Goal: Transaction & Acquisition: Purchase product/service

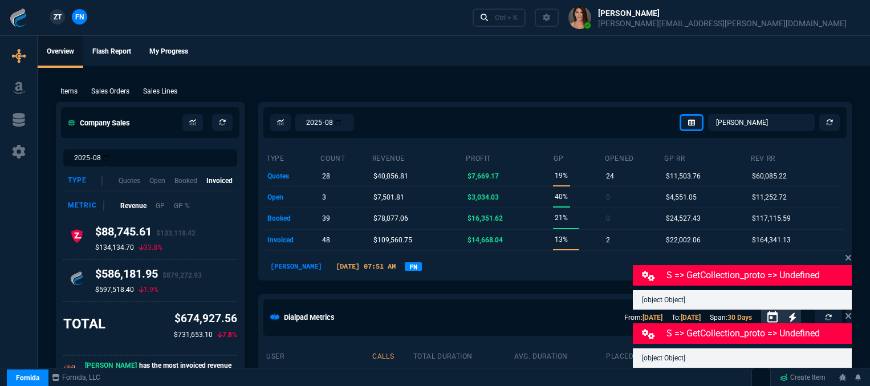
select select "12: [PERSON_NAME]"
click at [331, 10] on div "ZT FN Ctrl + K" at bounding box center [435, 17] width 870 height 35
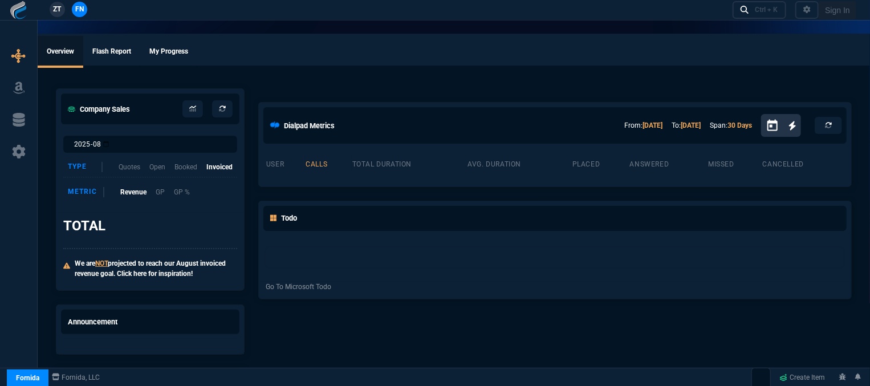
select select "12: [PERSON_NAME]"
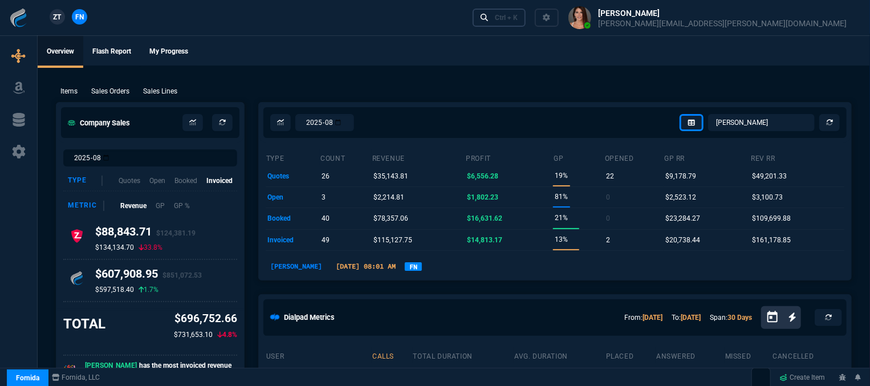
click at [518, 17] on div "Ctrl + K" at bounding box center [506, 17] width 23 height 9
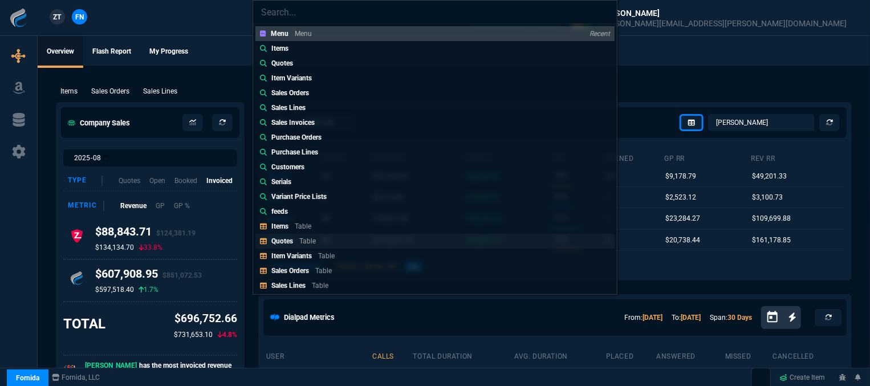
click at [354, 238] on link "Quotes Table" at bounding box center [435, 241] width 359 height 15
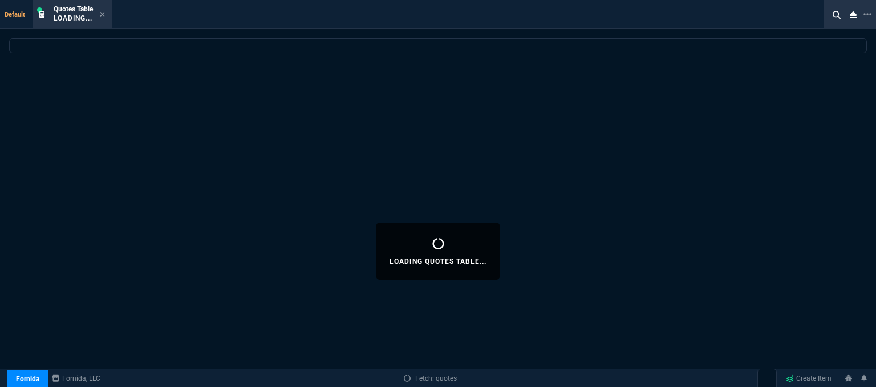
select select
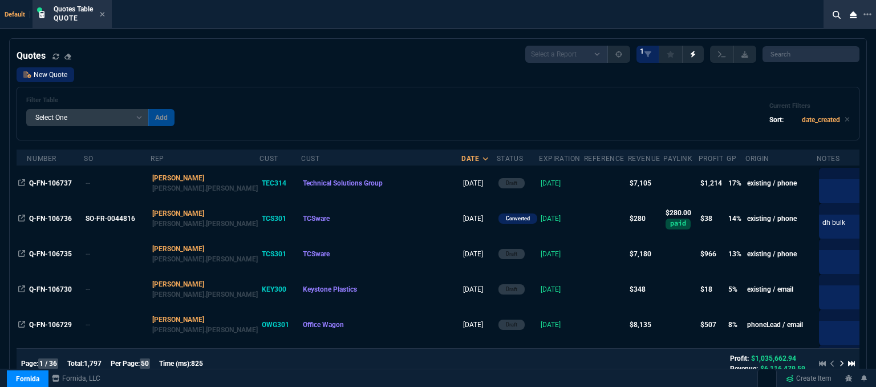
click at [63, 73] on link "New Quote" at bounding box center [46, 74] width 58 height 15
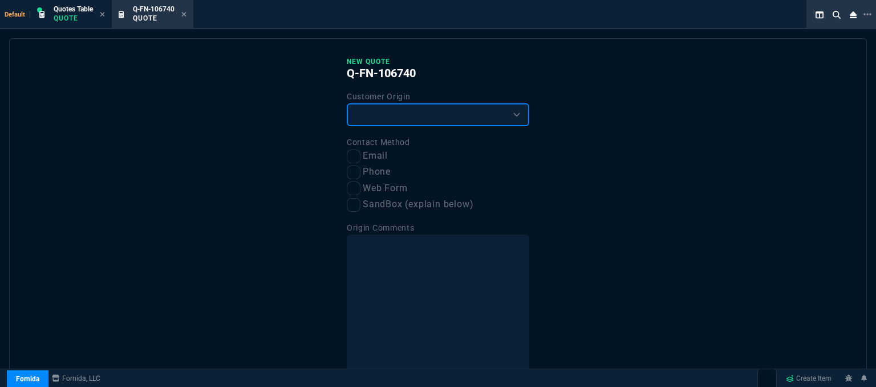
click at [387, 114] on select "Existing Customer Amazon Lead (first order) Website Lead (first order) Called (…" at bounding box center [438, 114] width 183 height 23
select select "existing"
click at [347, 103] on select "Existing Customer Amazon Lead (first order) Website Lead (first order) Called (…" at bounding box center [438, 114] width 183 height 23
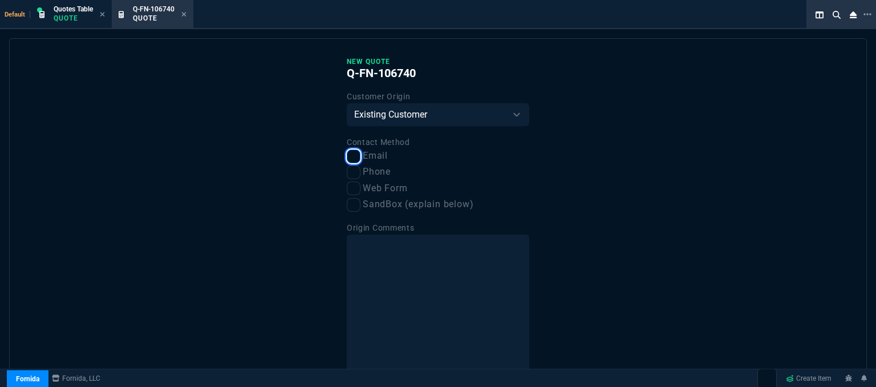
click at [347, 156] on input "Email" at bounding box center [354, 156] width 14 height 14
checkbox input "true"
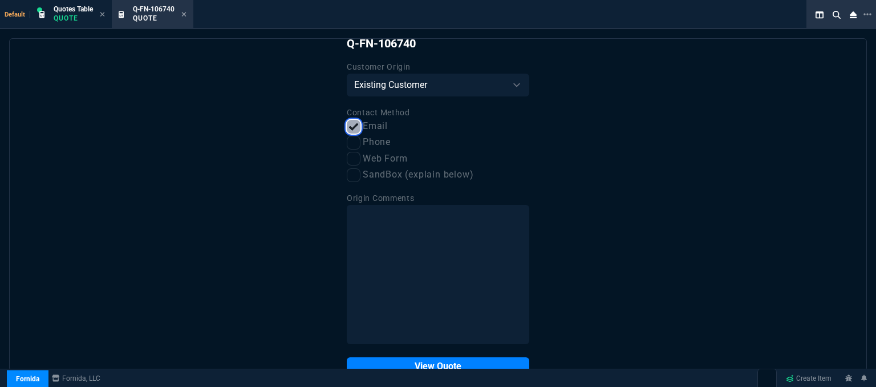
scroll to position [58, 0]
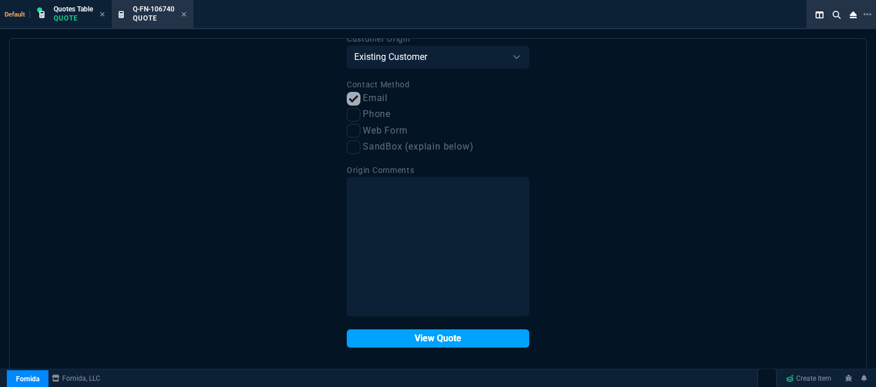
click at [447, 337] on button "View Quote" at bounding box center [438, 338] width 183 height 18
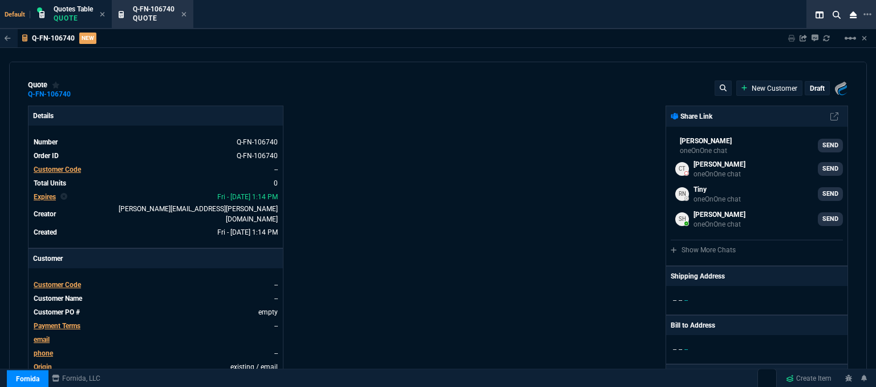
click at [71, 281] on span "Customer Code" at bounding box center [57, 285] width 47 height 8
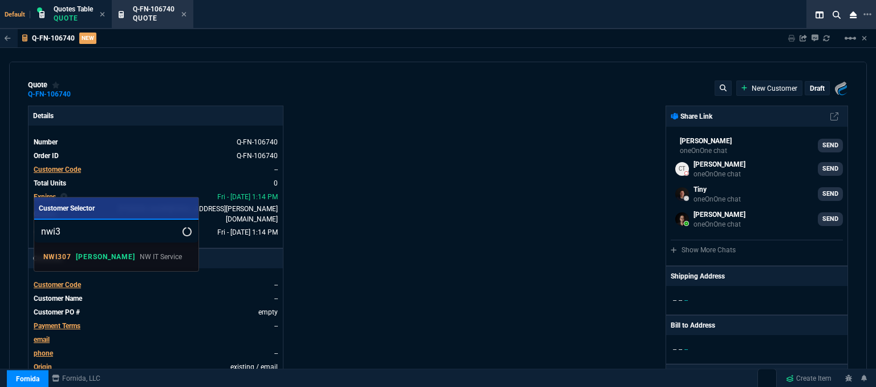
type input "nwi3"
click at [93, 258] on p "[PERSON_NAME]" at bounding box center [105, 256] width 59 height 9
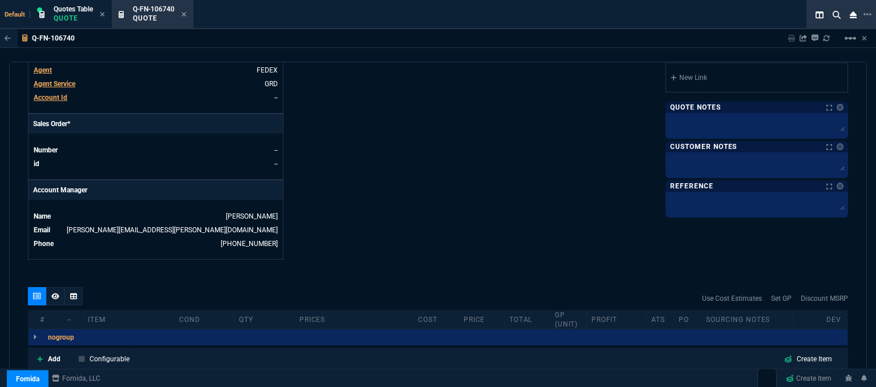
scroll to position [456, 0]
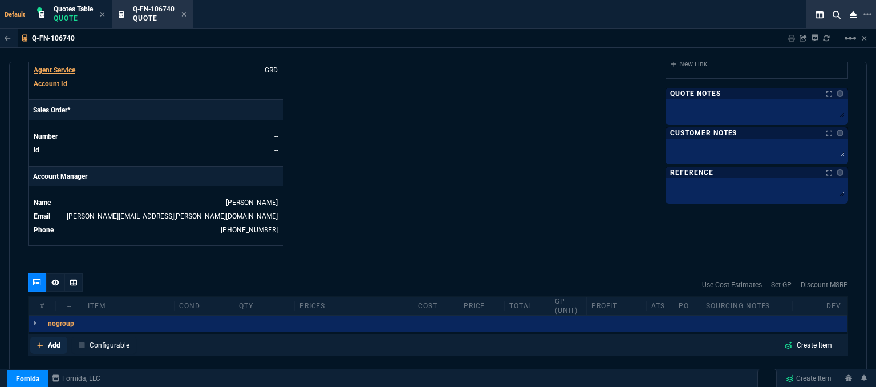
click at [39, 342] on icon at bounding box center [40, 345] width 6 height 7
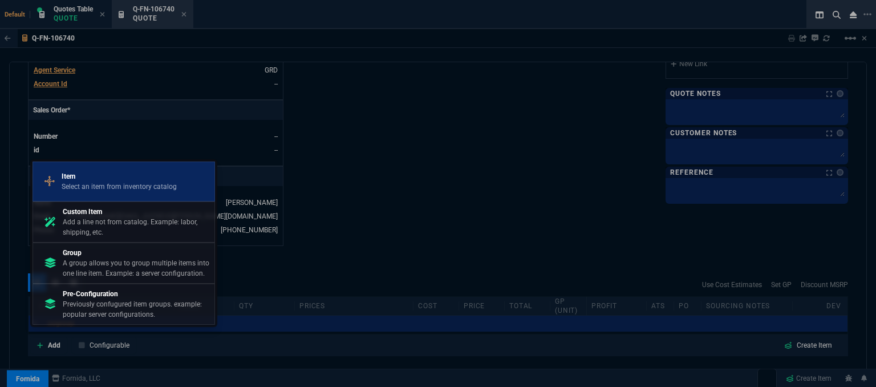
click at [98, 171] on div "Item Select an item from inventory catalog" at bounding box center [124, 182] width 172 height 30
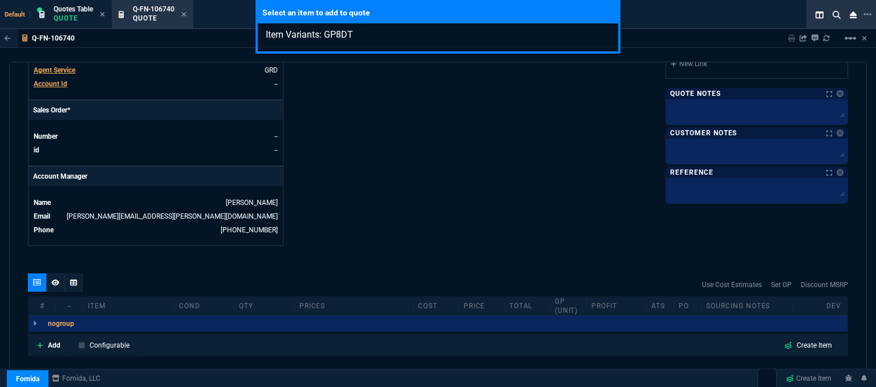
type input "Item Variants: GP8DT"
drag, startPoint x: 293, startPoint y: 171, endPoint x: 398, endPoint y: 163, distance: 105.8
click at [398, 163] on div "Select an item to add to quote Item Variants: GP8DT" at bounding box center [438, 193] width 876 height 387
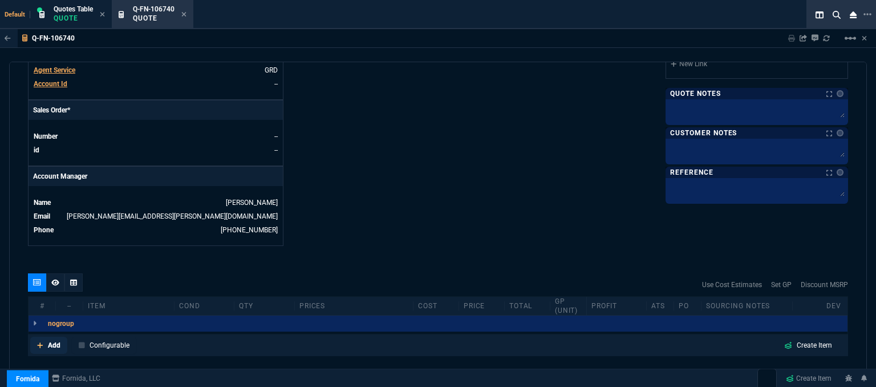
click at [37, 342] on icon at bounding box center [40, 345] width 6 height 7
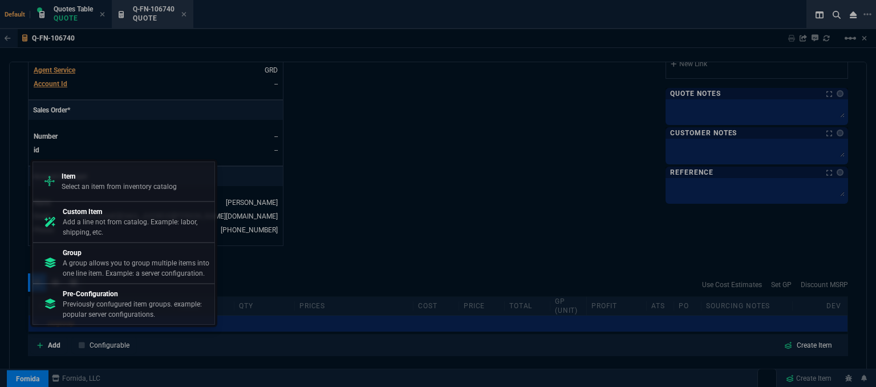
click at [94, 225] on p "Add a line not from catalog. Example: labor, shipping, etc." at bounding box center [136, 227] width 147 height 21
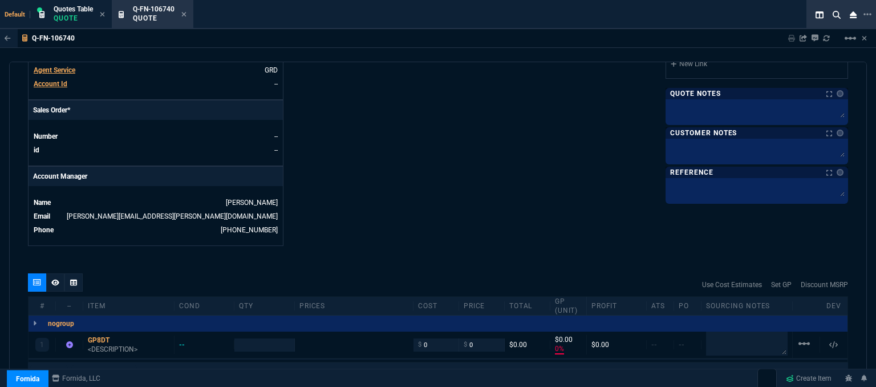
type input "0"
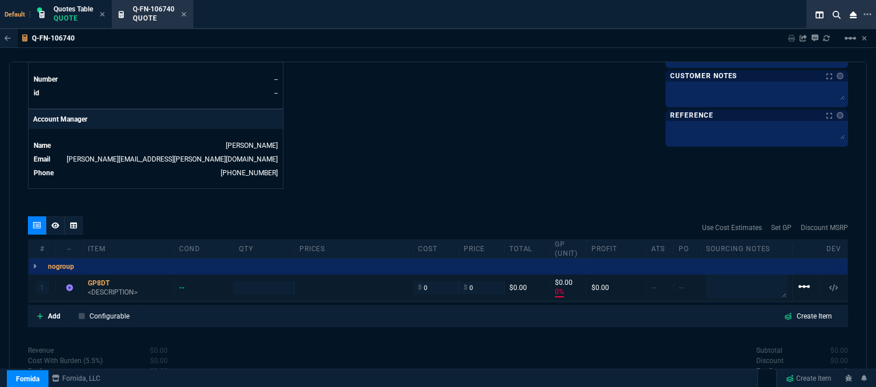
click at [799, 279] on mat-icon "linear_scale" at bounding box center [804, 286] width 14 height 14
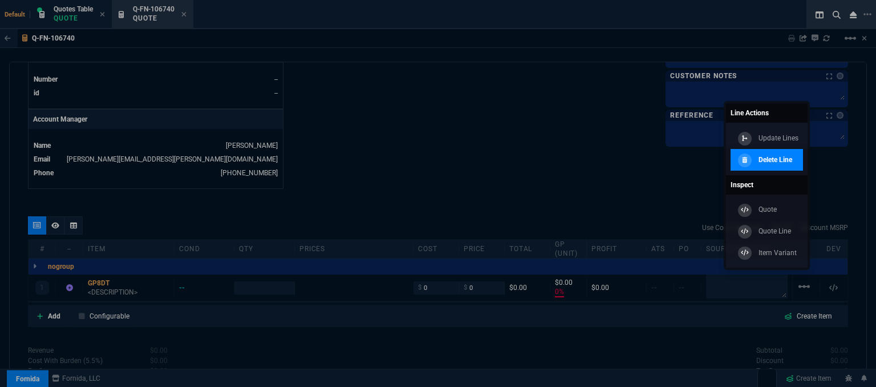
click at [799, 167] on link "Delete Line" at bounding box center [767, 160] width 72 height 22
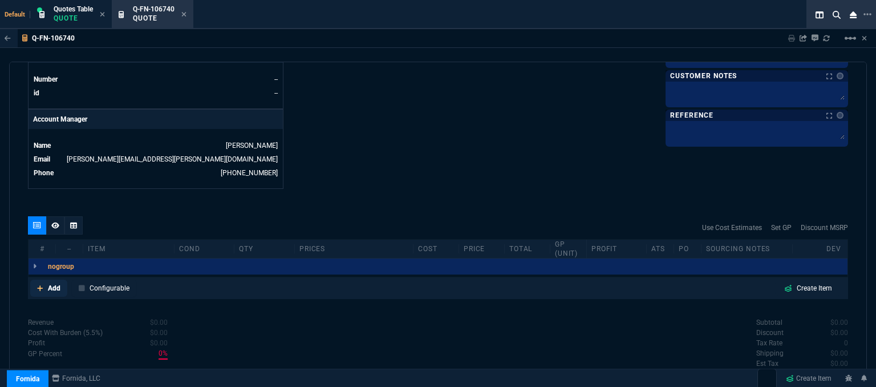
click at [40, 285] on icon at bounding box center [40, 288] width 6 height 6
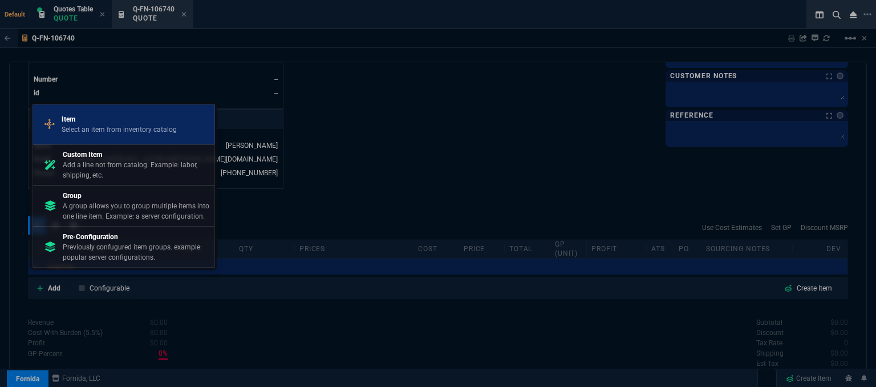
click at [127, 129] on p "Select an item from inventory catalog" at bounding box center [119, 129] width 115 height 10
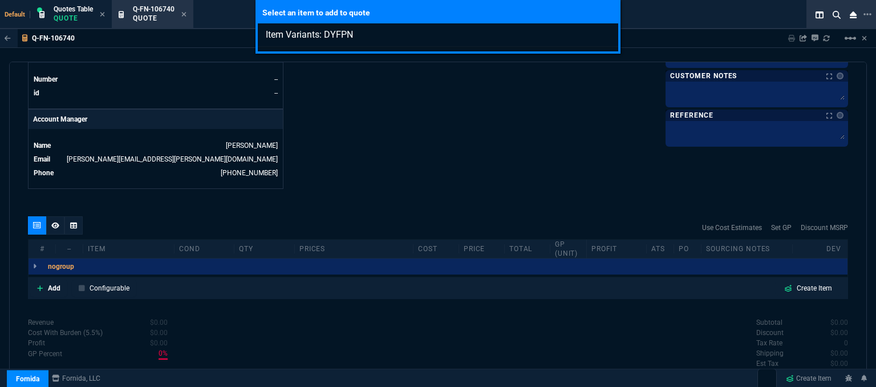
type input "Item Variants: DYFPN"
click at [288, 334] on div "Select an item to add to quote Item Variants: DYFPN" at bounding box center [438, 193] width 876 height 387
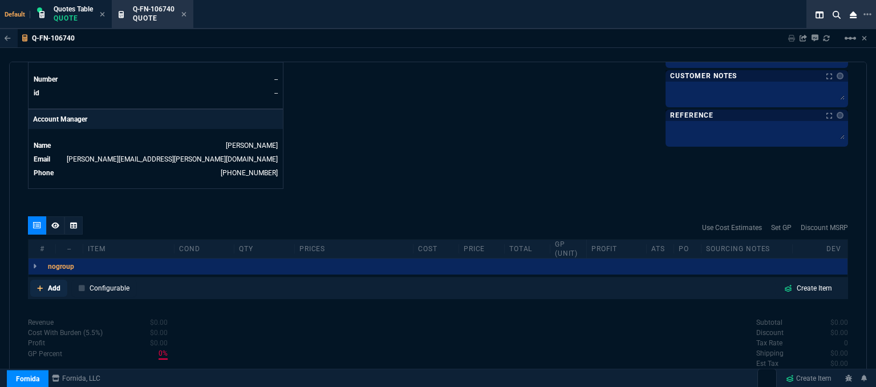
click at [37, 285] on icon at bounding box center [40, 288] width 6 height 6
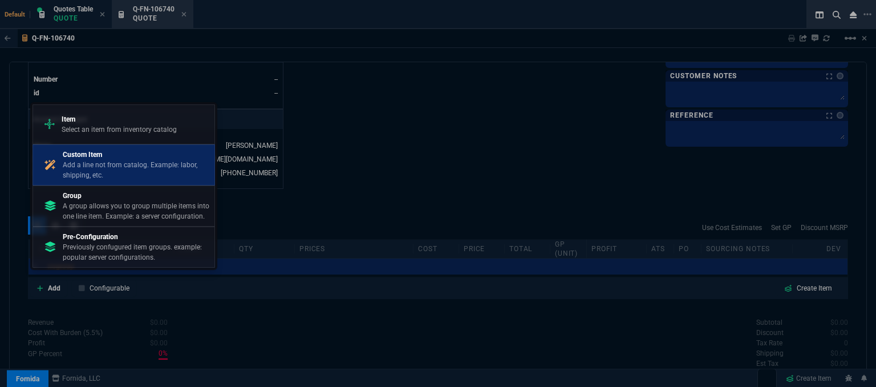
click at [99, 174] on p "Add a line not from catalog. Example: labor, shipping, etc." at bounding box center [136, 170] width 147 height 21
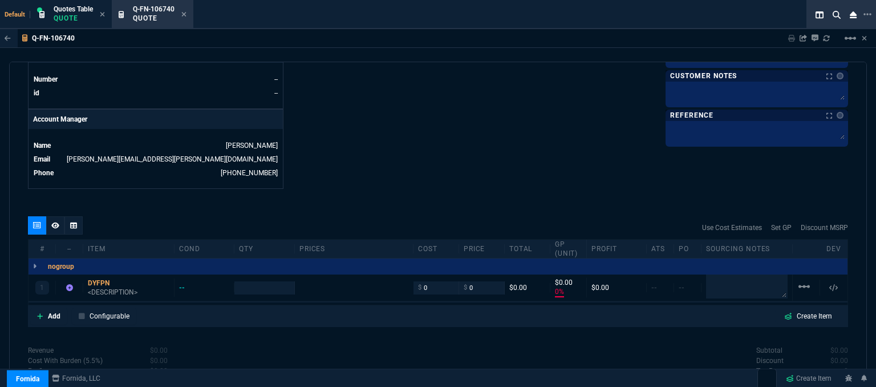
type input "0"
click at [120, 287] on div "1 DYFPN <DESCRIPTION> -- $ 0 $ 0 $0.00 $0.00 0% $0.00 -- -- linear_scale" at bounding box center [438, 287] width 819 height 27
click at [120, 287] on p "<DESCRIPTION>" at bounding box center [129, 291] width 82 height 9
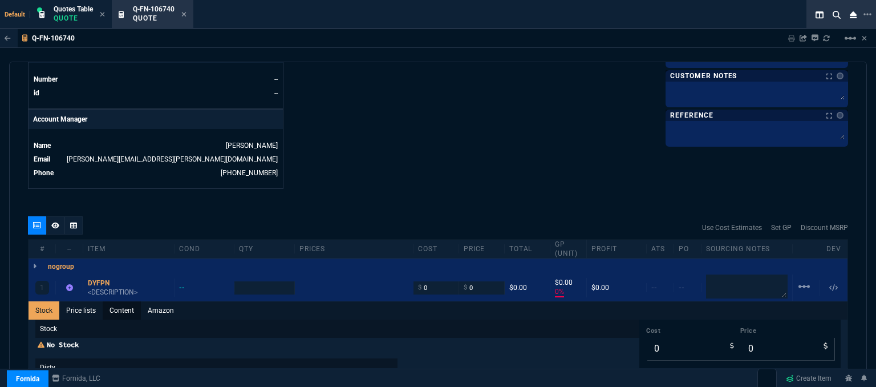
click at [119, 301] on link "Content" at bounding box center [122, 310] width 38 height 18
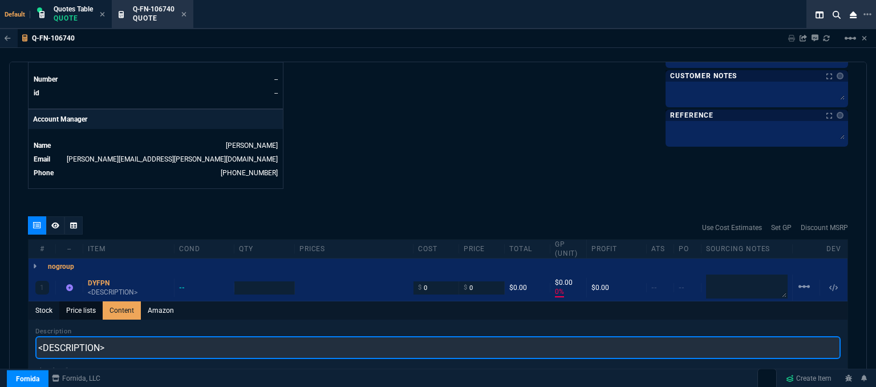
drag, startPoint x: 169, startPoint y: 337, endPoint x: 59, endPoint y: 309, distance: 113.7
click at [0, 329] on div "Q-FN-106740 Sharing Q-FN-106740 Link Dev Link Share on Teams linear_scale quote…" at bounding box center [438, 237] width 876 height 416
paste input "Dell Pro 16 PC16250 16" Notebook - Full HD Plus - Intel Core 5 120U - vPro Tech…"
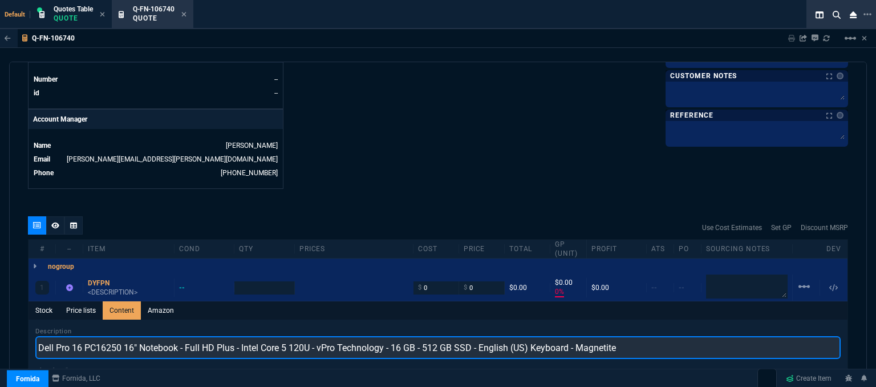
click at [637, 337] on input "Dell Pro 16 PC16250 16" Notebook - Full HD Plus - Intel Core 5 120U - vPro Tech…" at bounding box center [437, 347] width 805 height 23
type input "Dell Pro 16 PC16250 16" Notebook - Full HD Plus - Intel Core 5 120U - vPro Tech…"
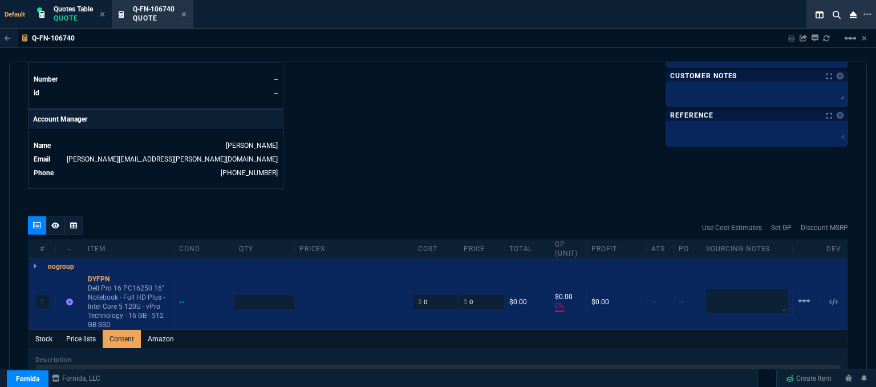
type input "1"
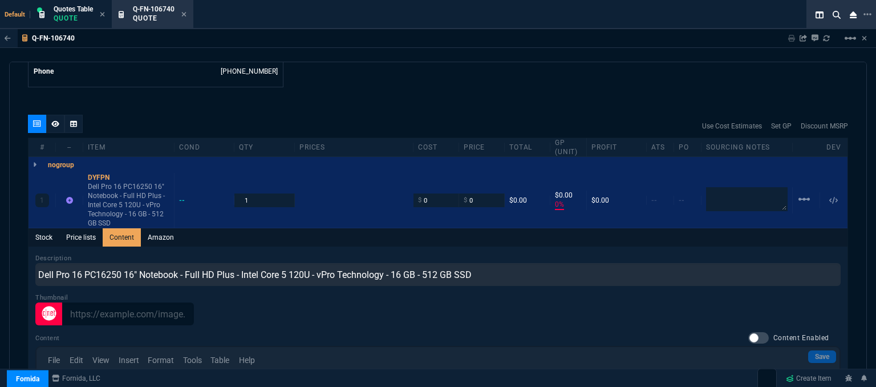
scroll to position [628, 0]
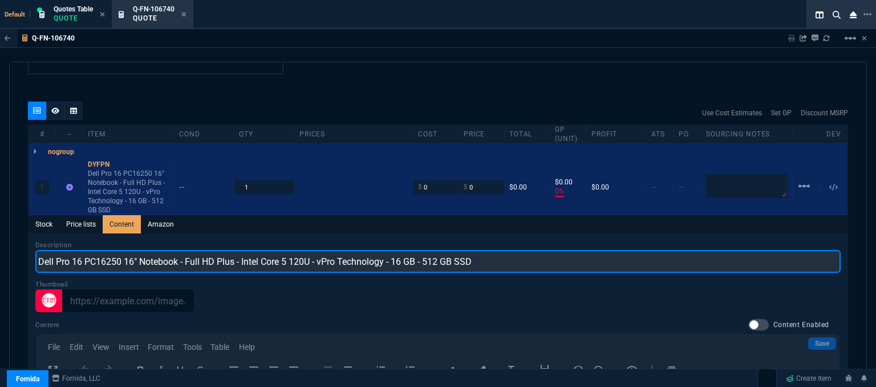
drag, startPoint x: 506, startPoint y: 248, endPoint x: 17, endPoint y: 244, distance: 490.0
click at [17, 244] on div "quote Q-FN-106740 NW IT Service draft Fornida, LLC 2609 Technology Dr Suite 300…" at bounding box center [438, 226] width 858 height 329
paste input "- English (US) Keyboard - Magnetite"
type input "Dell Pro 16 PC16250 16" Notebook - Full HD Plus - Intel Core 5 120U - vPro Tech…"
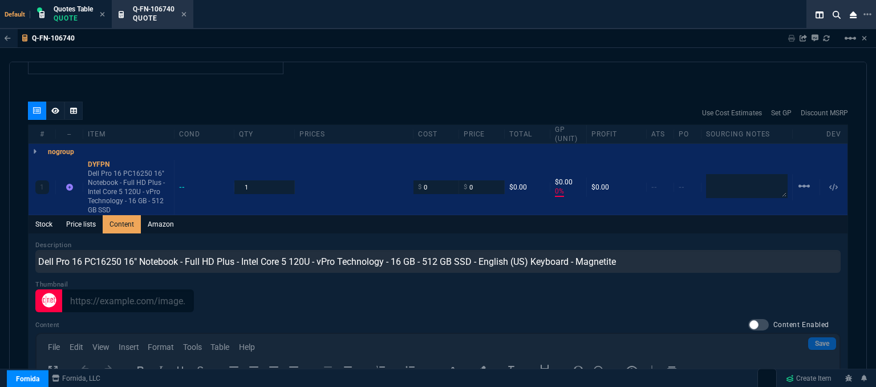
click at [440, 81] on div "quote Q-FN-106740 NW IT Service draft Fornida, LLC 2609 Technology Dr Suite 300…" at bounding box center [438, 226] width 858 height 329
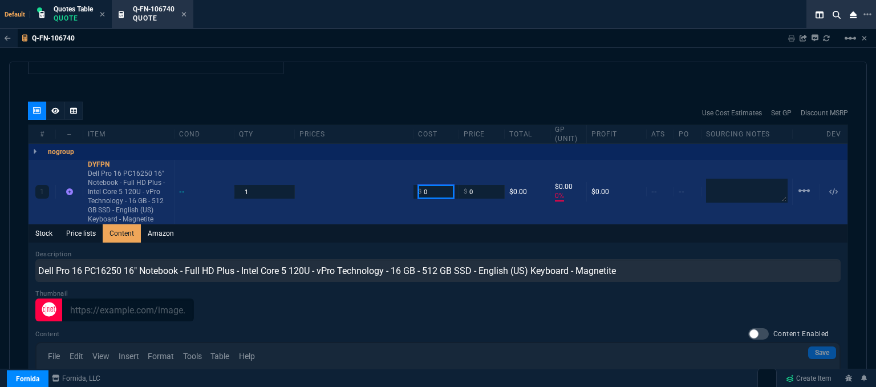
click at [431, 185] on input "0" at bounding box center [436, 191] width 36 height 13
type input "912.08"
click at [737, 179] on textarea at bounding box center [747, 191] width 82 height 24
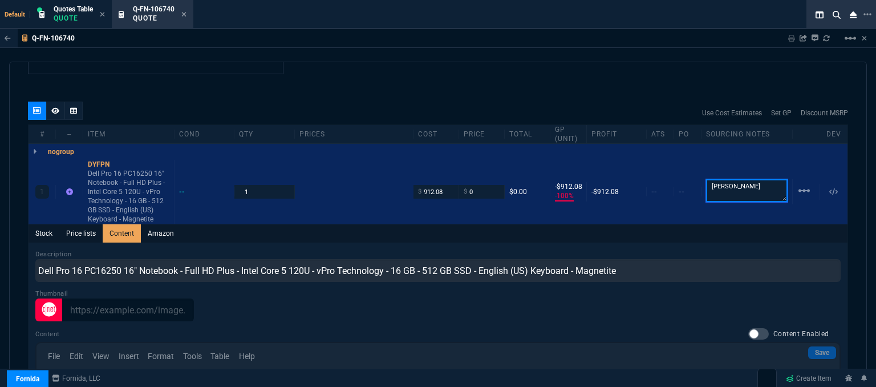
type textarea "ingram"
click at [441, 69] on div "quote Q-FN-106740 NW IT Service draft Fornida, LLC 2609 Technology Dr Suite 300…" at bounding box center [438, 226] width 858 height 329
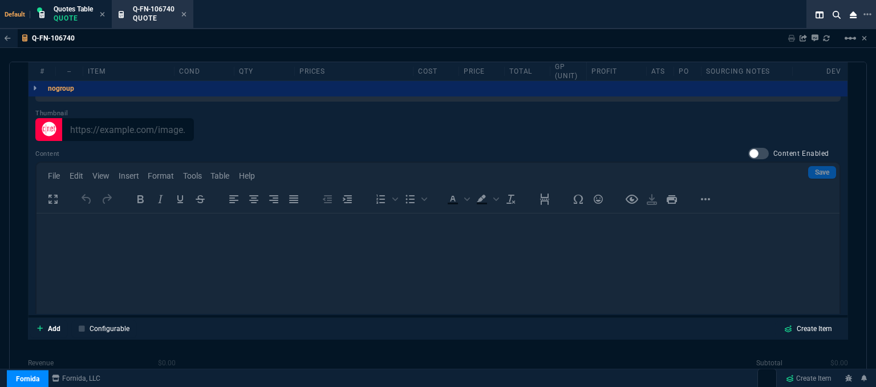
scroll to position [881, 0]
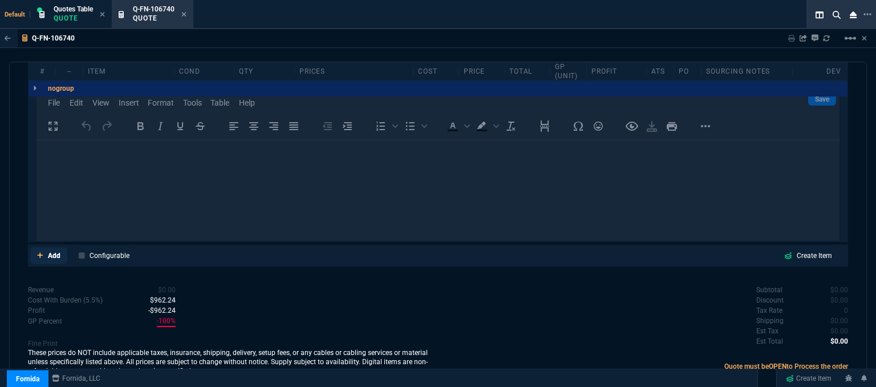
click at [39, 252] on icon at bounding box center [40, 255] width 6 height 7
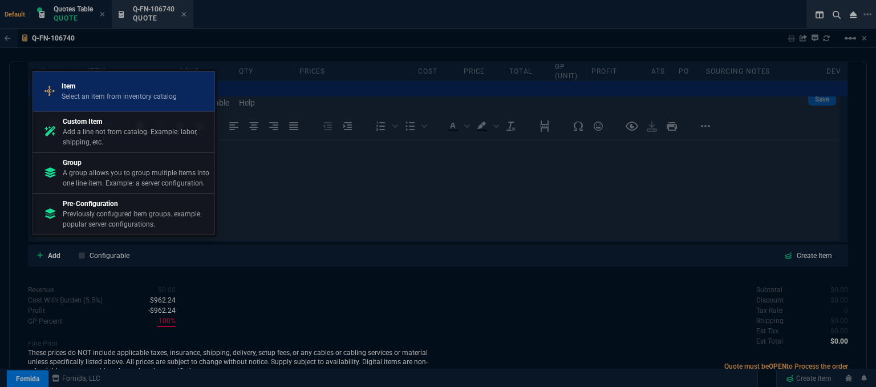
click at [114, 93] on p "Select an item from inventory catalog" at bounding box center [119, 96] width 115 height 10
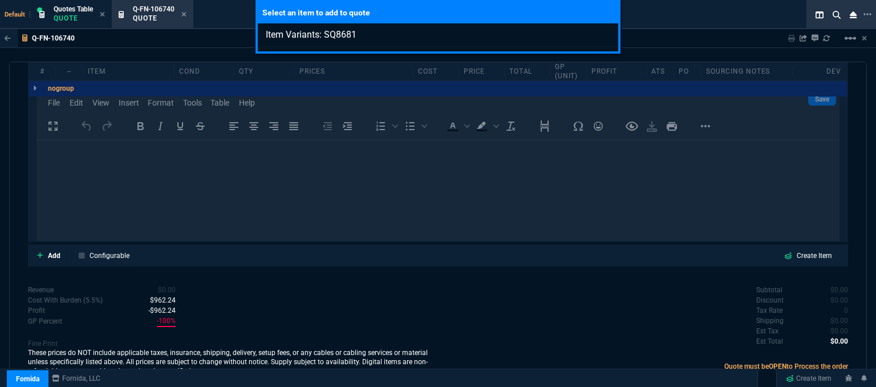
type input "Item Variants: SQ8681"
click at [262, 272] on div "Select an item to add to quote Item Variants: SQ8681" at bounding box center [438, 193] width 876 height 387
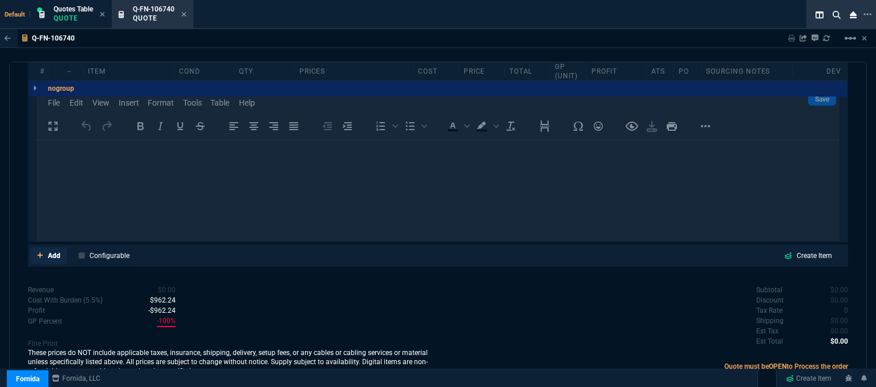
click at [38, 252] on icon at bounding box center [40, 255] width 6 height 7
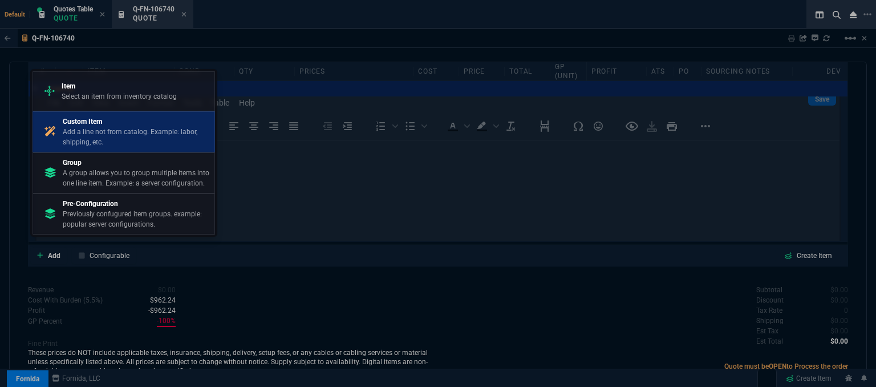
click at [101, 130] on p "Add a line not from catalog. Example: labor, shipping, etc." at bounding box center [136, 137] width 147 height 21
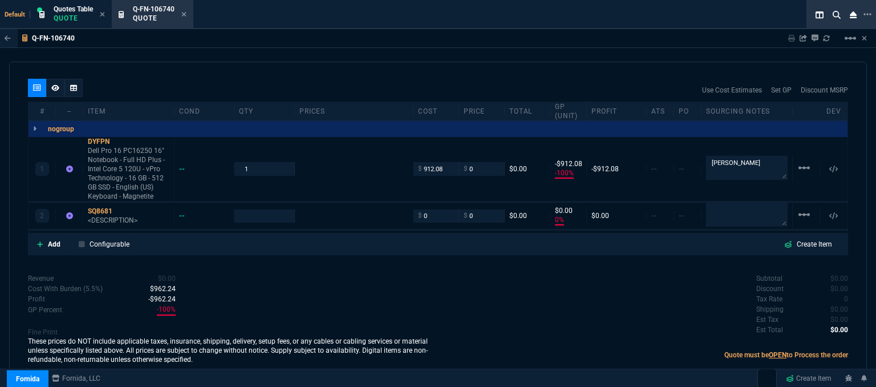
scroll to position [639, 0]
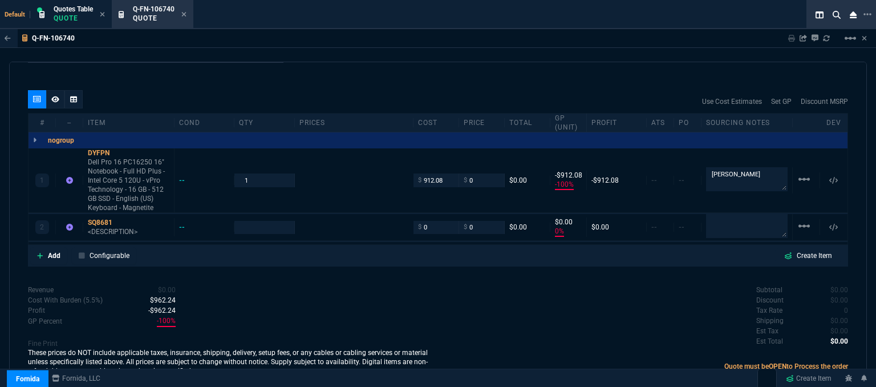
type input "-100"
type input "-912"
type input "0"
click at [124, 227] on p "<DESCRIPTION>" at bounding box center [129, 231] width 82 height 9
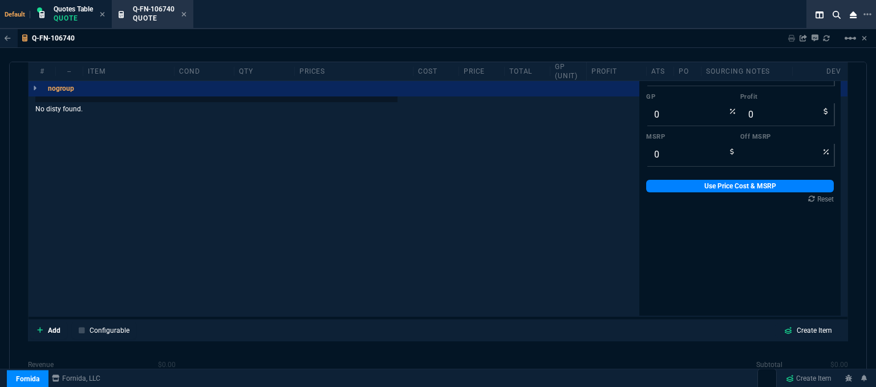
scroll to position [680, 0]
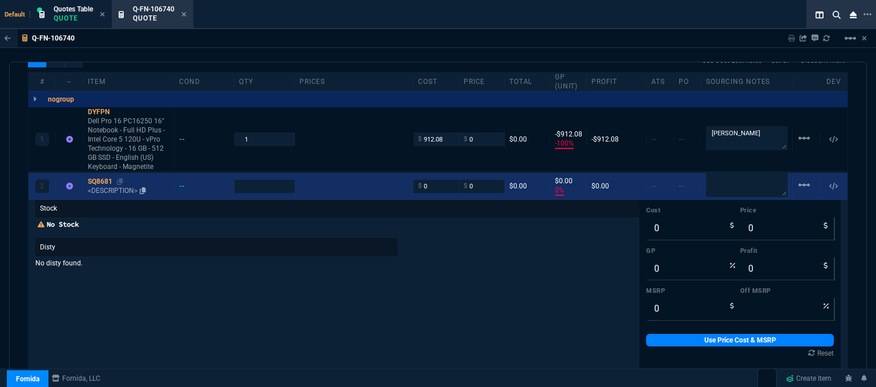
click at [116, 186] on p "<DESCRIPTION>" at bounding box center [129, 190] width 82 height 9
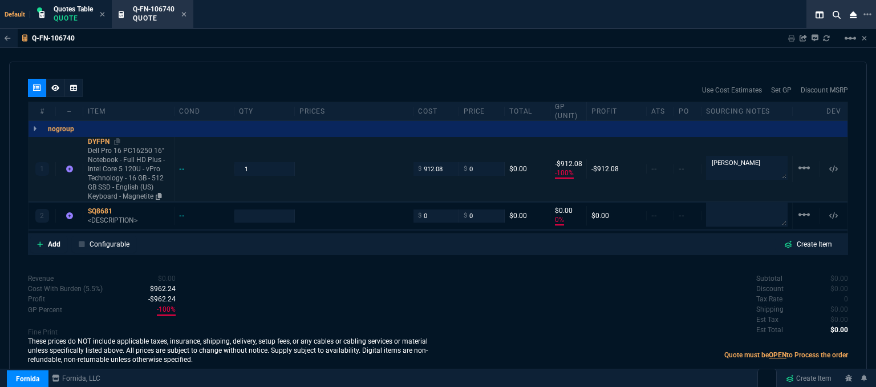
scroll to position [639, 0]
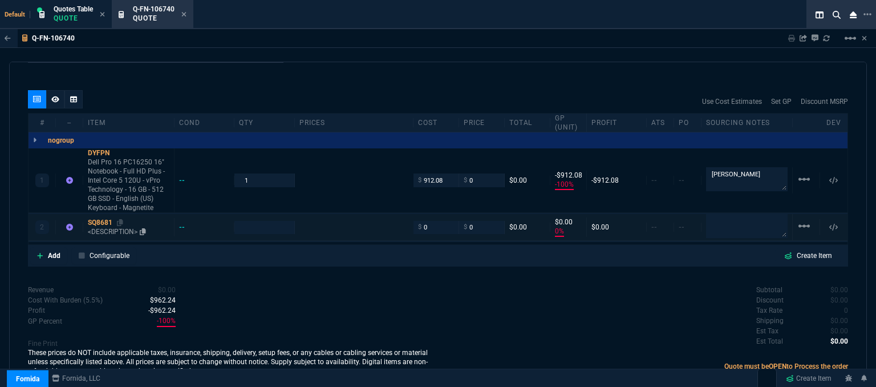
click at [123, 227] on p "<DESCRIPTION>" at bounding box center [129, 231] width 82 height 9
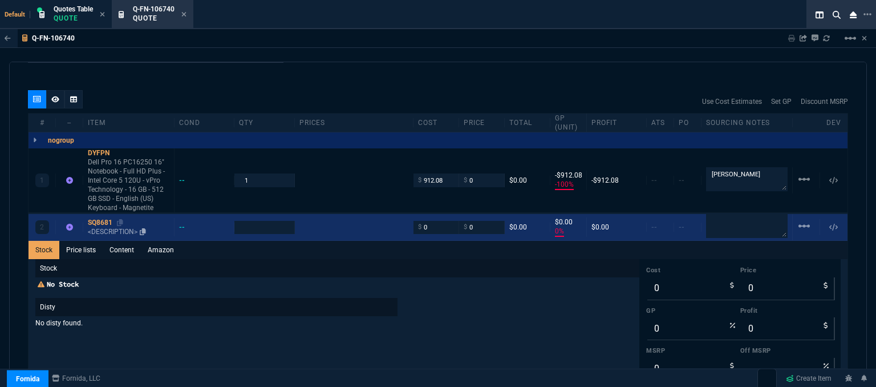
scroll to position [680, 0]
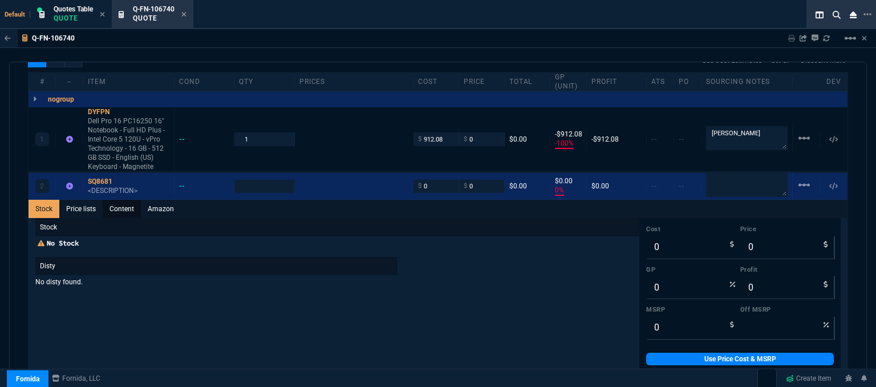
click at [124, 200] on link "Content" at bounding box center [122, 209] width 38 height 18
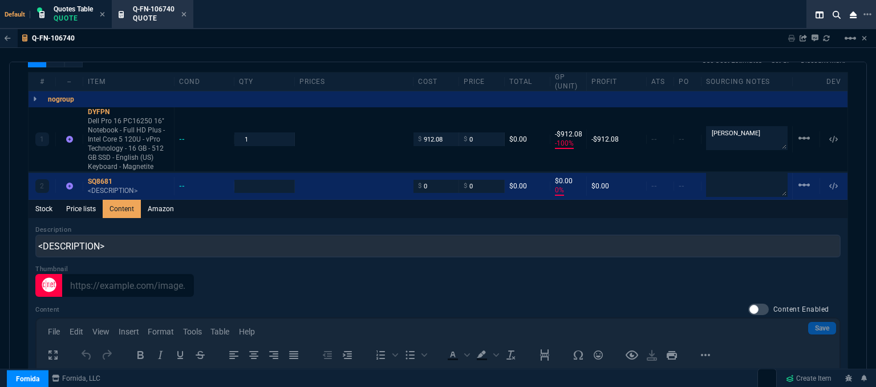
scroll to position [0, 0]
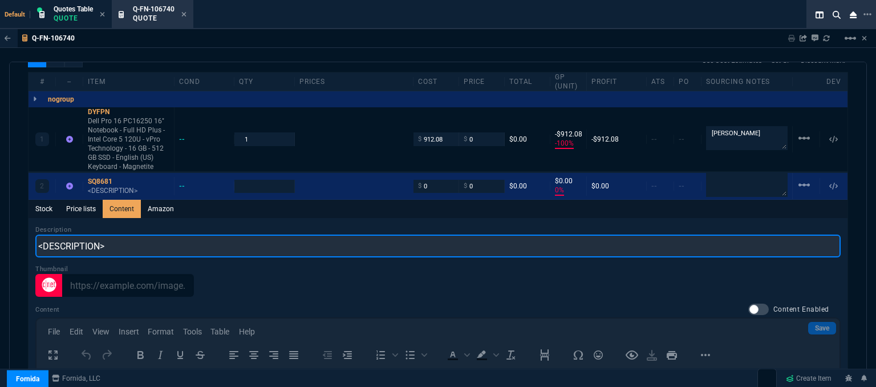
drag, startPoint x: 25, startPoint y: 242, endPoint x: 3, endPoint y: 241, distance: 21.1
click at [3, 241] on div "Q-FN-106740 Sharing Q-FN-106740 Link Dev Link Share on Teams linear_scale quote…" at bounding box center [438, 237] width 876 height 416
paste input "3Y ProSupport Plus - 24 x 7 x Next Business Day - On-site"
type input "3Y ProSupport Plus - 24 x 7 x Next Business Day - On-site"
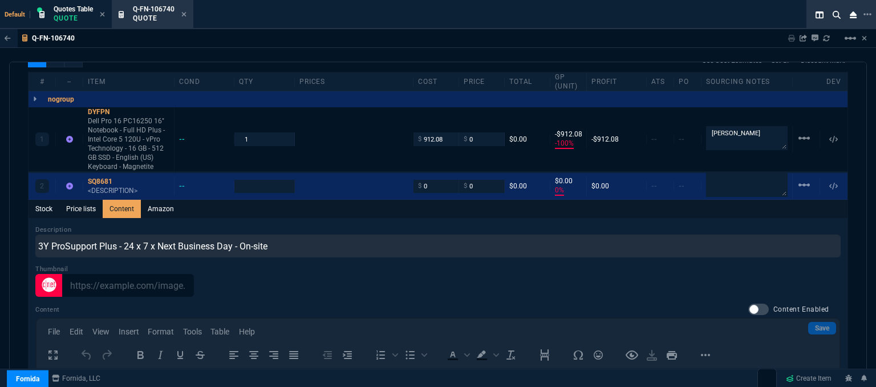
click at [358, 206] on div "Stock Price lists Content Amazon" at bounding box center [438, 209] width 819 height 18
type input "1"
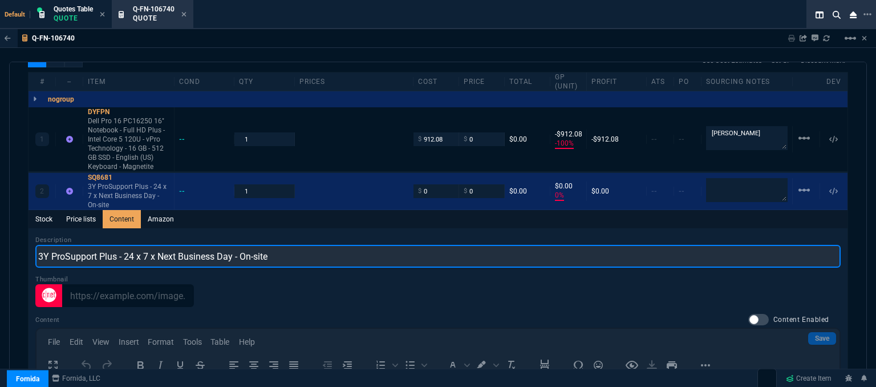
click at [48, 245] on input "3Y ProSupport Plus - 24 x 7 x Next Business Day - On-site" at bounding box center [437, 256] width 805 height 23
type input "3YR ProSupport Plus - 24 x 7 x Next Business Day - On-site"
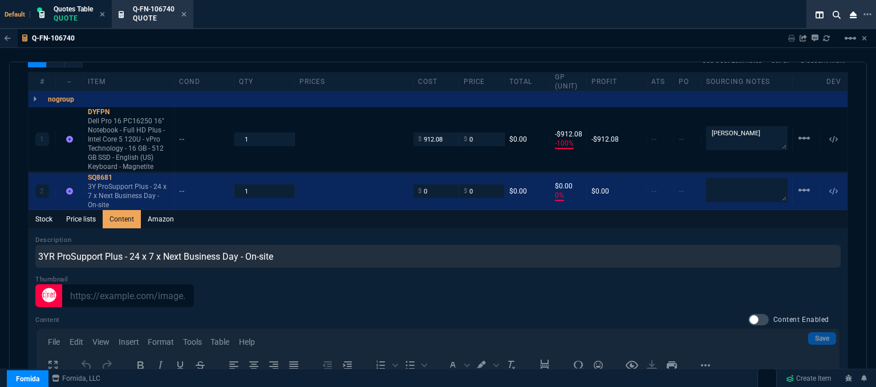
click at [335, 213] on div "Stock Price lists Content Amazon" at bounding box center [438, 219] width 819 height 18
drag, startPoint x: 741, startPoint y: 127, endPoint x: 668, endPoint y: 131, distance: 73.7
click at [668, 131] on div "1 DYFPN Dell Pro 16 PC16250 16" Notebook - Full HD Plus - Intel Core 5 120U - v…" at bounding box center [438, 139] width 819 height 64
click at [668, 135] on div "--" at bounding box center [660, 139] width 27 height 9
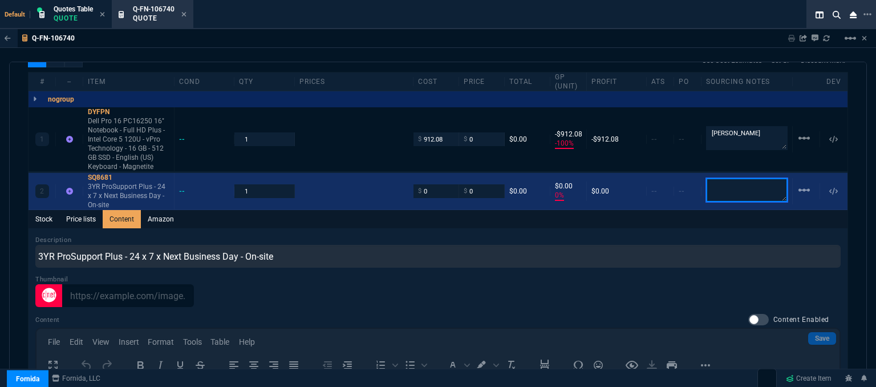
click at [727, 181] on textarea at bounding box center [747, 190] width 82 height 24
paste textarea "3Y ProSupport Plus - 24 x 7 x Next Business Day - On-site"
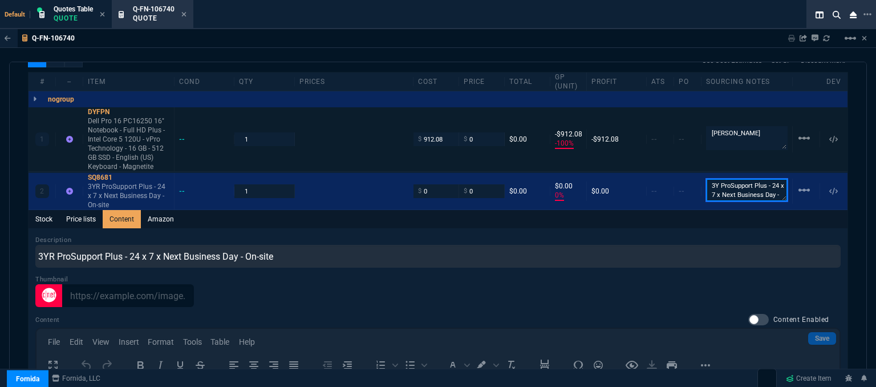
drag, startPoint x: 745, startPoint y: 188, endPoint x: 656, endPoint y: 153, distance: 95.3
click at [656, 153] on div "1 DYFPN Dell Pro 16 PC16250 16" Notebook - Full HD Plus - Intel Core 5 120U - v…" at bounding box center [438, 294] width 819 height 374
type textarea "I"
type textarea "ingram"
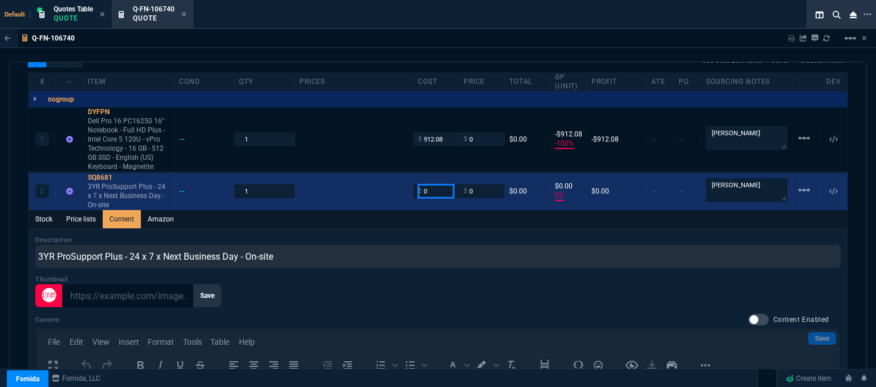
drag, startPoint x: 430, startPoint y: 176, endPoint x: 403, endPoint y: 174, distance: 26.9
click at [403, 174] on div "2 SQ8681 3YR ProSupport Plus - 24 x 7 x Next Business Day - On-site -- 1 $ 0 $ …" at bounding box center [438, 191] width 819 height 37
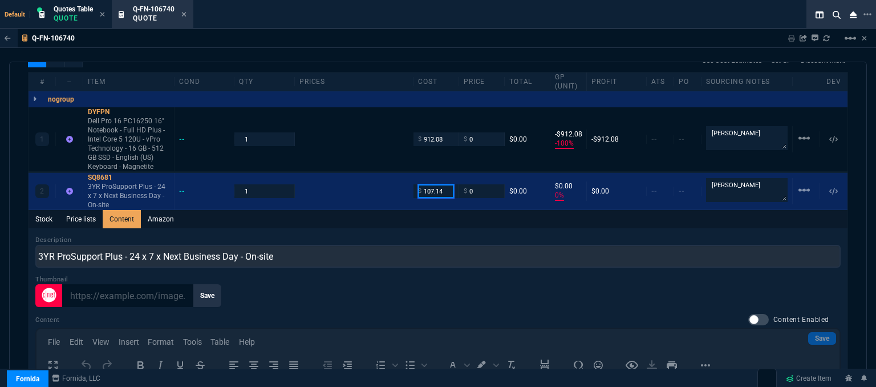
type input "107.14"
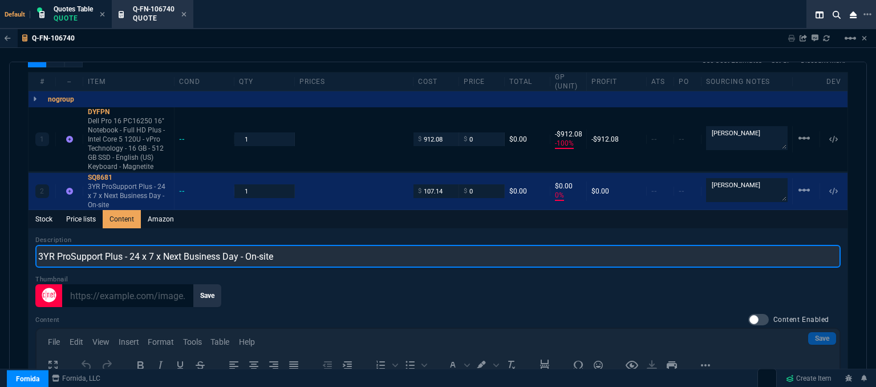
click at [396, 248] on input "3YR ProSupport Plus - 24 x 7 x Next Business Day - On-site" at bounding box center [437, 256] width 805 height 23
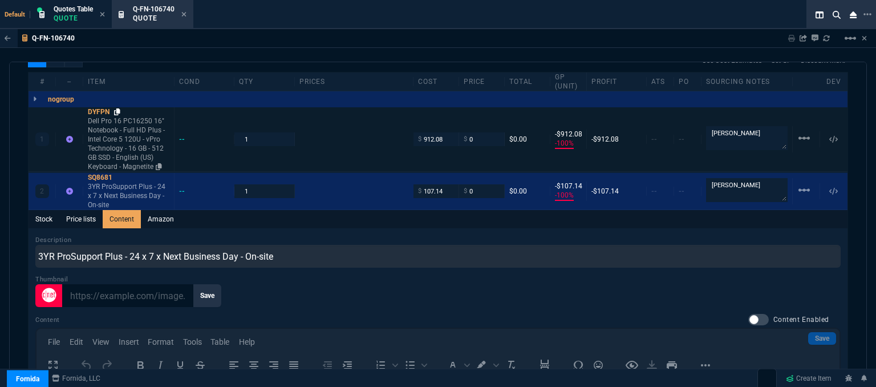
click at [116, 108] on icon at bounding box center [117, 111] width 6 height 7
click at [476, 132] on input "0" at bounding box center [482, 138] width 36 height 13
type input "976"
click at [398, 217] on div "Stock Price lists Content Amazon" at bounding box center [438, 219] width 819 height 18
type input "976"
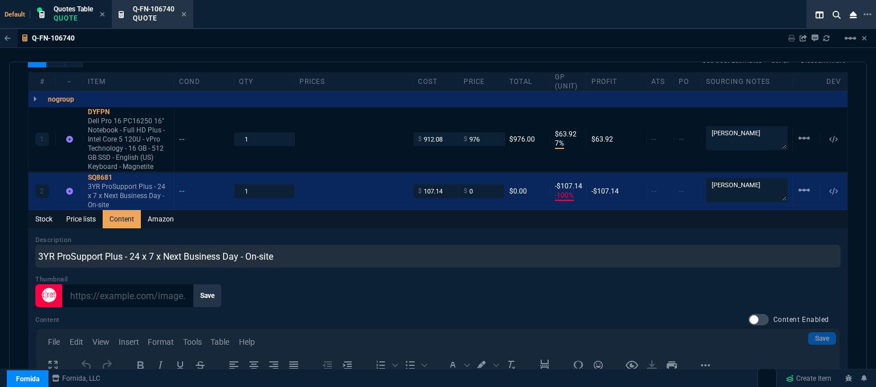
type input "7"
type input "64"
drag, startPoint x: 484, startPoint y: 128, endPoint x: 448, endPoint y: 128, distance: 35.4
click at [449, 128] on div "1 DYFPN Dell Pro 16 PC16250 16" Notebook - Full HD Plus - Intel Core 5 120U - v…" at bounding box center [438, 139] width 819 height 64
type input "995"
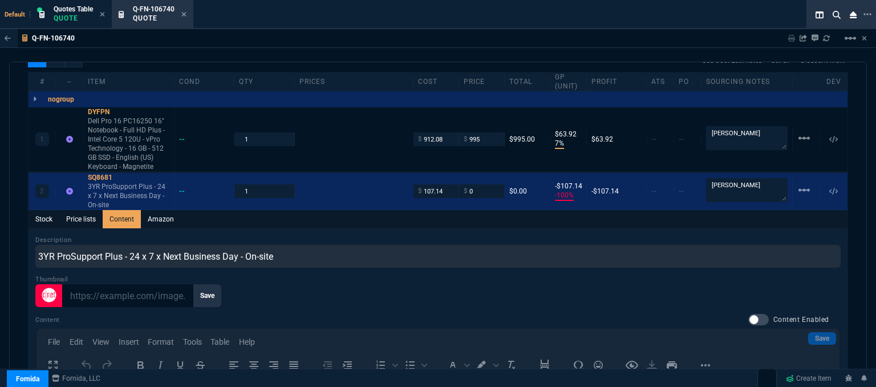
click at [395, 235] on div "Description 3YR ProSupport Plus - 24 x 7 x Next Business Day - On-site" at bounding box center [437, 251] width 805 height 33
type input "995"
type input "8"
type input "83"
drag, startPoint x: 483, startPoint y: 128, endPoint x: 436, endPoint y: 124, distance: 46.9
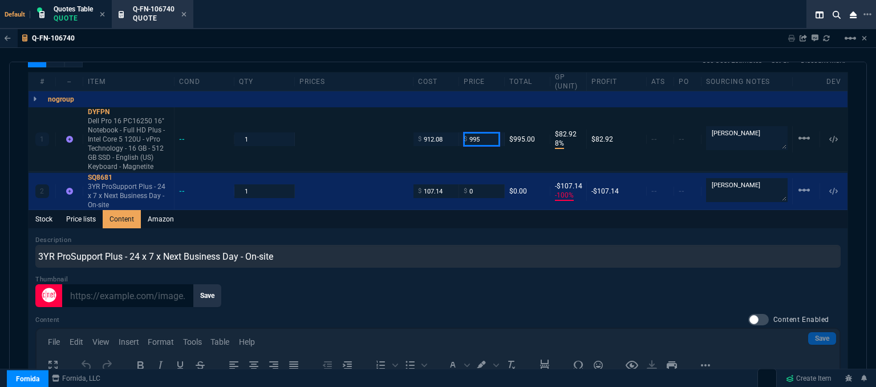
click at [436, 124] on div "1 DYFPN Dell Pro 16 PC16250 16" Notebook - Full HD Plus - Intel Core 5 120U - v…" at bounding box center [438, 139] width 819 height 64
type input "1010"
click at [406, 235] on div "Description 3YR ProSupport Plus - 24 x 7 x Next Business Day - On-site" at bounding box center [437, 251] width 805 height 33
type input "1010"
type input "10"
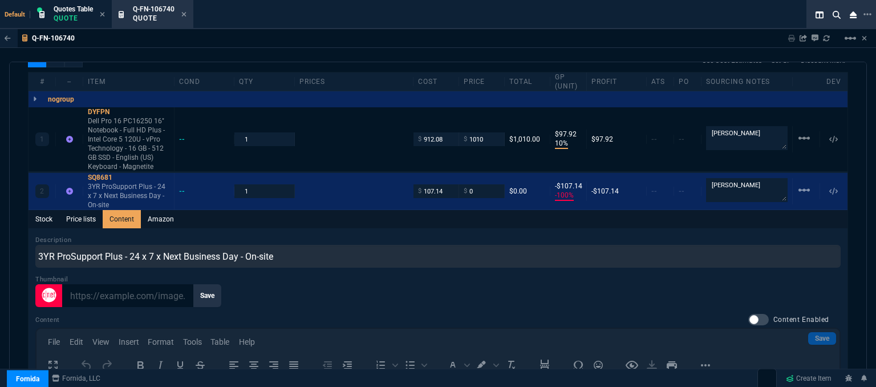
type input "98"
click at [485, 132] on input "1010" at bounding box center [482, 138] width 36 height 13
type input "1093"
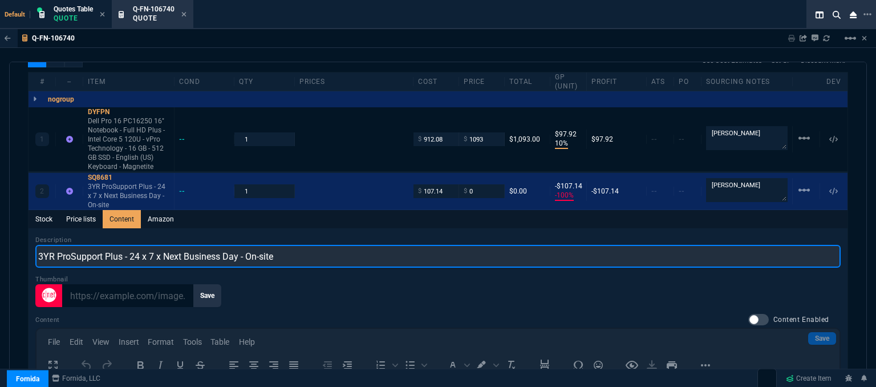
click at [457, 245] on input "3YR ProSupport Plus - 24 x 7 x Next Business Day - On-site" at bounding box center [437, 256] width 805 height 23
type input "1093"
type input "17"
type input "181"
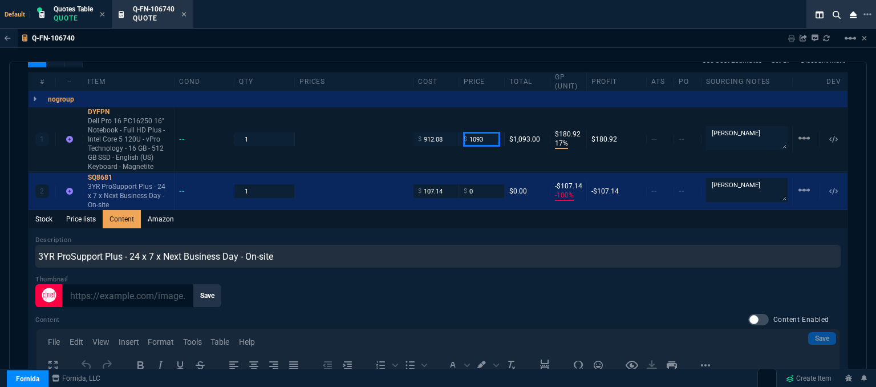
click at [488, 132] on input "1093" at bounding box center [482, 138] width 36 height 13
type input "1023"
click at [475, 213] on div "Stock Price lists Content Amazon" at bounding box center [438, 219] width 819 height 18
type input "1023"
type input "11"
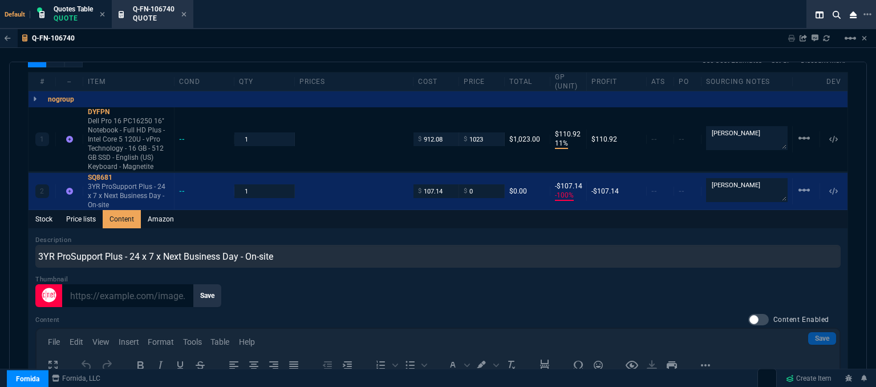
type input "111"
click at [488, 132] on input "1023" at bounding box center [482, 138] width 36 height 13
type input "1043"
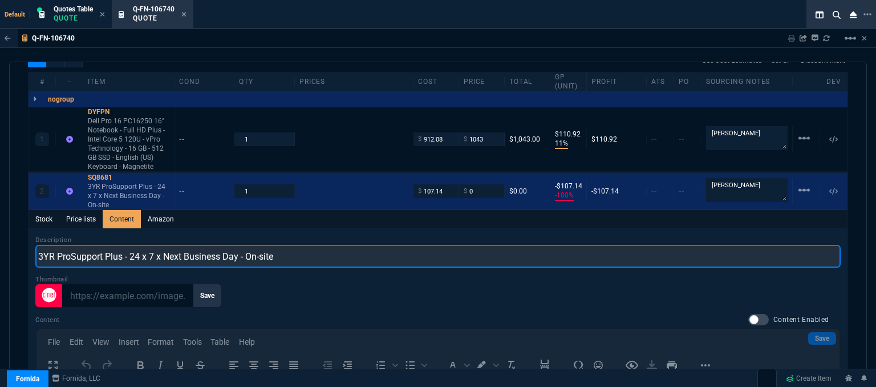
click at [461, 245] on input "3YR ProSupport Plus - 24 x 7 x Next Business Day - On-site" at bounding box center [437, 256] width 805 height 23
type input "1043"
type input "13"
type input "131"
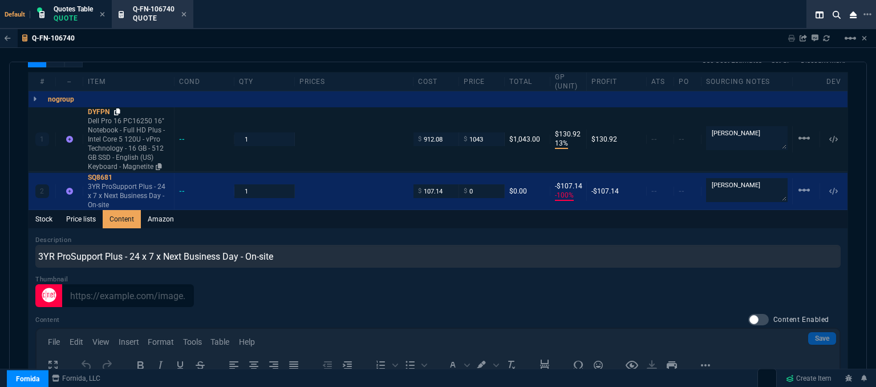
click at [118, 108] on icon at bounding box center [117, 111] width 6 height 7
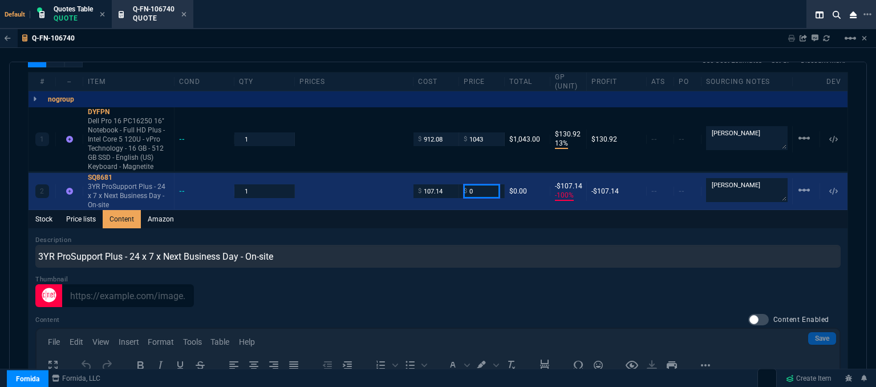
click at [475, 184] on input "0" at bounding box center [482, 190] width 36 height 13
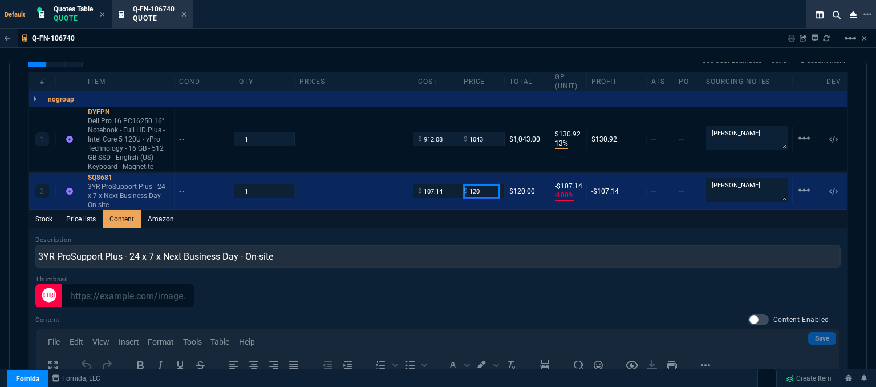
type input "120"
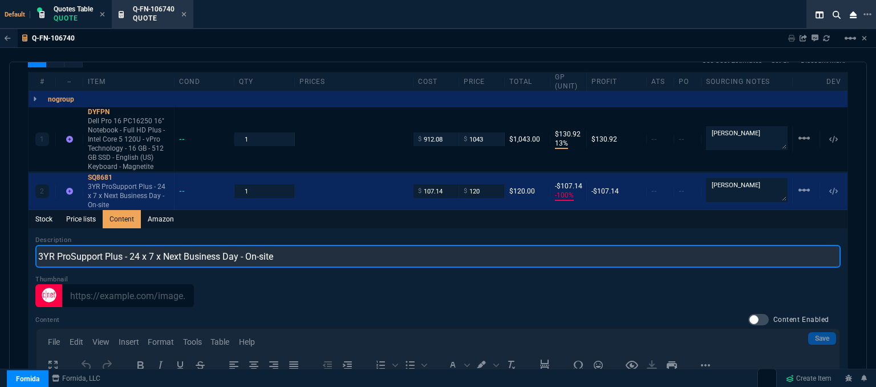
click at [460, 245] on input "3YR ProSupport Plus - 24 x 7 x Next Business Day - On-site" at bounding box center [437, 256] width 805 height 23
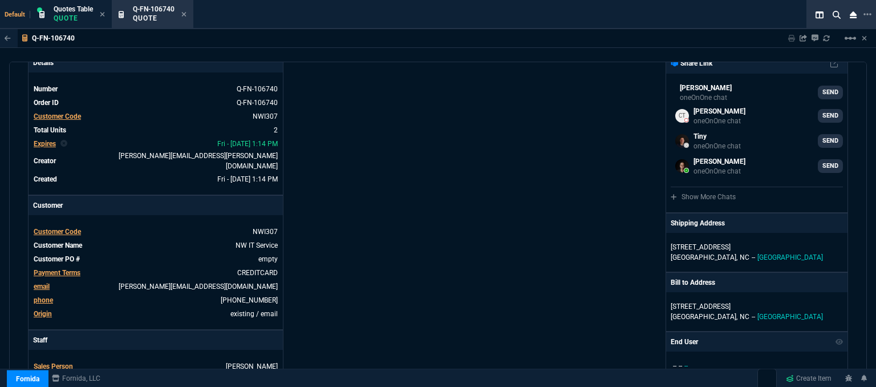
scroll to position [395, 0]
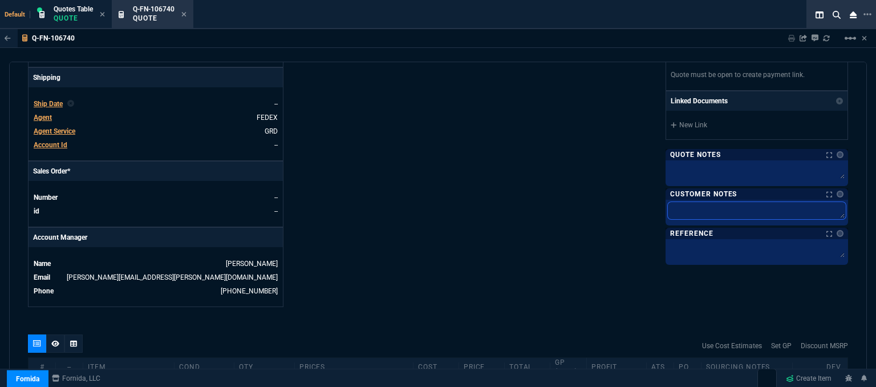
click at [752, 210] on textarea at bounding box center [757, 210] width 178 height 17
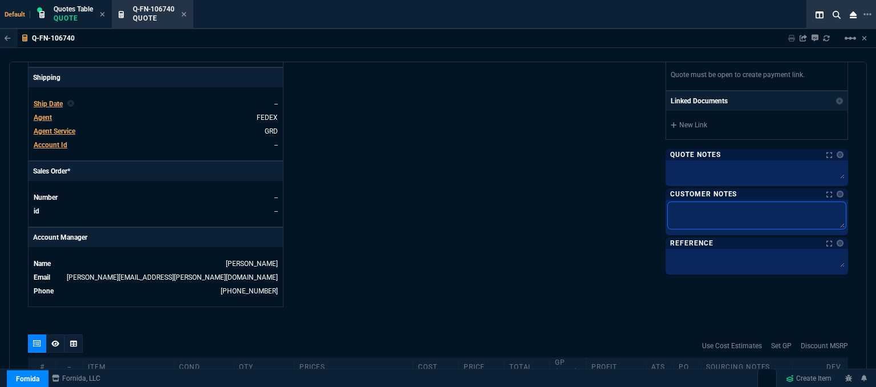
type textarea "E"
type textarea "ET"
type textarea "ETA"
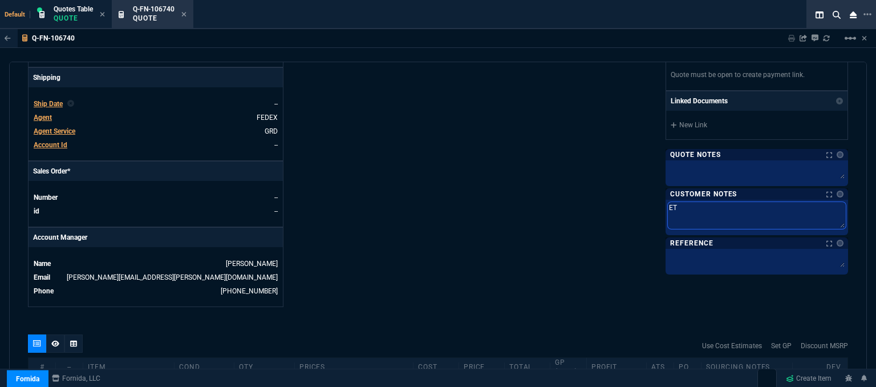
type textarea "ETA"
type textarea "ETA 3"
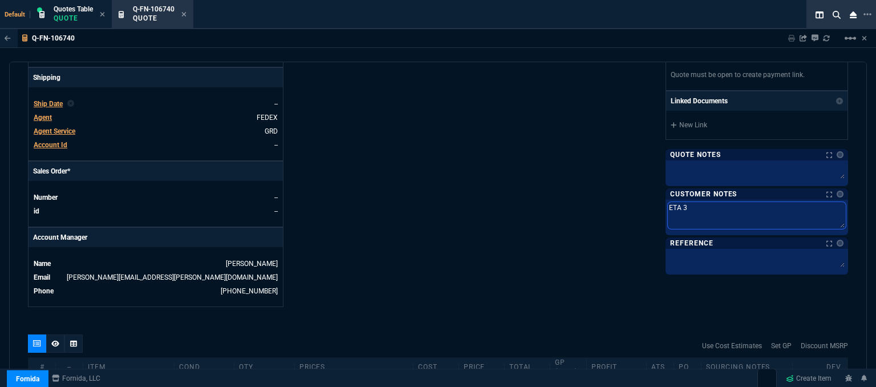
type textarea "ETA 3-"
type textarea "ETA 3-5"
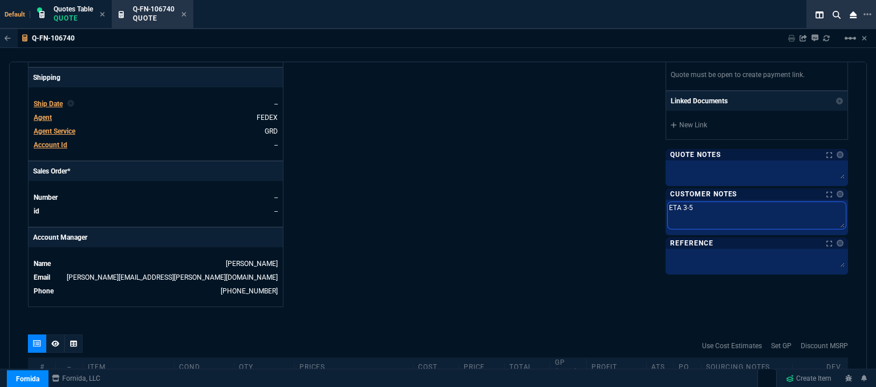
type textarea "ETA 3-5"
type textarea "ETA 3-5 B"
type textarea "ETA 3-5 Bi"
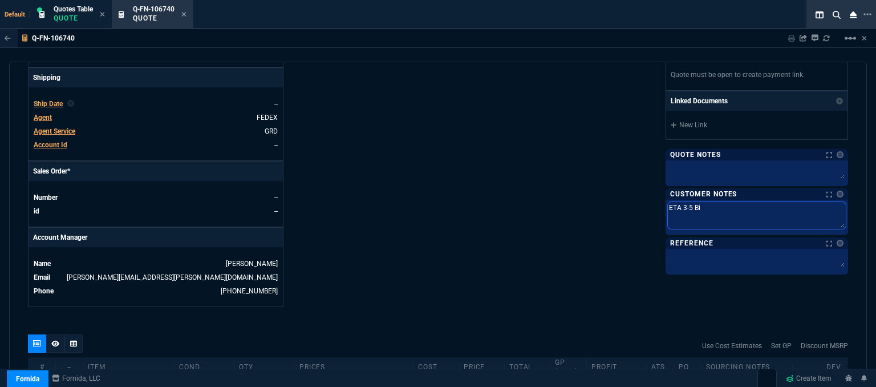
type textarea "ETA 3-5 Biz"
type textarea "ETA 3-5 Biz D"
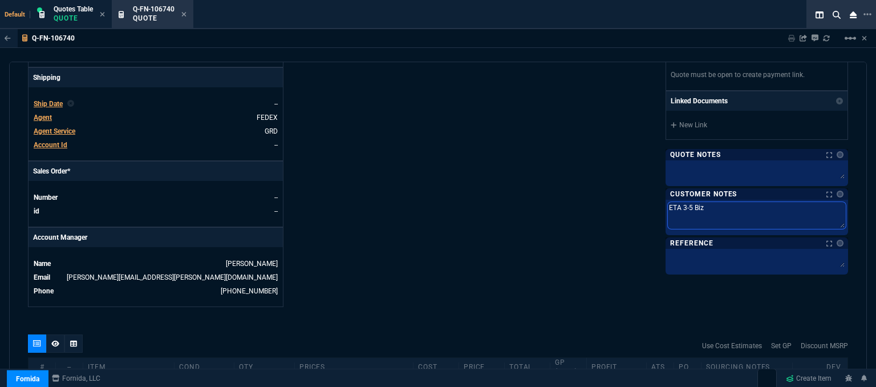
type textarea "ETA 3-5 Biz D"
type textarea "ETA 3-5 Biz Da"
type textarea "ETA 3-5 Biz Day"
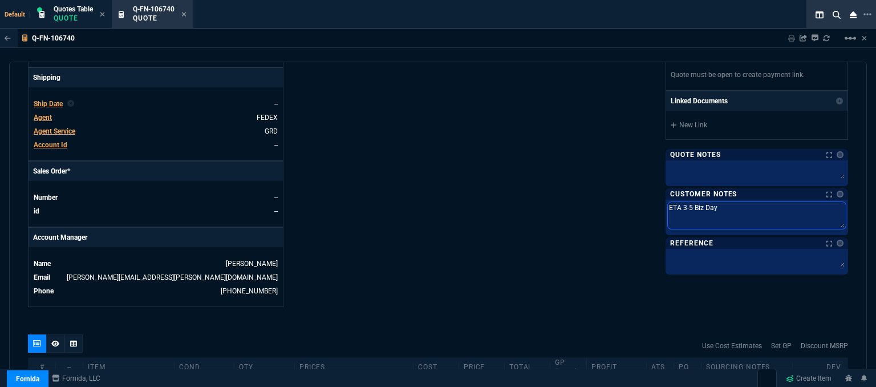
type textarea "ETA 3-5 Biz Days"
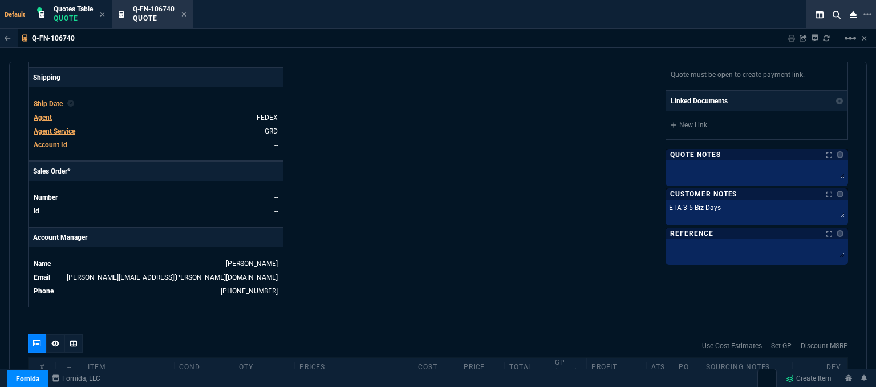
click at [398, 254] on div "Details Number Q-FN-106740 Order ID Q-FN-106740 Customer Code NWI307 Total Unit…" at bounding box center [233, 8] width 410 height 597
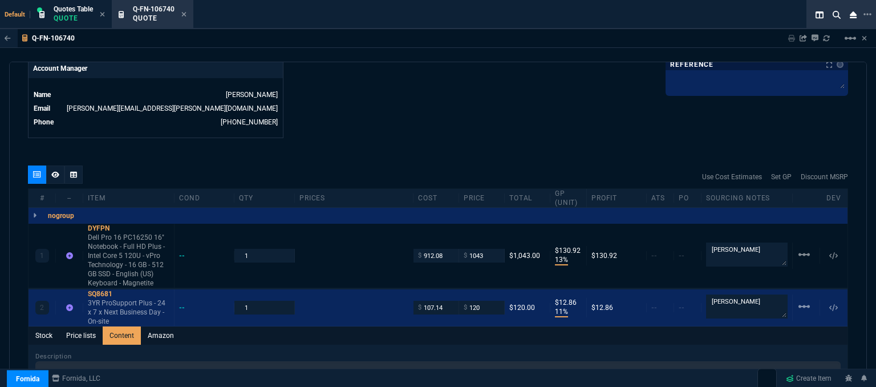
scroll to position [566, 0]
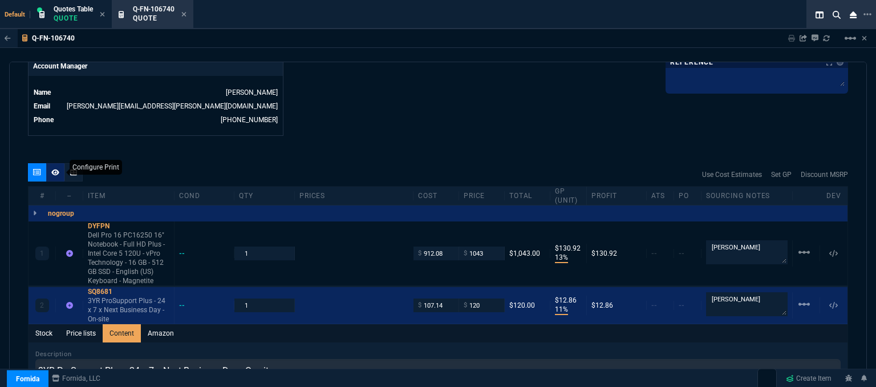
click at [51, 169] on icon at bounding box center [55, 172] width 8 height 7
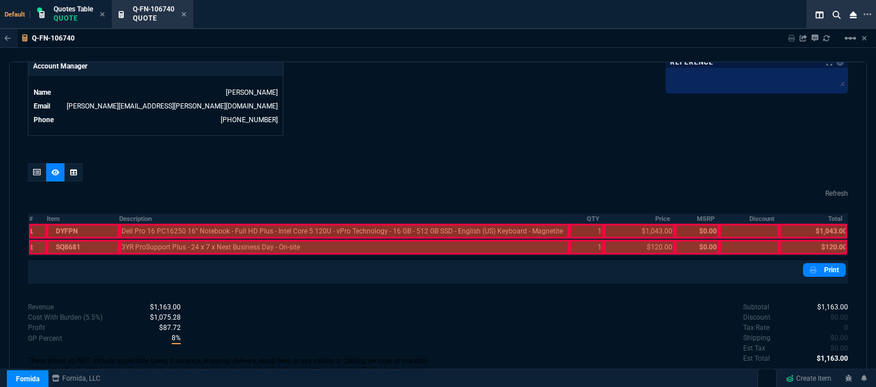
click at [86, 240] on div at bounding box center [83, 247] width 72 height 15
click at [87, 224] on div at bounding box center [83, 231] width 72 height 15
click at [157, 240] on div at bounding box center [344, 247] width 451 height 15
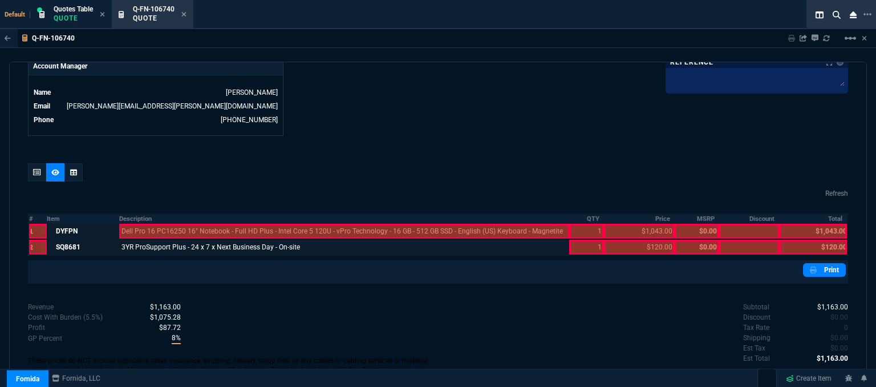
click at [162, 224] on div at bounding box center [344, 231] width 451 height 15
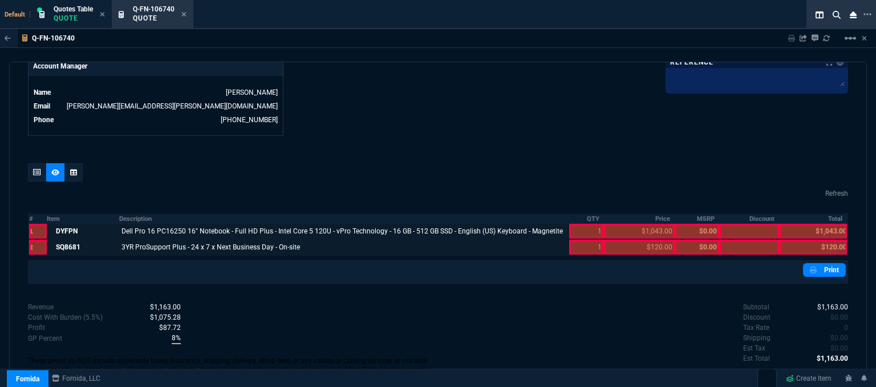
click at [585, 241] on div at bounding box center [586, 247] width 34 height 15
click at [586, 224] on div at bounding box center [586, 231] width 34 height 15
click at [635, 224] on div at bounding box center [639, 231] width 71 height 15
drag, startPoint x: 635, startPoint y: 222, endPoint x: 634, endPoint y: 241, distance: 18.9
click at [634, 241] on div at bounding box center [639, 247] width 71 height 15
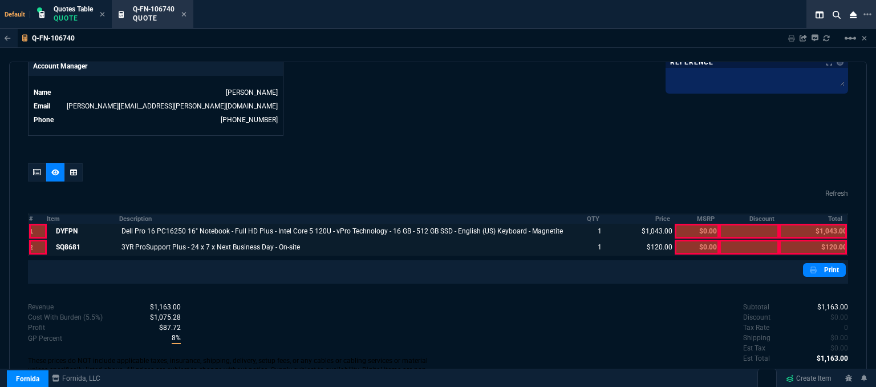
click at [818, 240] on div at bounding box center [813, 247] width 68 height 15
click at [817, 224] on div at bounding box center [813, 231] width 68 height 15
click at [817, 263] on link "Print" at bounding box center [824, 270] width 43 height 14
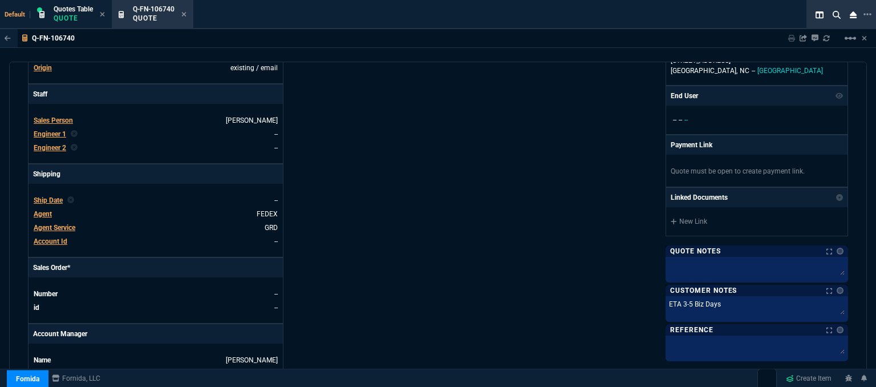
scroll to position [14, 0]
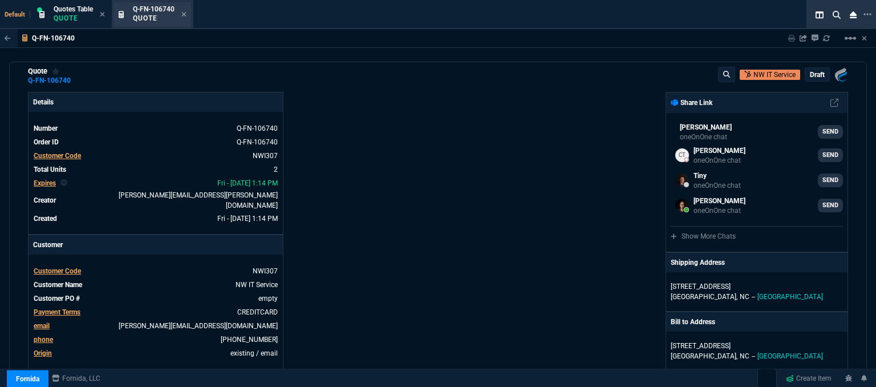
click at [188, 16] on div "Q-FN-106740 Quote" at bounding box center [152, 14] width 77 height 25
click at [184, 12] on icon at bounding box center [183, 14] width 5 height 7
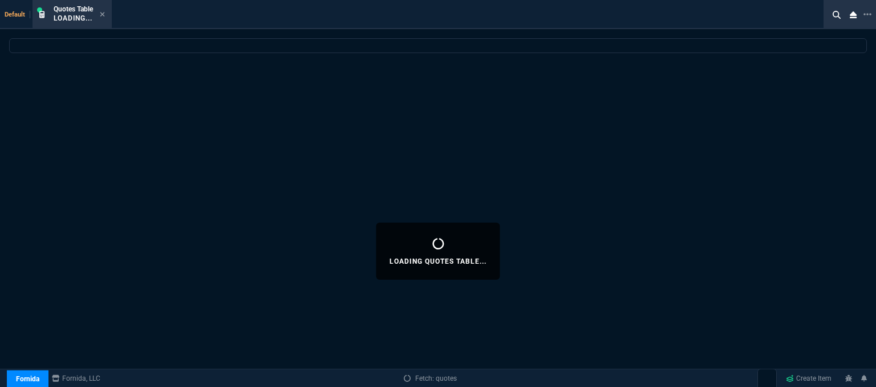
select select
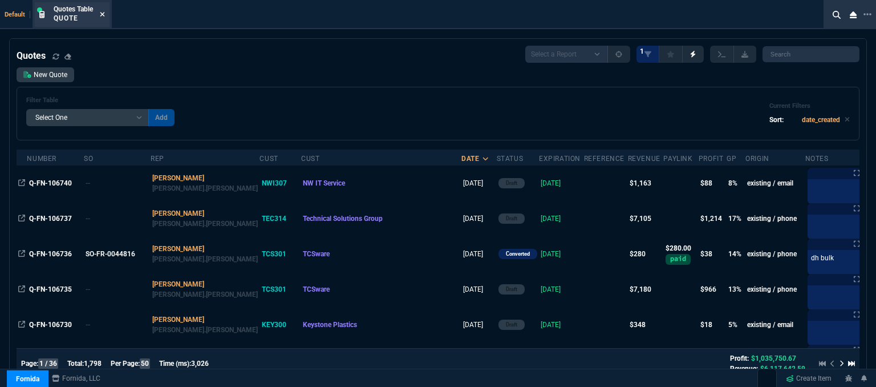
click at [104, 15] on icon at bounding box center [102, 14] width 5 height 5
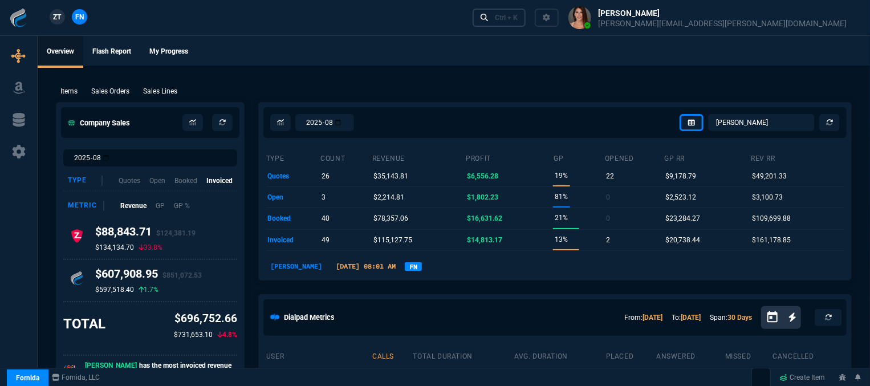
click at [518, 14] on div "Ctrl + K" at bounding box center [506, 17] width 23 height 9
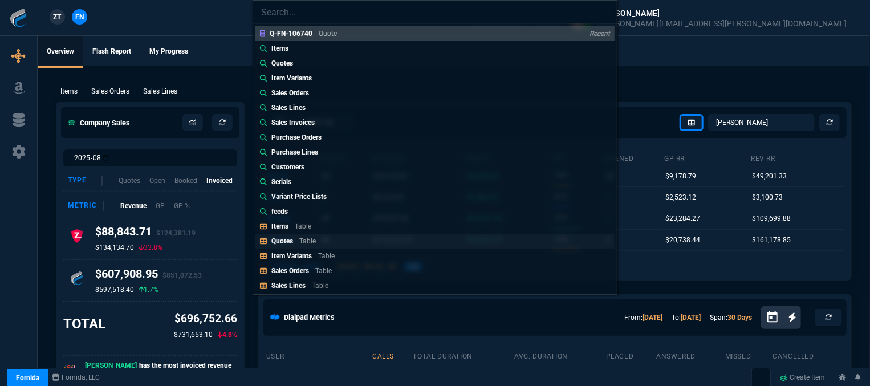
click at [356, 238] on link "Quotes Table" at bounding box center [435, 241] width 359 height 15
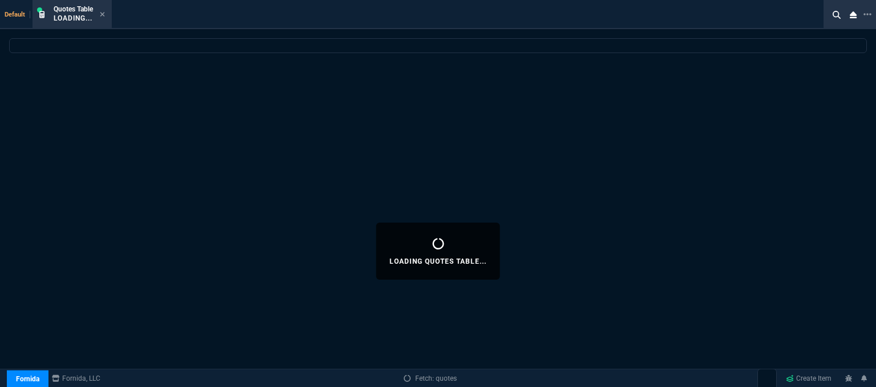
select select
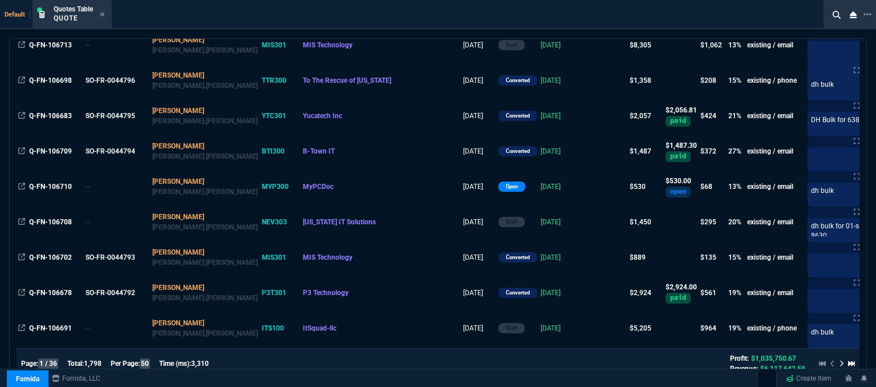
scroll to position [684, 0]
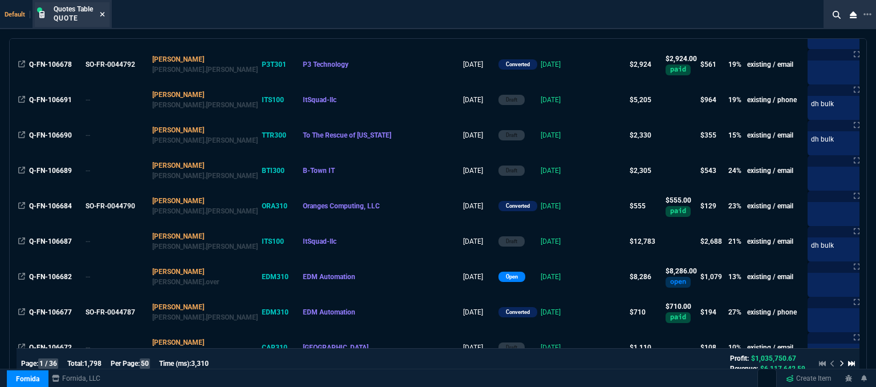
click at [103, 13] on icon at bounding box center [102, 14] width 5 height 7
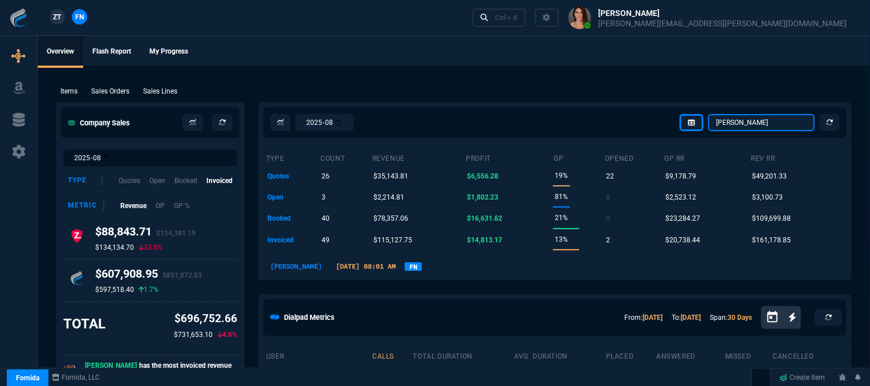
click at [766, 116] on select "Omar Brian Over Farzad Vahid Steven Huang Seti Shadab Alicia Bostic Wafek Moham…" at bounding box center [761, 122] width 107 height 17
click at [710, 114] on select "Omar Brian Over Farzad Vahid Steven Huang Seti Shadab Alicia Bostic Wafek Moham…" at bounding box center [761, 122] width 107 height 17
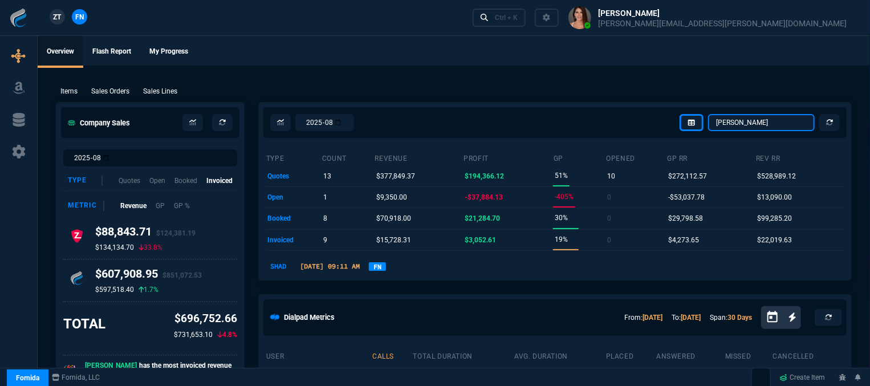
click at [763, 121] on select "Omar Brian Over Farzad Vahid Steven Huang Seti Shadab Alicia Bostic Wafek Moham…" at bounding box center [761, 122] width 107 height 17
click at [710, 114] on select "Omar Brian Over Farzad Vahid Steven Huang Seti Shadab Alicia Bostic Wafek Moham…" at bounding box center [761, 122] width 107 height 17
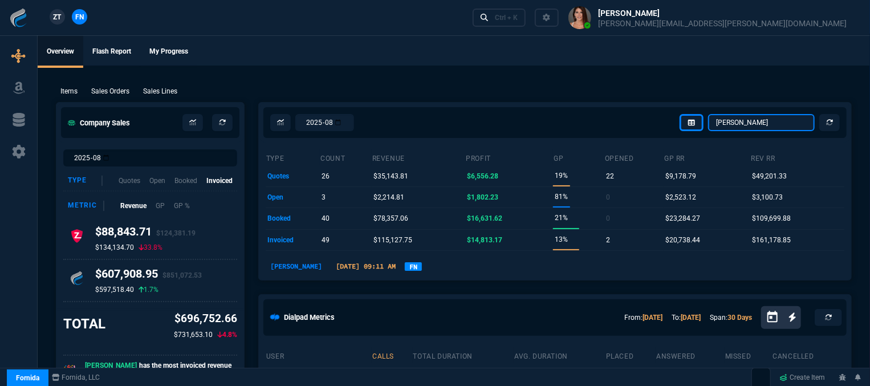
click at [757, 124] on select "Omar Brian Over Farzad Vahid Steven Huang Seti Shadab Alicia Bostic Wafek Moham…" at bounding box center [761, 122] width 107 height 17
click at [710, 114] on select "Omar Brian Over Farzad Vahid Steven Huang Seti Shadab Alicia Bostic Wafek Moham…" at bounding box center [761, 122] width 107 height 17
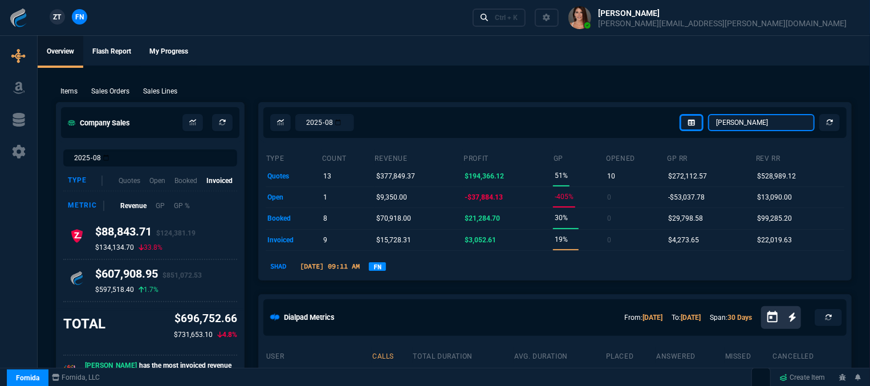
click at [749, 116] on select "Omar Brian Over Farzad Vahid Steven Huang Seti Shadab Alicia Bostic Wafek Moham…" at bounding box center [761, 122] width 107 height 17
select select "12: [PERSON_NAME]"
click at [710, 114] on select "Omar Brian Over Farzad Vahid Steven Huang Seti Shadab Alicia Bostic Wafek Moham…" at bounding box center [761, 122] width 107 height 17
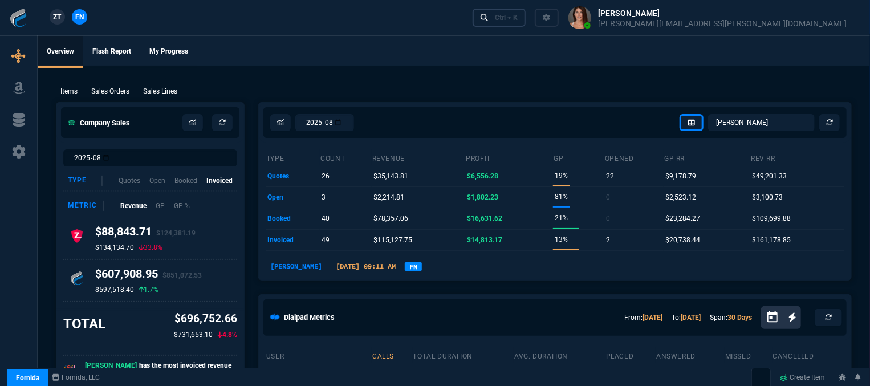
click at [518, 17] on div "Ctrl + K" at bounding box center [506, 17] width 23 height 9
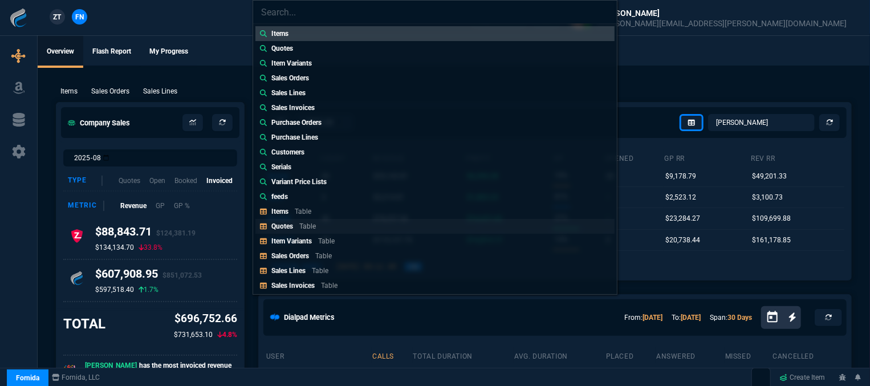
click at [299, 227] on div "Quotes Table" at bounding box center [295, 226] width 49 height 10
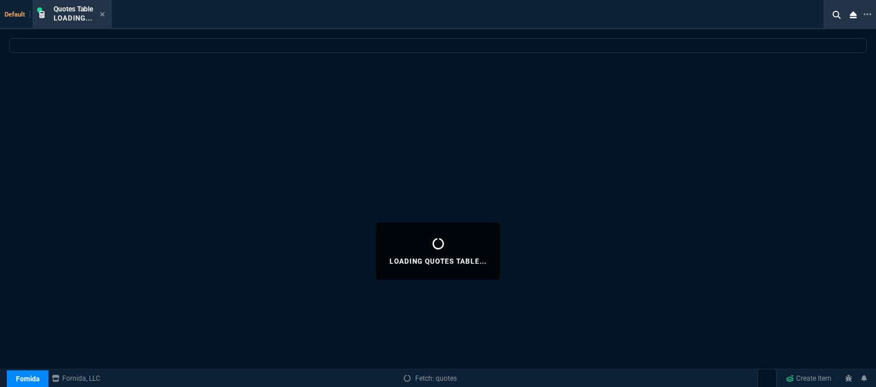
select select
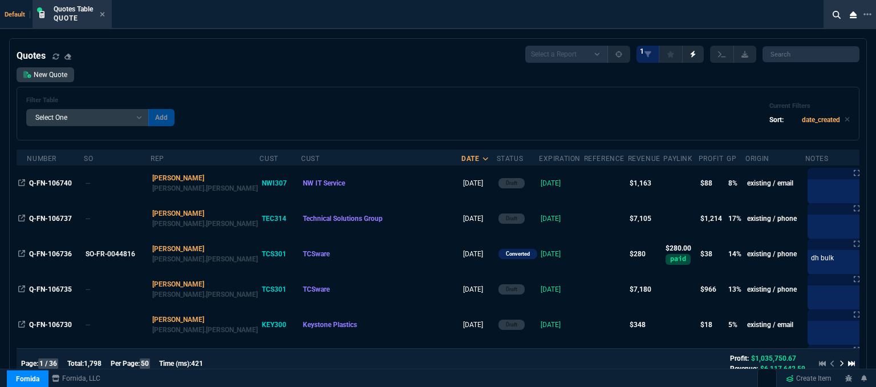
click at [46, 84] on div "New Quote Filter Table Select One Add Filter () creator (creator) Cust (headers…" at bounding box center [438, 103] width 843 height 73
click at [46, 72] on link "New Quote" at bounding box center [46, 74] width 58 height 15
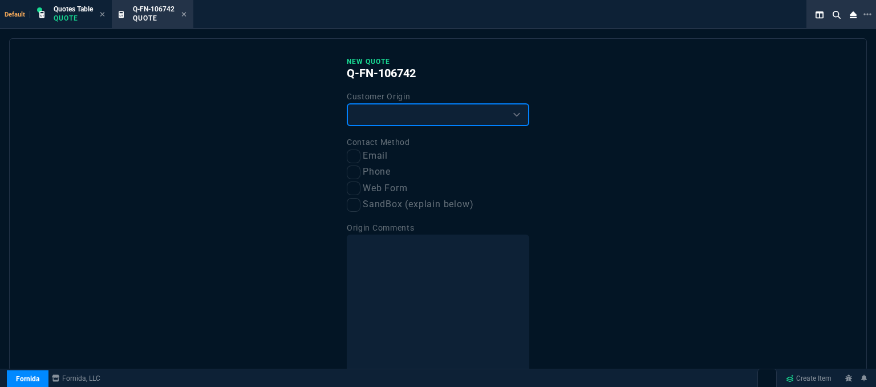
click at [388, 104] on select "Existing Customer Amazon Lead (first order) Website Lead (first order) Called (…" at bounding box center [438, 114] width 183 height 23
select select "existing"
click at [347, 103] on select "Existing Customer Amazon Lead (first order) Website Lead (first order) Called (…" at bounding box center [438, 114] width 183 height 23
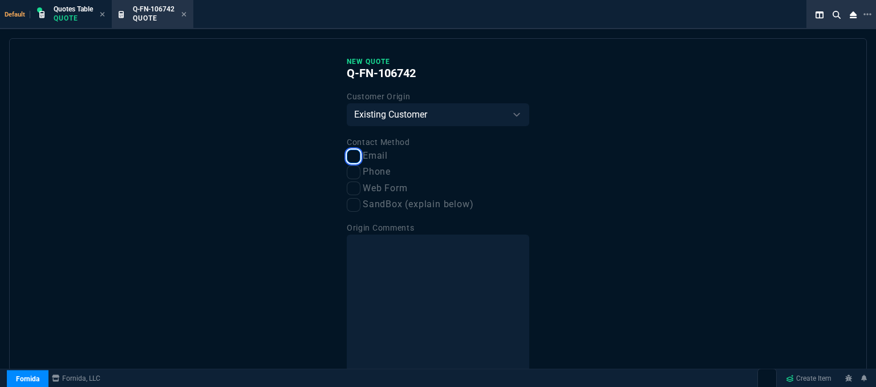
click at [355, 156] on input "Email" at bounding box center [354, 156] width 14 height 14
checkbox input "true"
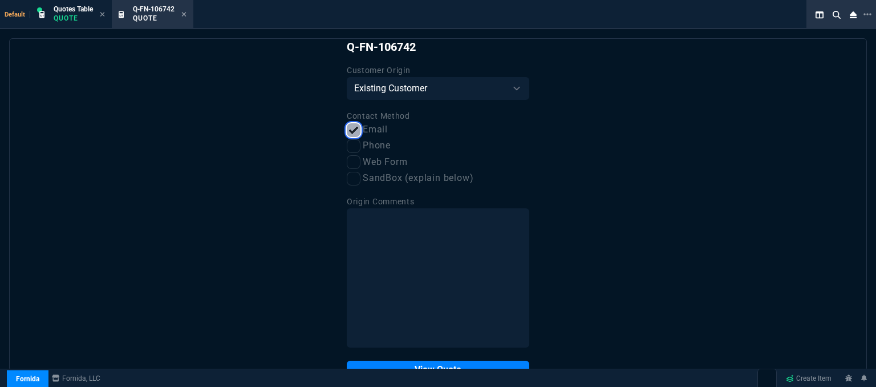
scroll to position [58, 0]
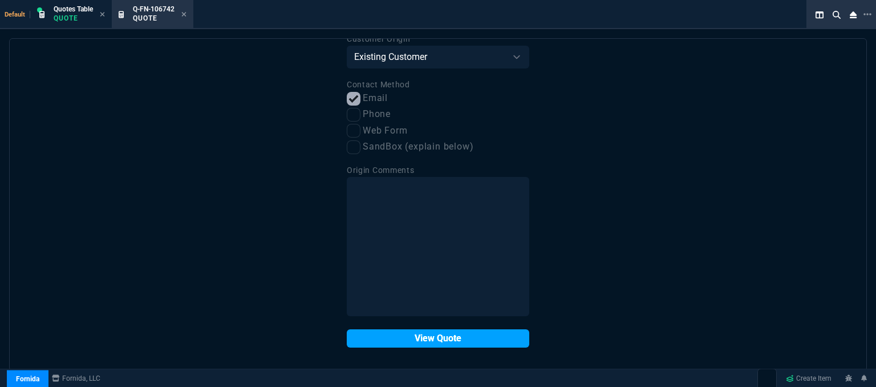
click at [396, 341] on button "View Quote" at bounding box center [438, 338] width 183 height 18
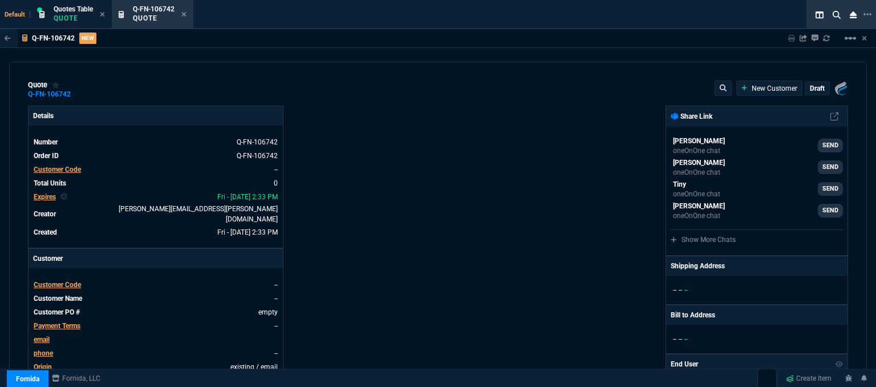
click at [68, 281] on span "Customer Code" at bounding box center [57, 285] width 47 height 8
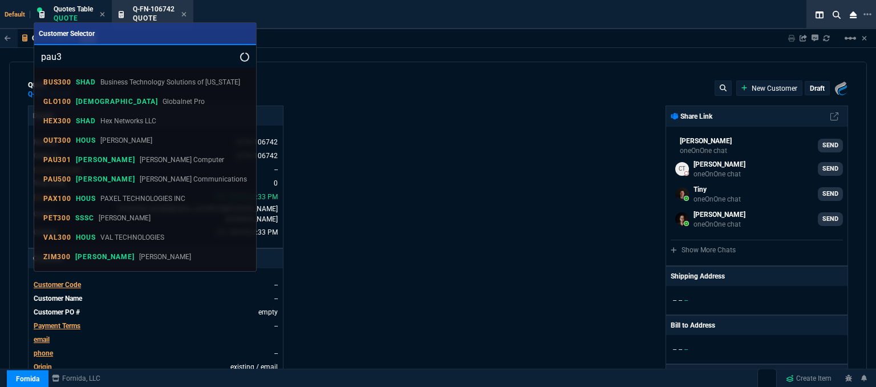
select select "12: ROSS"
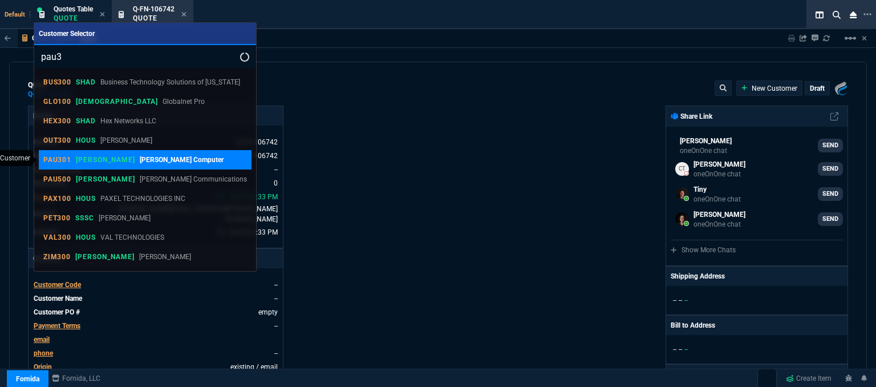
type input "pau3"
click at [159, 159] on div "PAU301 ROSS Paumen Computer" at bounding box center [145, 160] width 204 height 10
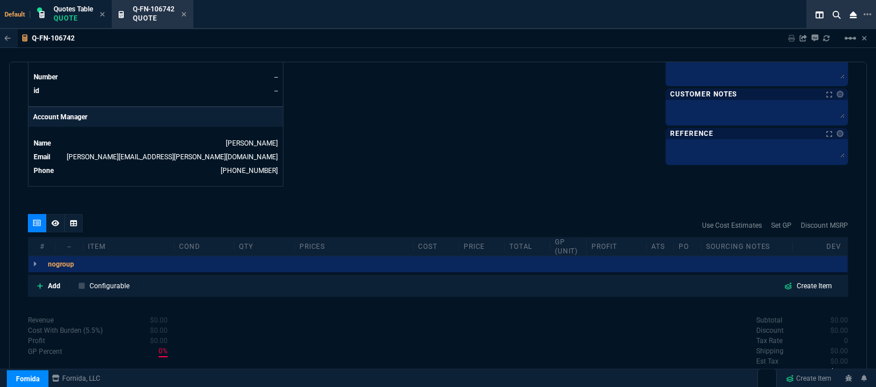
scroll to position [546, 0]
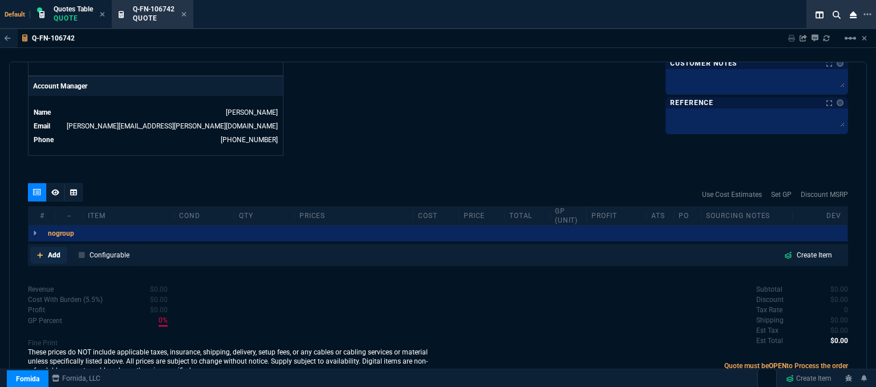
click at [37, 252] on icon at bounding box center [40, 255] width 6 height 7
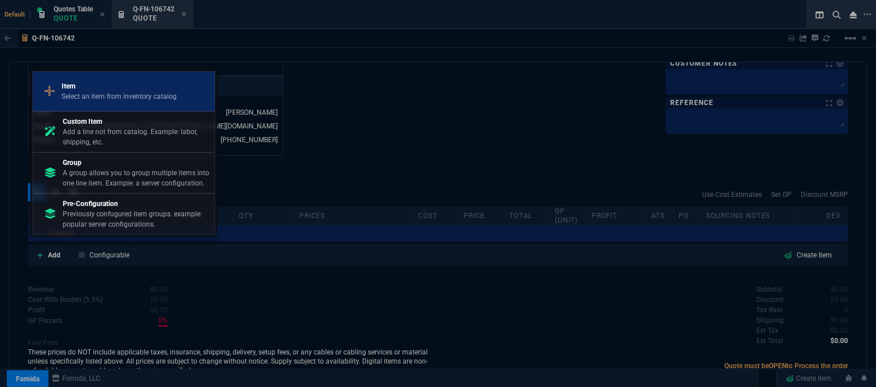
click at [114, 92] on p "Select an item from inventory catalog" at bounding box center [119, 96] width 115 height 10
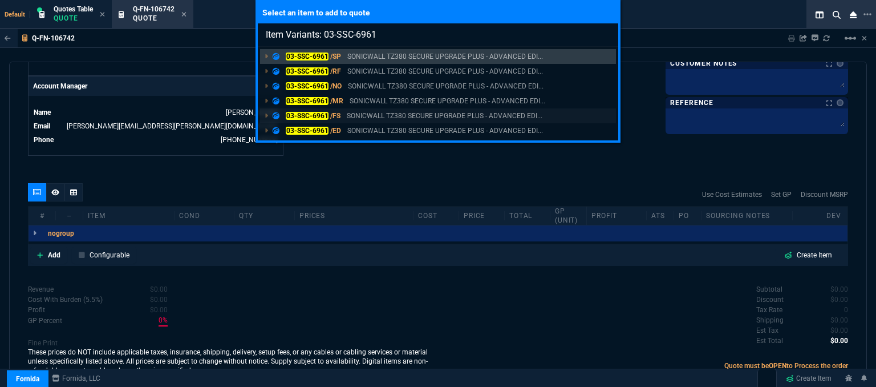
type input "Item Variants: 03-SSC-6961"
click at [388, 116] on p "SONICWALL TZ380 SECURE UPGRADE PLUS - ADVANCED EDI..." at bounding box center [445, 116] width 196 height 10
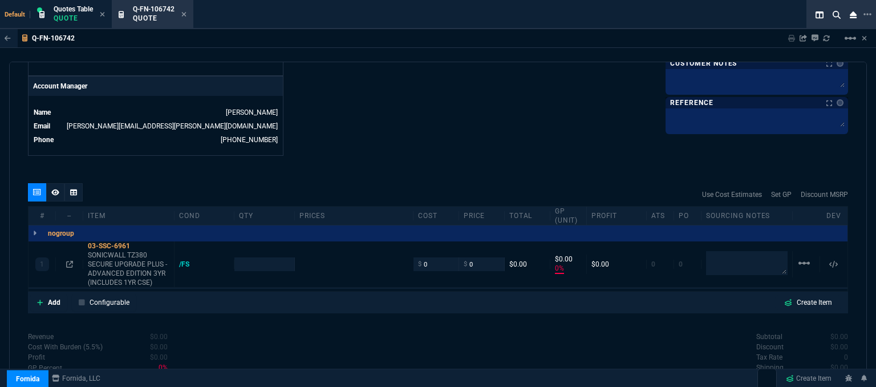
type input "0"
type input "2150"
type input "100"
click at [432, 257] on input "0" at bounding box center [436, 263] width 36 height 13
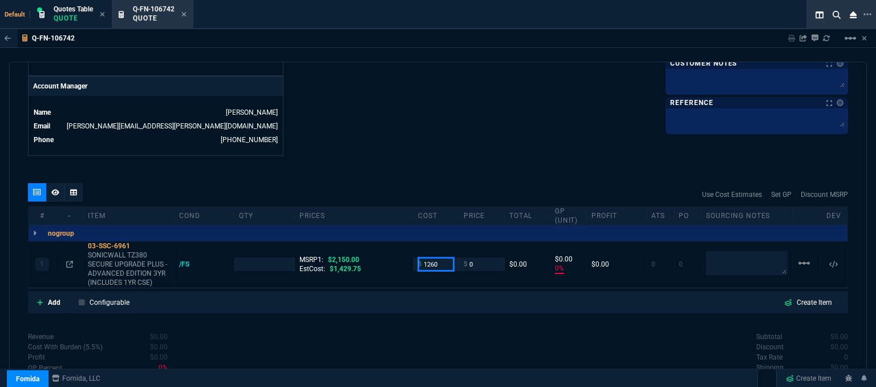
type input "1260"
type input "1"
type input "1260"
type input "-100"
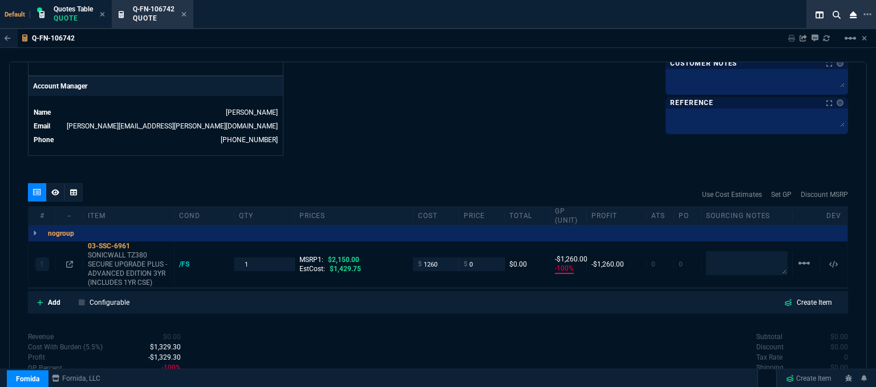
type input "-1260"
click at [140, 242] on icon at bounding box center [138, 245] width 6 height 7
click at [475, 257] on input "0" at bounding box center [482, 263] width 36 height 13
type input "1449"
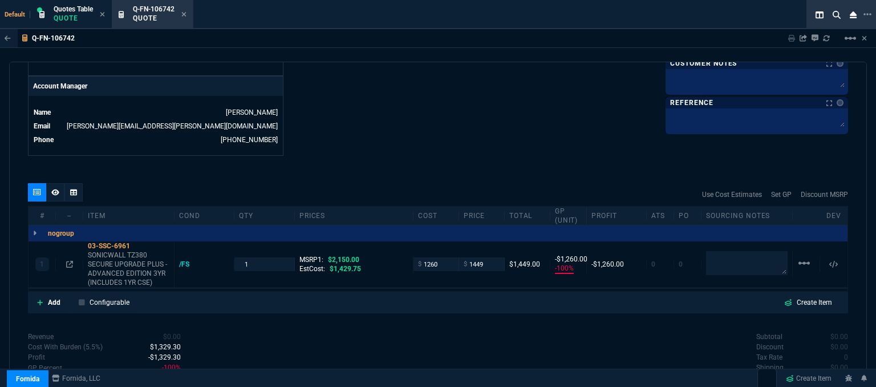
type input "1449"
type input "13"
type input "189"
type input "33"
click at [491, 257] on input "1449" at bounding box center [482, 263] width 36 height 13
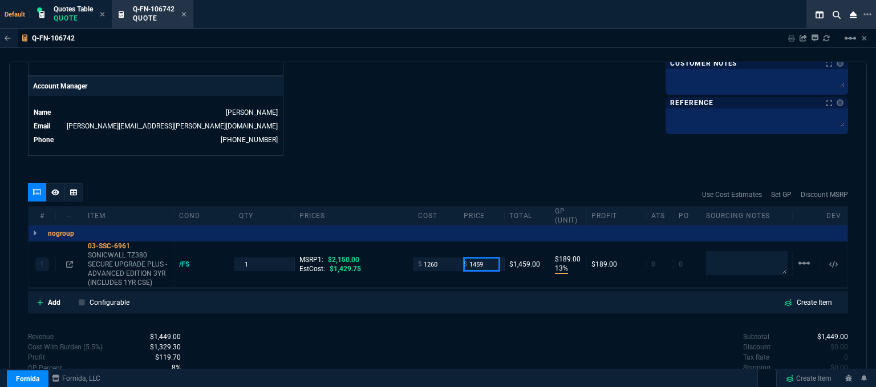
type input "1459"
type input "14"
type input "199"
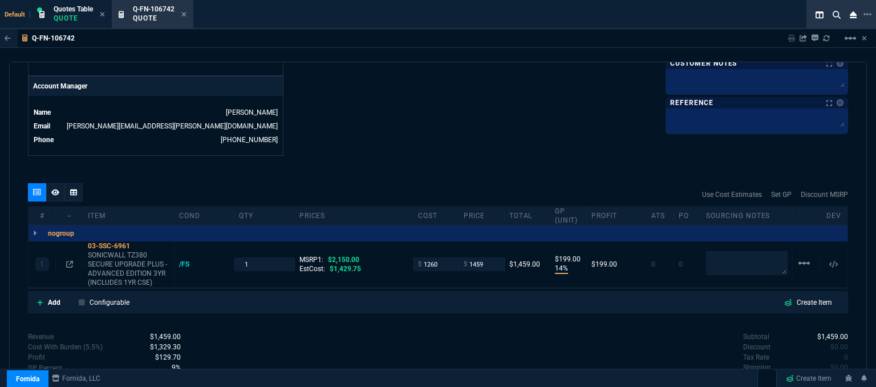
type input "32"
click at [486, 257] on input "1459" at bounding box center [482, 263] width 36 height 13
type input "1460"
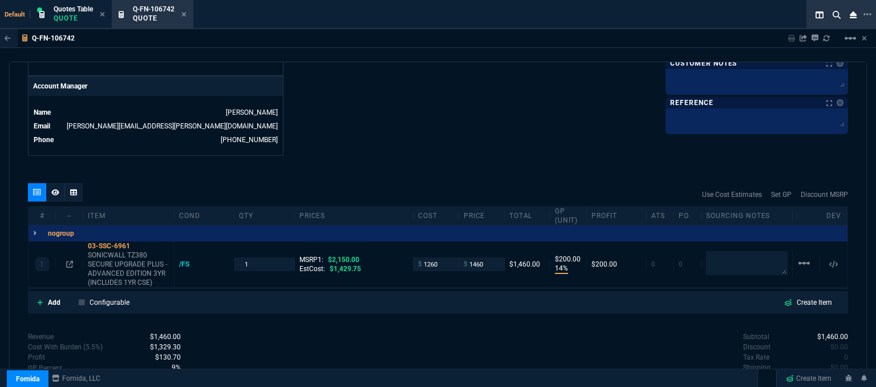
type input "200"
click at [42, 299] on icon at bounding box center [40, 302] width 6 height 7
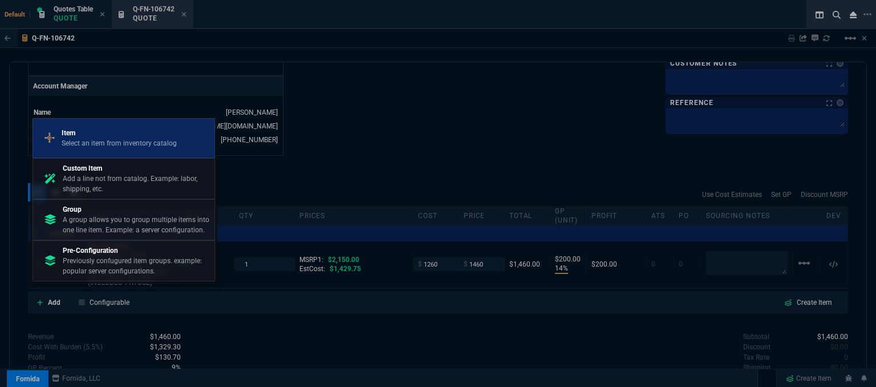
click at [121, 138] on p "Item" at bounding box center [119, 133] width 115 height 10
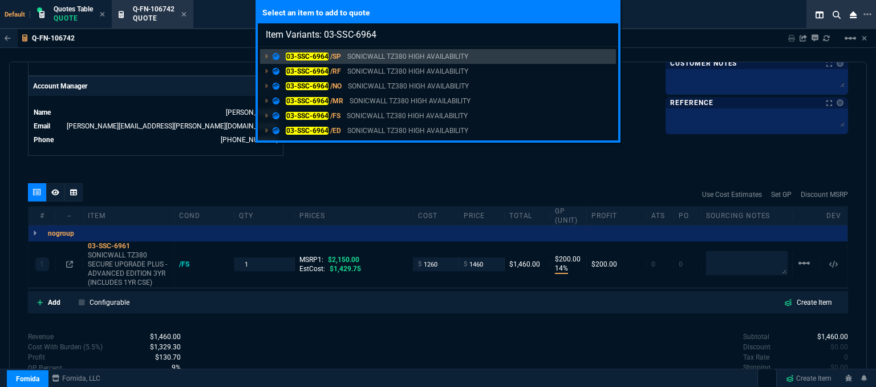
type input "Item Variants: 03-SSC-6964"
click at [368, 118] on p "SONICWALL TZ380 HIGH AVAILABILITY" at bounding box center [407, 116] width 121 height 10
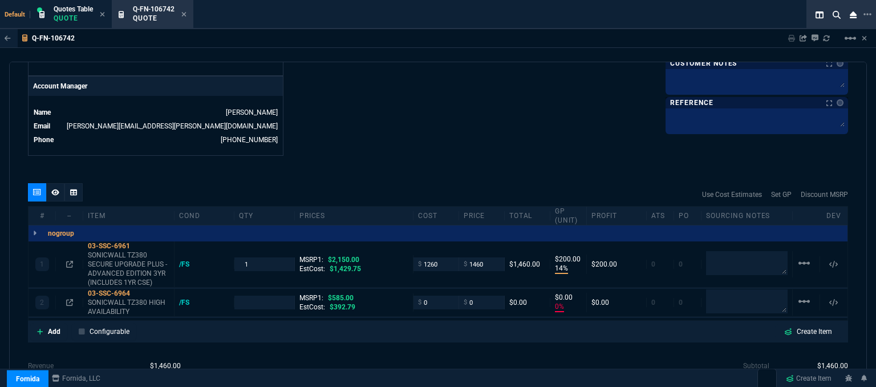
type input "14"
type input "200"
type input "0"
type input "32"
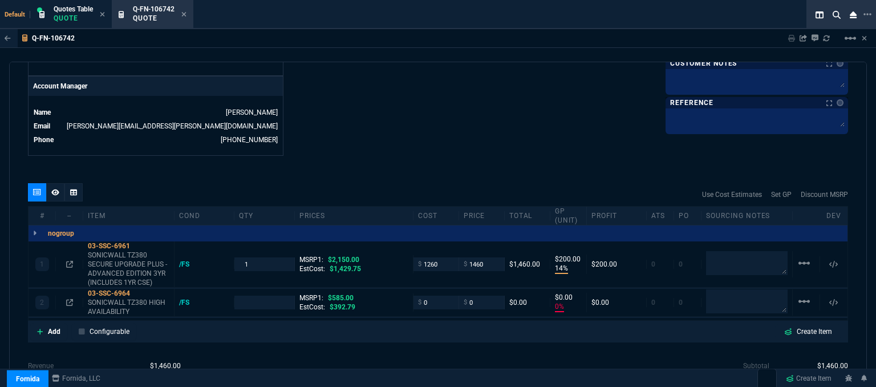
type input "585"
type input "100"
click at [136, 290] on icon at bounding box center [138, 293] width 6 height 7
drag, startPoint x: 410, startPoint y: 294, endPoint x: 390, endPoint y: 293, distance: 20.0
click at [390, 293] on div "2 03-SSC-6964 SONICWALL TZ380 HIGH AVAILABILITY /FS MSRP1: $585.00 EstCost: $39…" at bounding box center [438, 303] width 819 height 28
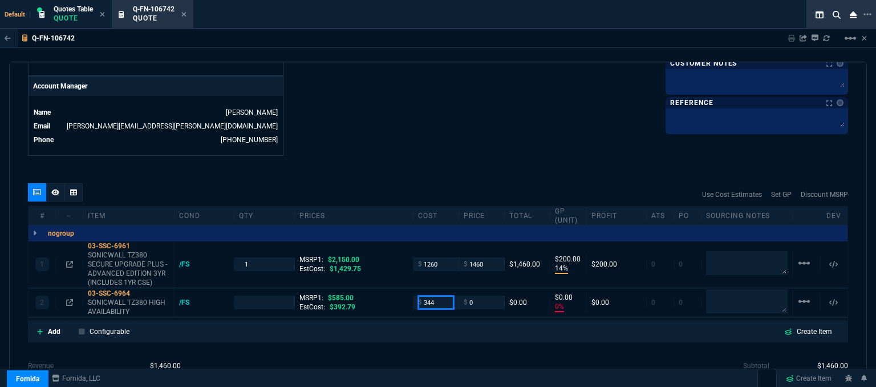
type input "344"
type input "1"
type input "344"
type input "-100"
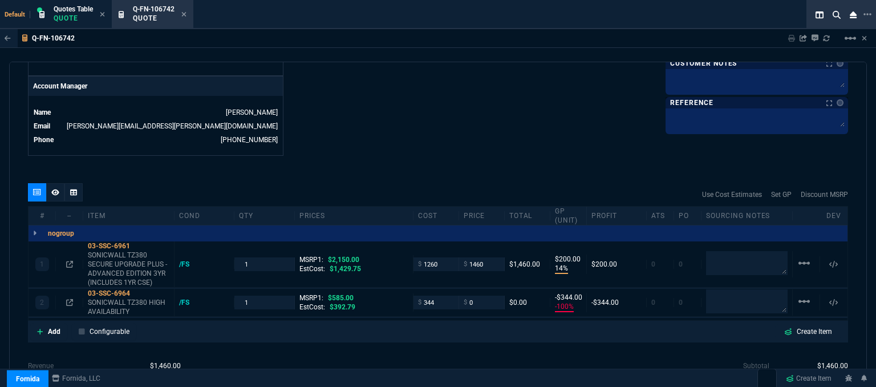
type input "-344"
click at [137, 290] on icon at bounding box center [138, 293] width 6 height 7
click at [473, 295] on input "0" at bounding box center [482, 301] width 36 height 13
type input "425"
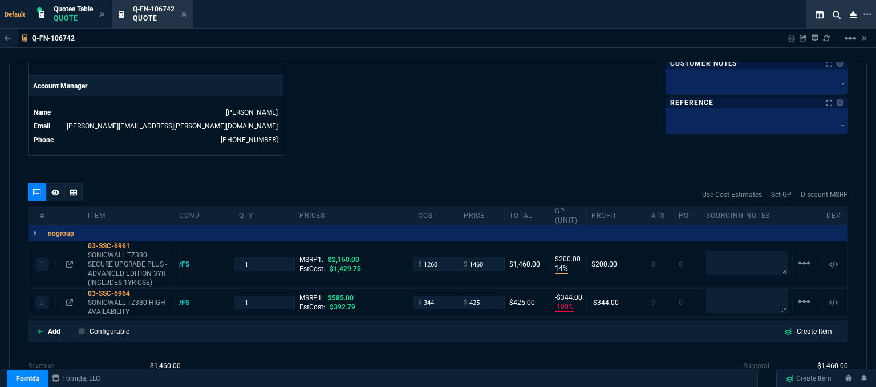
type input "425"
type input "19"
type input "81"
type input "27"
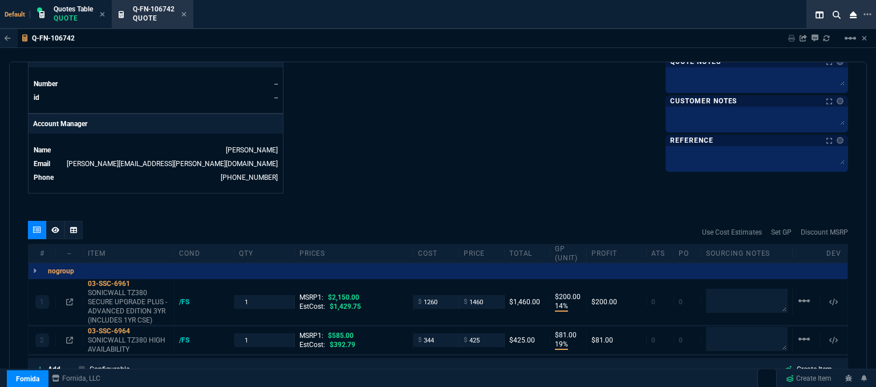
scroll to position [489, 0]
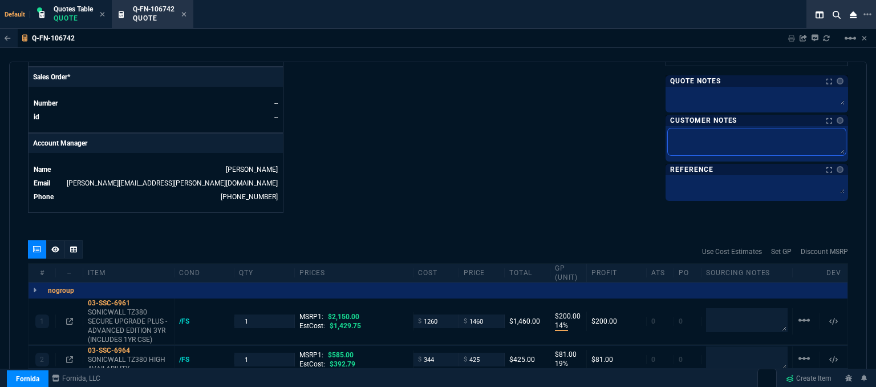
click at [698, 131] on textarea at bounding box center [757, 141] width 178 height 27
type textarea "E"
type textarea "ET"
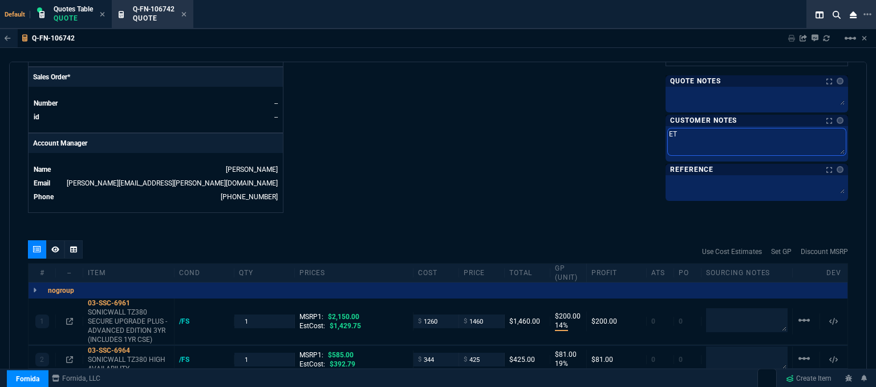
type textarea "ETA"
type textarea "ETA 5"
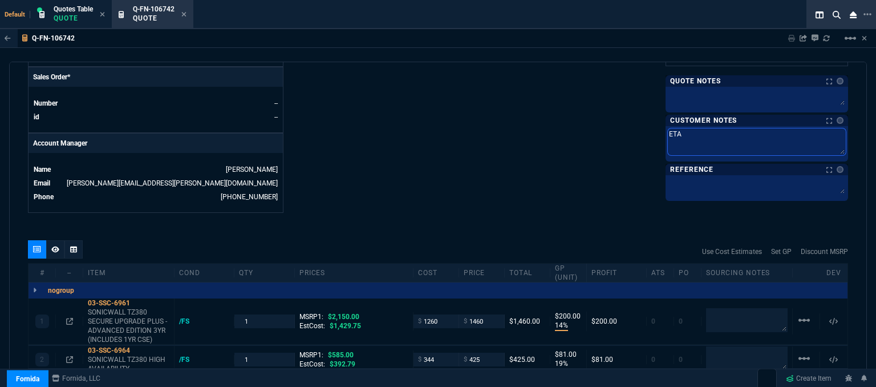
type textarea "ETA 5"
type textarea "ETA 5-"
type textarea "ETA 5-7"
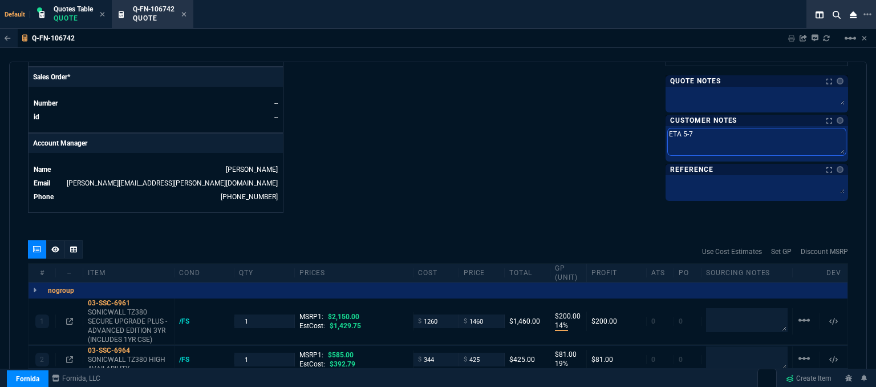
type textarea "ETA 5-7"
type textarea "ETA 5-7 B"
type textarea "ETA 5-7 Bi"
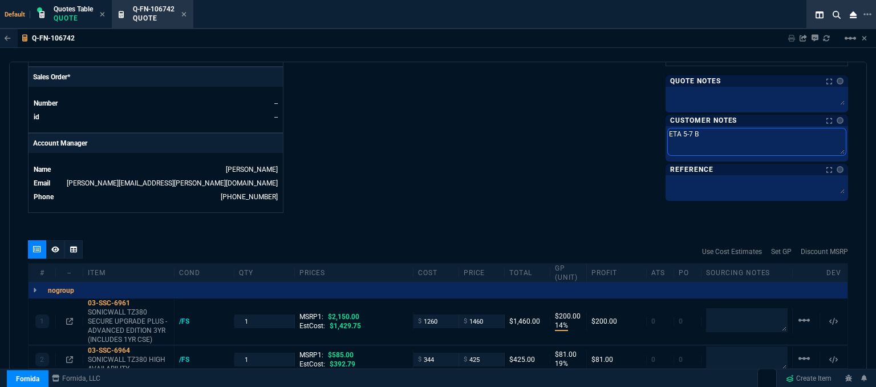
type textarea "ETA 5-7 Bi"
type textarea "ETA 5-7 Biz"
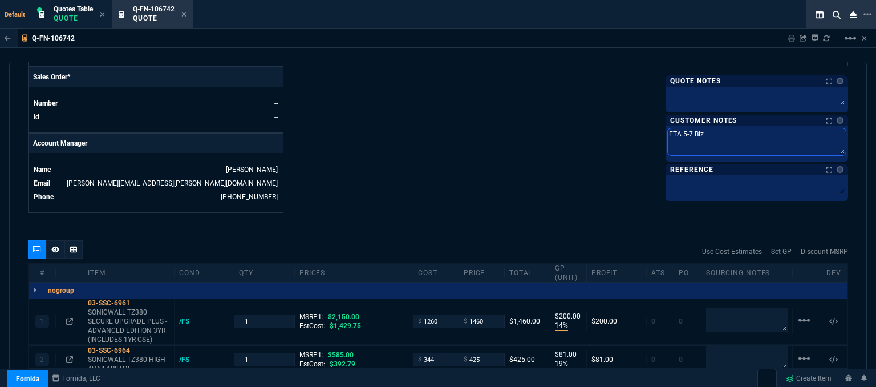
type textarea "ETA 5-7 Biz D"
type textarea "ETA 5-7 Biz Da"
type textarea "ETA 5-7 Biz Day"
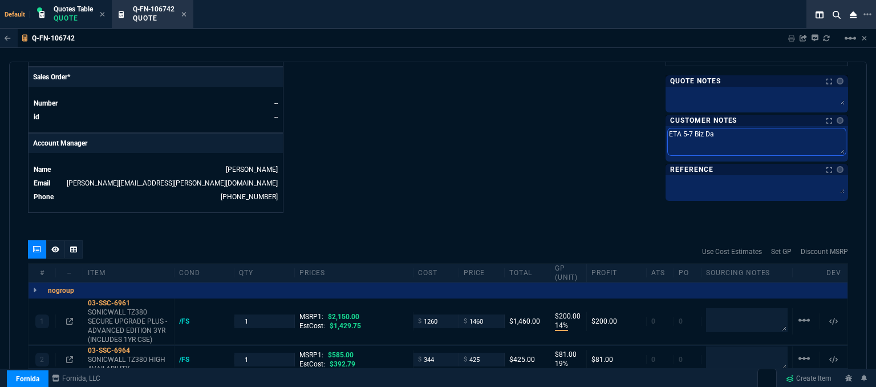
type textarea "ETA 5-7 Biz Day"
type textarea "ETA 5-7 Biz Days"
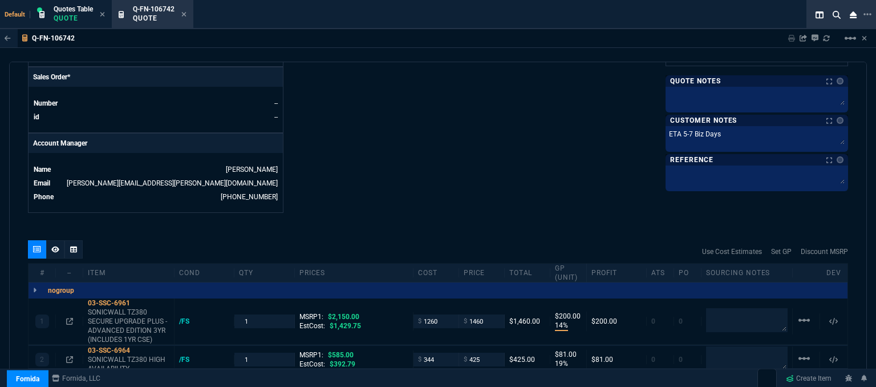
scroll to position [546, 0]
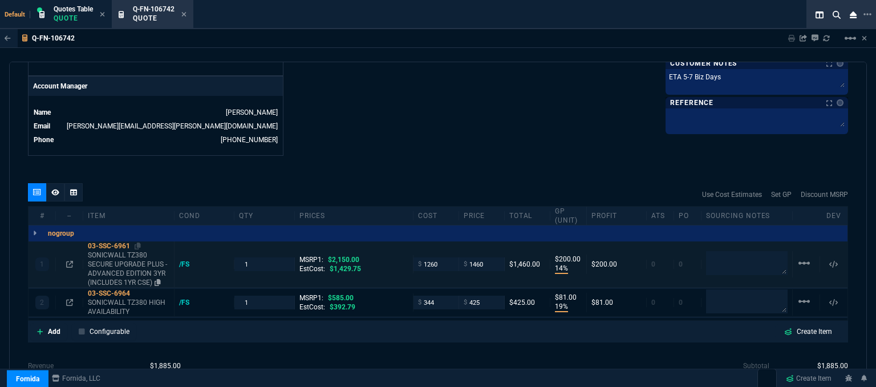
click at [143, 241] on div "03-SSC-6961" at bounding box center [129, 245] width 82 height 9
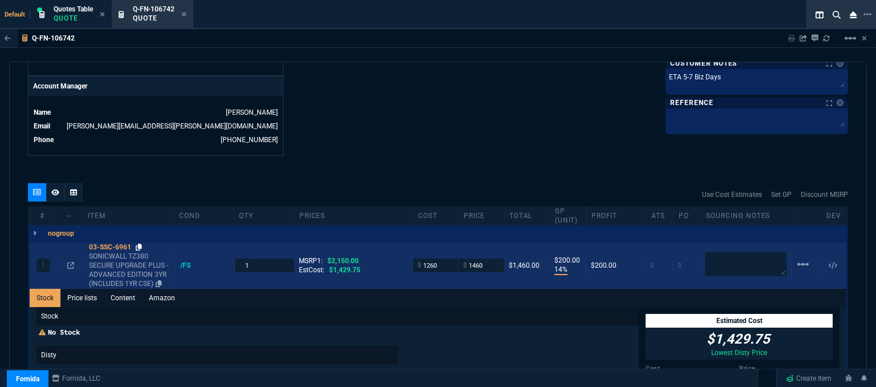
click at [141, 244] on icon at bounding box center [139, 247] width 6 height 7
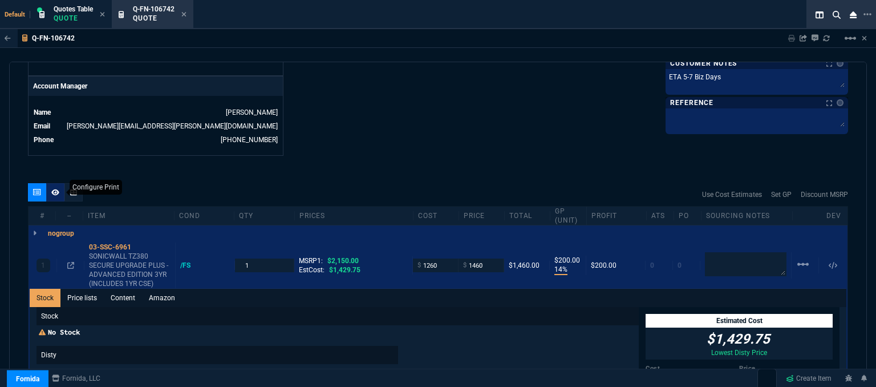
click at [54, 189] on icon at bounding box center [55, 192] width 8 height 7
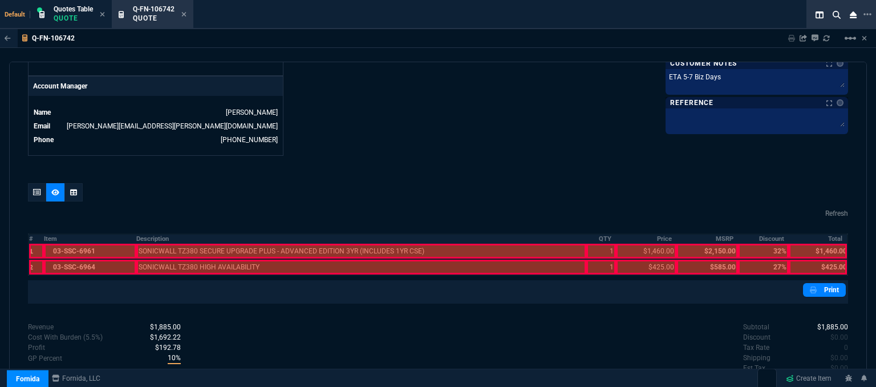
click at [86, 244] on div at bounding box center [90, 251] width 92 height 15
click at [87, 261] on div at bounding box center [90, 267] width 92 height 15
click at [89, 260] on div at bounding box center [90, 267] width 92 height 15
click at [89, 244] on div at bounding box center [90, 251] width 92 height 15
click at [33, 189] on icon at bounding box center [37, 192] width 8 height 7
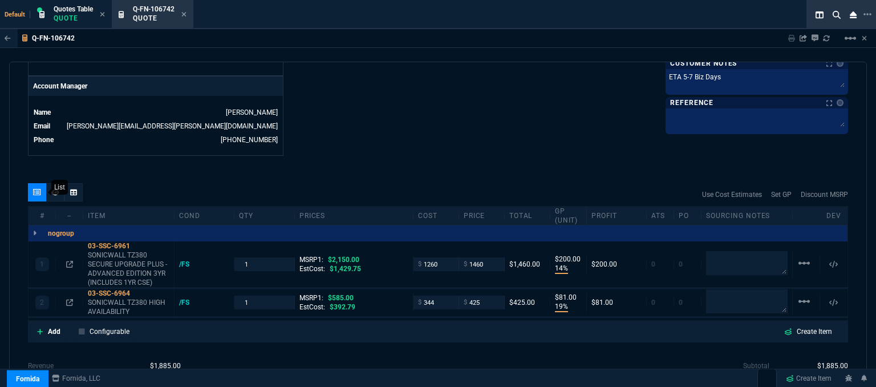
type input "14"
type input "200"
type input "19"
type input "81"
type input "32"
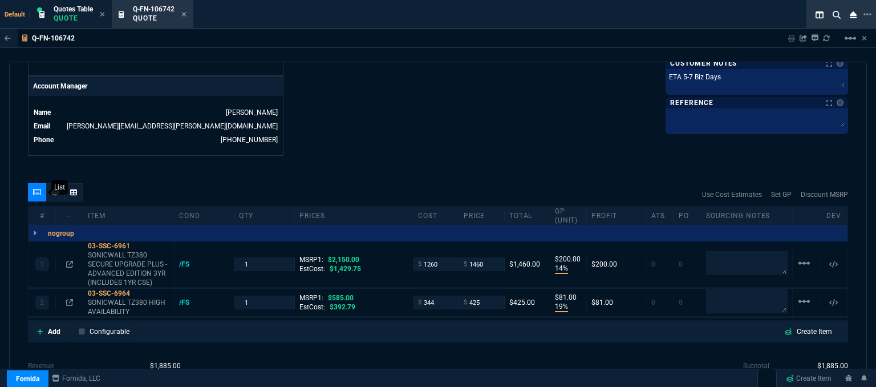
type input "27"
click at [489, 257] on input "1460" at bounding box center [482, 263] width 36 height 13
type input "1465"
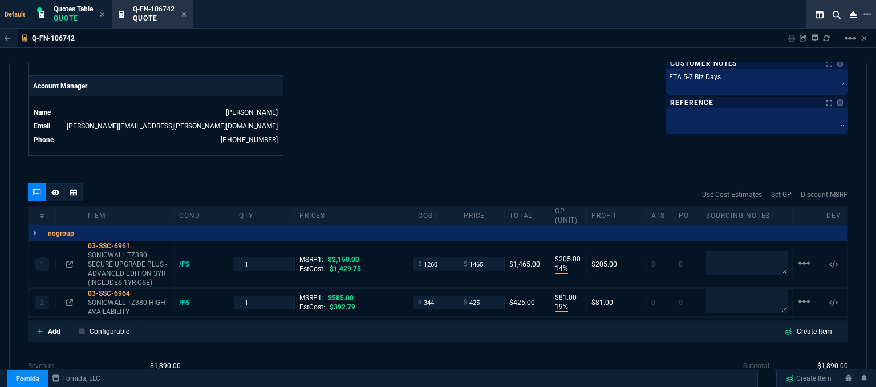
type input "205"
click at [490, 257] on input "1465" at bounding box center [482, 263] width 36 height 13
type input "1470"
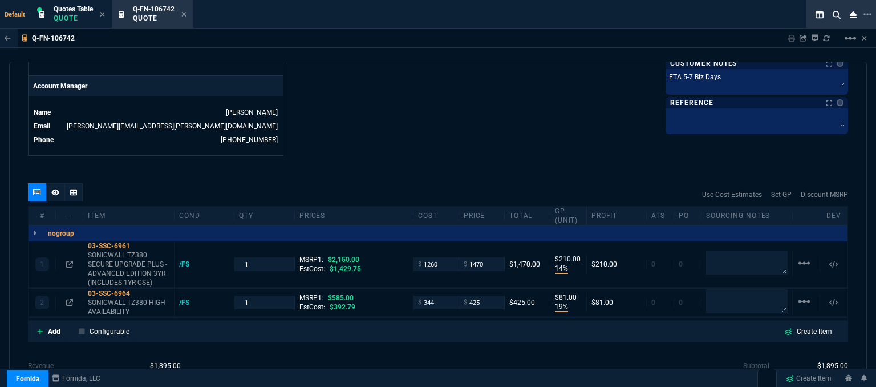
type input "210"
click at [50, 183] on div at bounding box center [55, 192] width 18 height 18
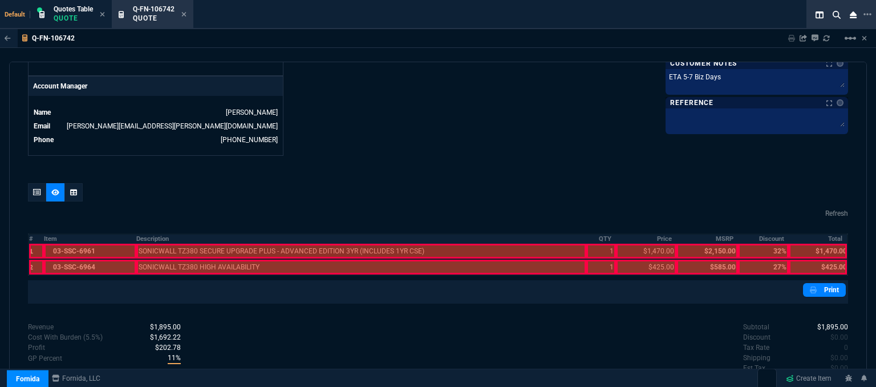
click at [98, 261] on div at bounding box center [90, 267] width 92 height 15
click at [100, 245] on div at bounding box center [90, 251] width 92 height 15
click at [162, 248] on div at bounding box center [361, 251] width 451 height 15
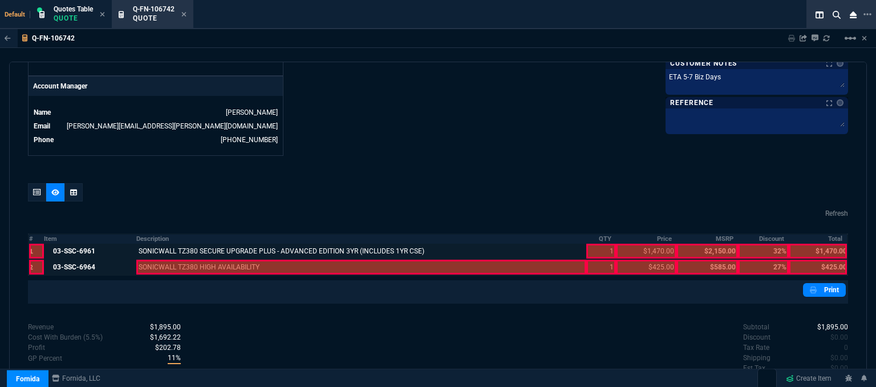
click at [163, 260] on div at bounding box center [361, 267] width 451 height 15
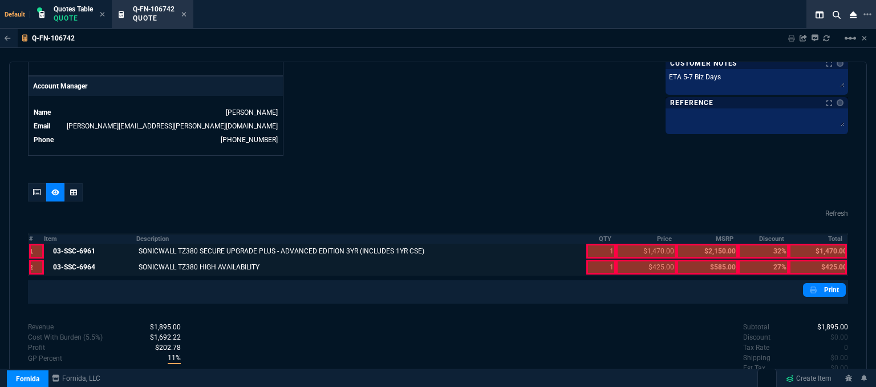
click at [595, 260] on div at bounding box center [600, 267] width 29 height 15
click at [599, 244] on div at bounding box center [600, 251] width 29 height 15
click at [638, 245] on div at bounding box center [646, 251] width 60 height 15
click at [638, 261] on div at bounding box center [646, 267] width 60 height 15
click at [810, 260] on div at bounding box center [818, 267] width 58 height 15
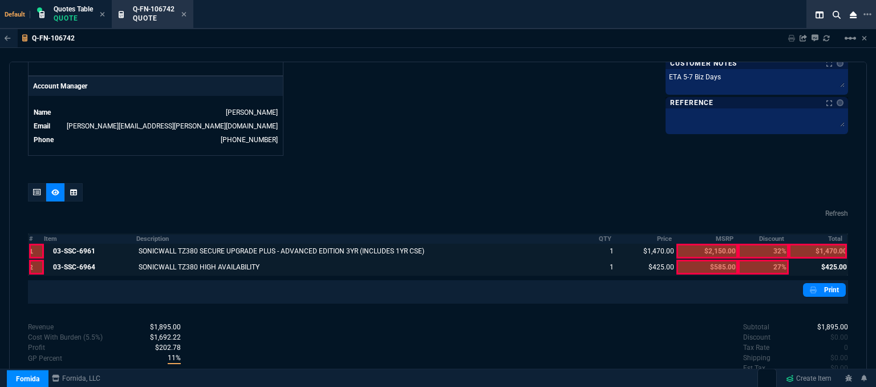
click at [817, 244] on div at bounding box center [818, 251] width 58 height 15
click at [818, 283] on link "Print" at bounding box center [824, 290] width 43 height 14
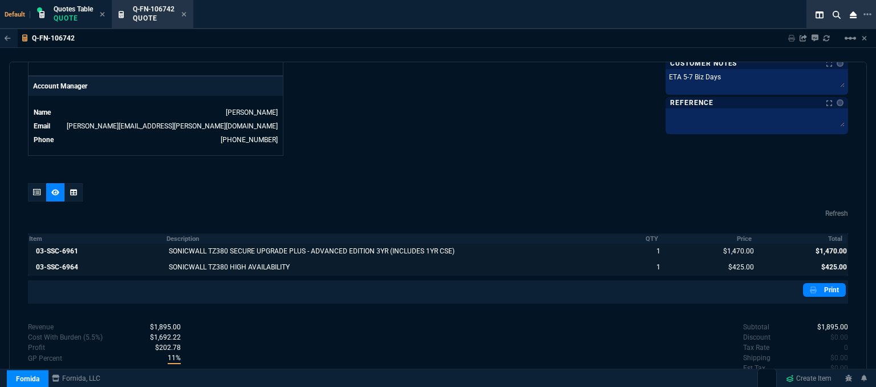
scroll to position [584, 0]
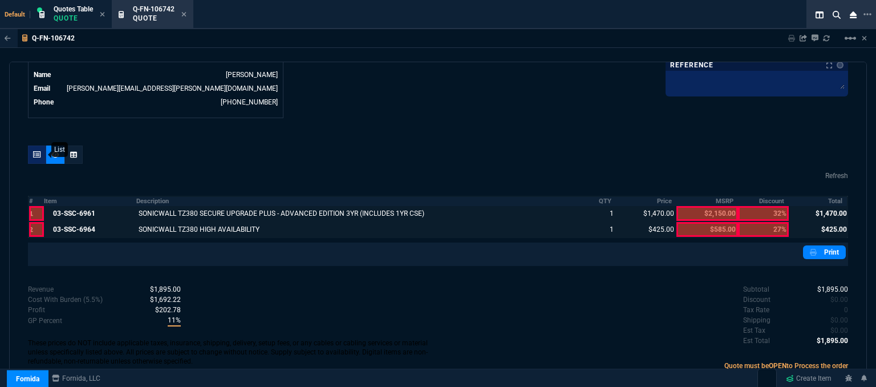
click at [36, 145] on div at bounding box center [37, 154] width 18 height 18
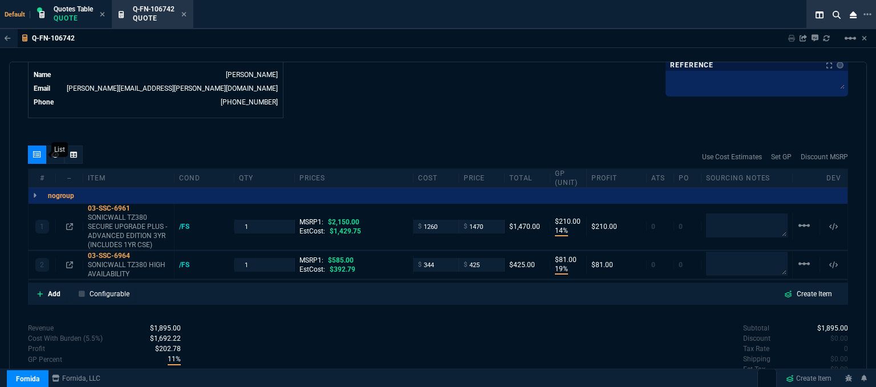
type input "14"
type input "210"
type input "19"
type input "81"
type input "32"
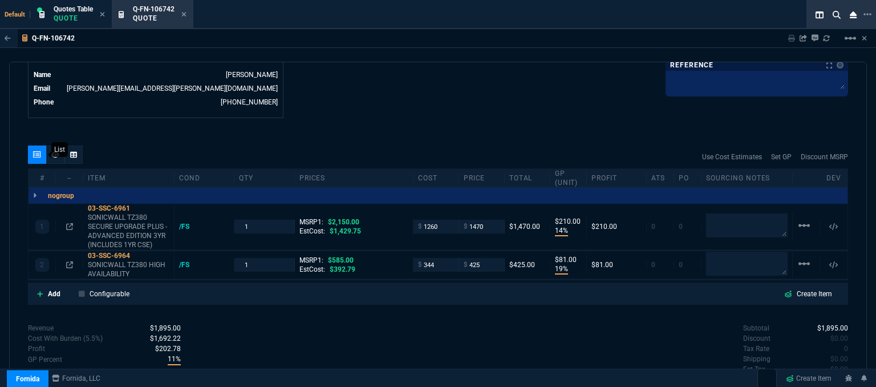
type input "27"
click at [67, 261] on icon at bounding box center [69, 264] width 7 height 7
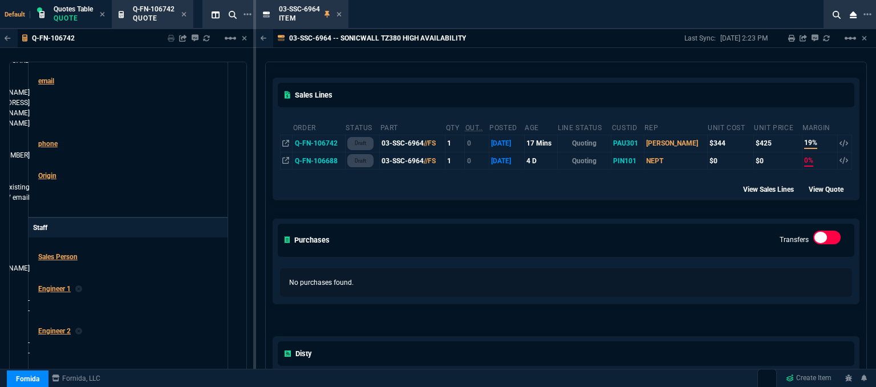
scroll to position [171, 0]
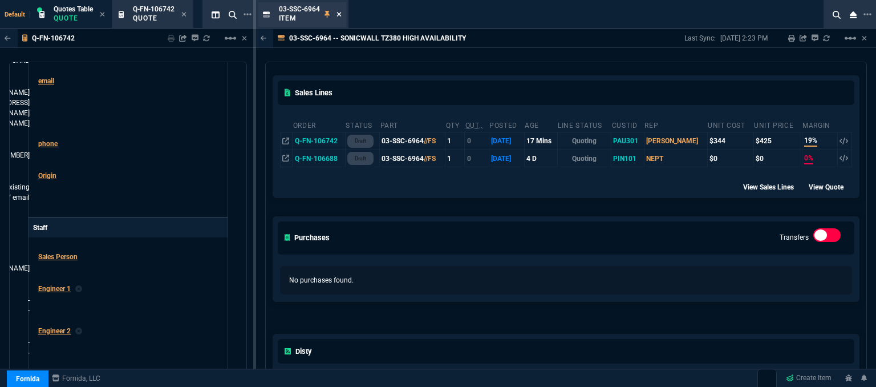
click at [340, 11] on icon at bounding box center [339, 14] width 5 height 7
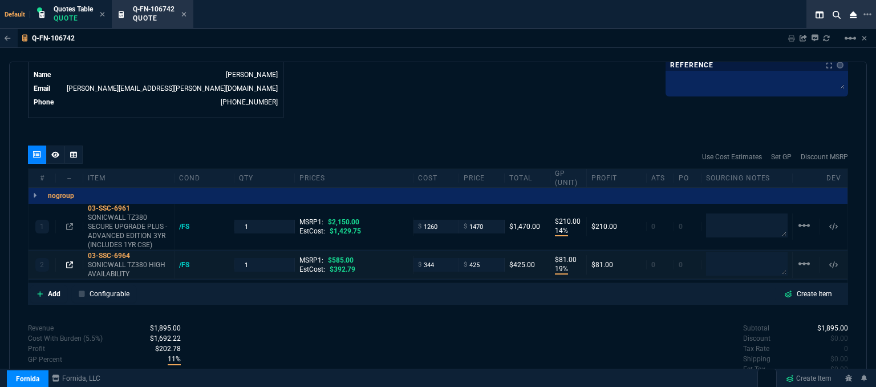
click at [70, 261] on icon at bounding box center [69, 264] width 7 height 7
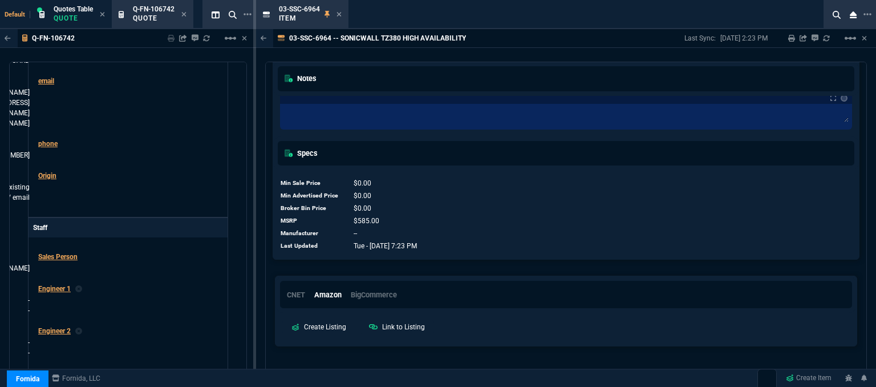
scroll to position [327, 0]
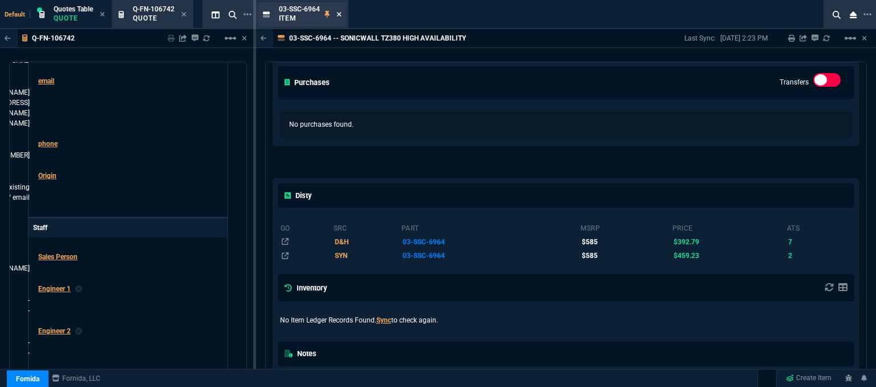
click at [339, 11] on fa-icon at bounding box center [339, 15] width 5 height 8
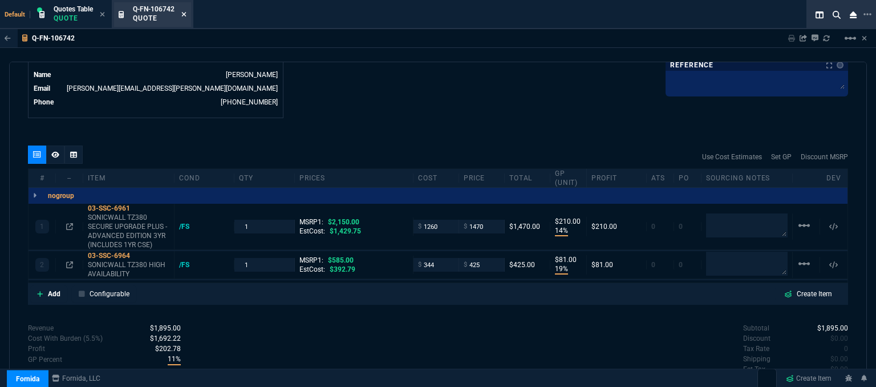
click at [183, 15] on icon at bounding box center [183, 14] width 5 height 7
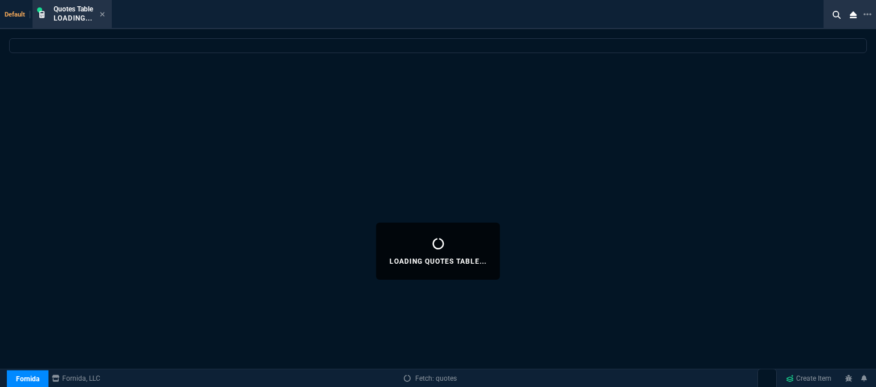
click at [103, 13] on icon at bounding box center [102, 14] width 5 height 7
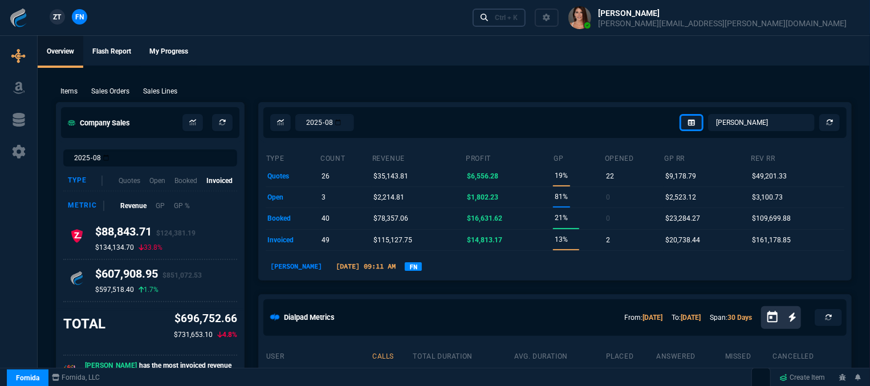
click at [518, 13] on div "Ctrl + K" at bounding box center [506, 17] width 23 height 9
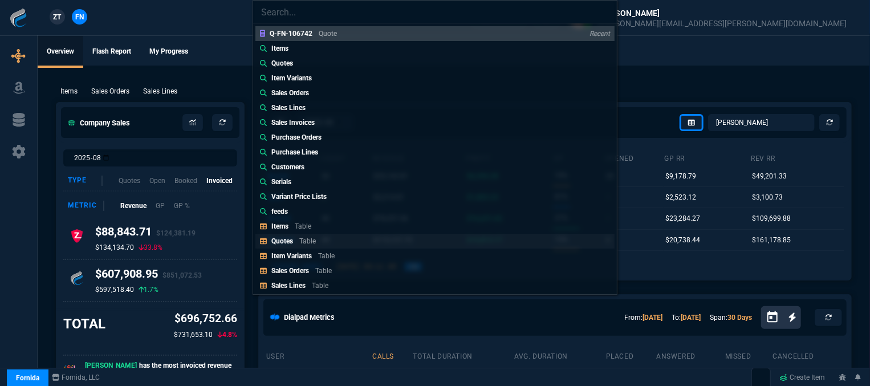
click at [331, 240] on link "Quotes Table" at bounding box center [435, 241] width 359 height 15
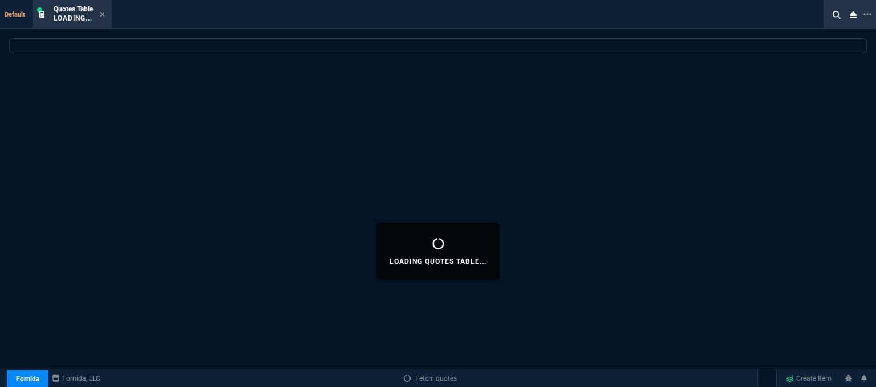
select select
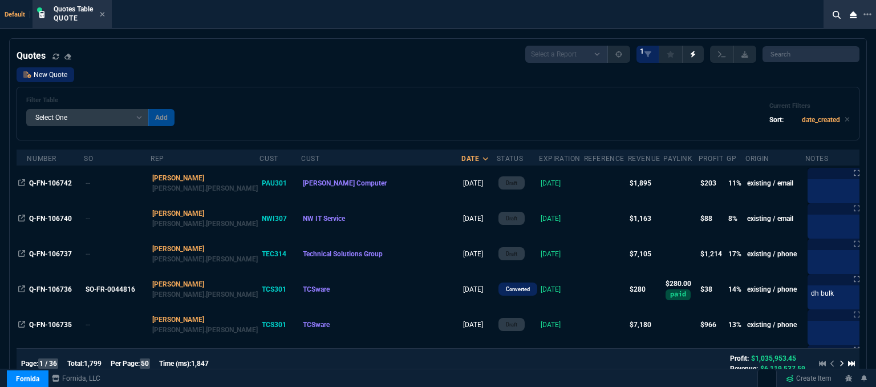
click at [46, 74] on link "New Quote" at bounding box center [46, 74] width 58 height 15
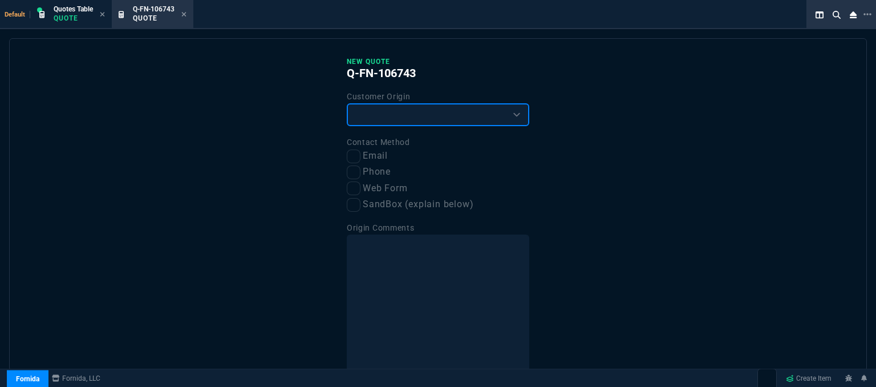
click at [407, 116] on select "Existing Customer Amazon Lead (first order) Website Lead (first order) Called (…" at bounding box center [438, 114] width 183 height 23
select select "existing"
click at [347, 103] on select "Existing Customer Amazon Lead (first order) Website Lead (first order) Called (…" at bounding box center [438, 114] width 183 height 23
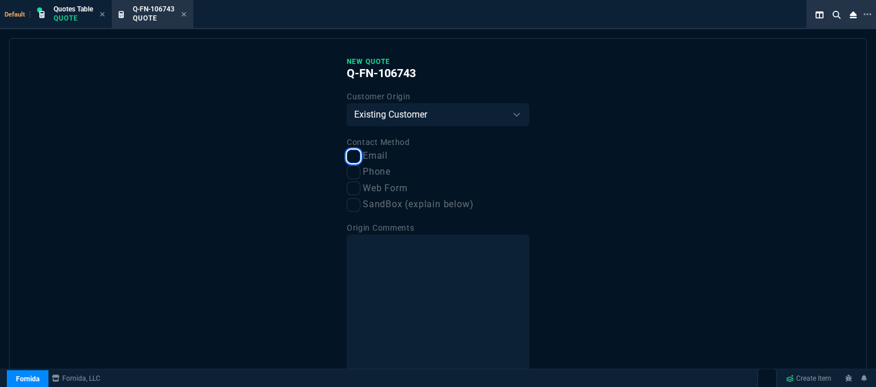
click at [354, 157] on input "Email" at bounding box center [354, 156] width 14 height 14
checkbox input "true"
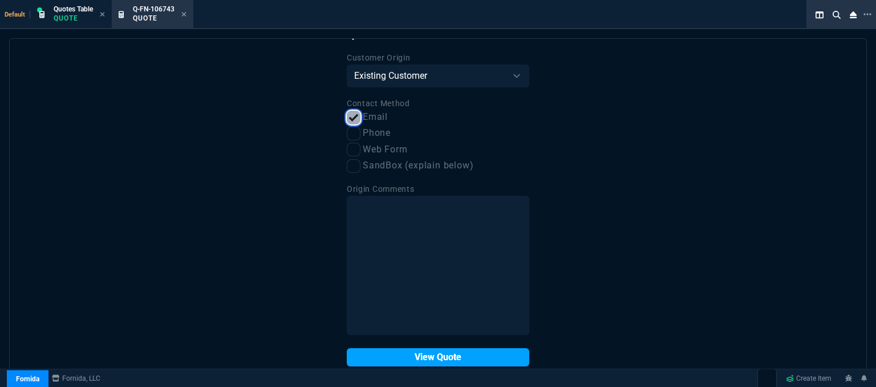
scroll to position [57, 0]
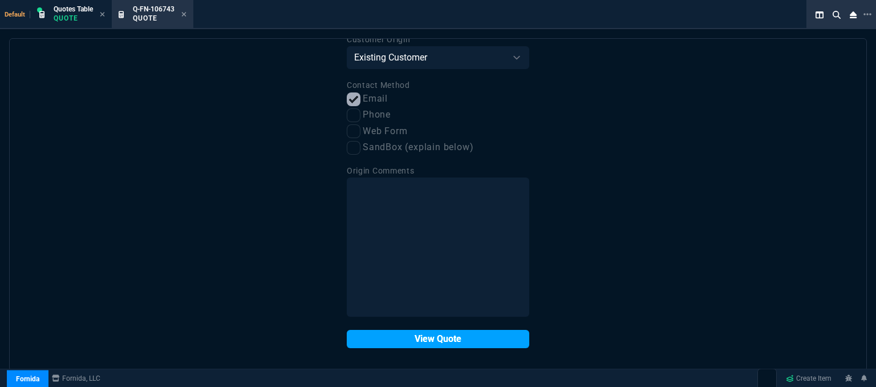
click at [432, 340] on button "View Quote" at bounding box center [438, 339] width 183 height 18
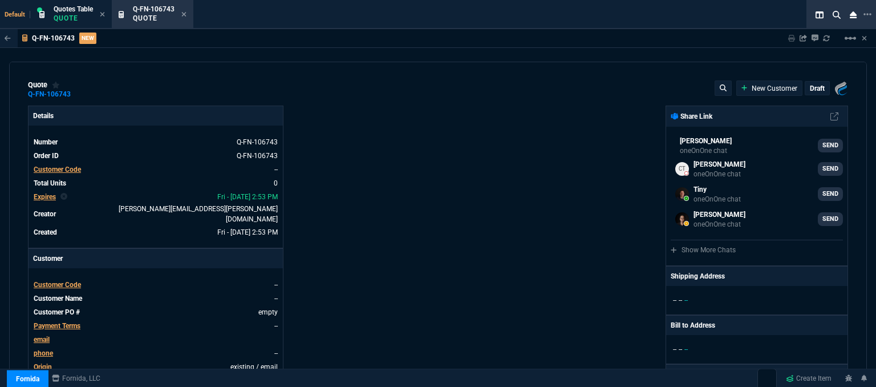
click at [60, 281] on span "Customer Code" at bounding box center [57, 285] width 47 height 8
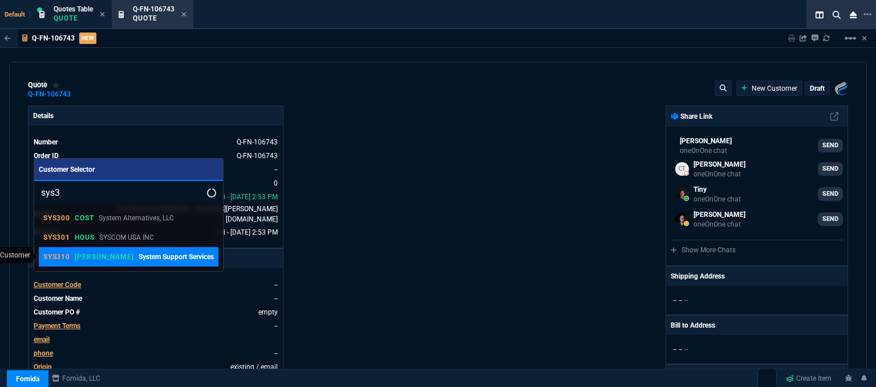
type input "sys3"
click at [96, 256] on div "SYS310 ROSS System Support Services" at bounding box center [128, 257] width 171 height 10
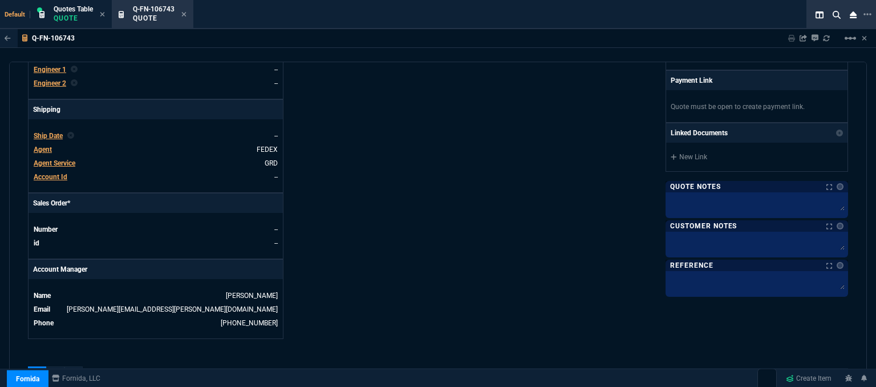
scroll to position [456, 0]
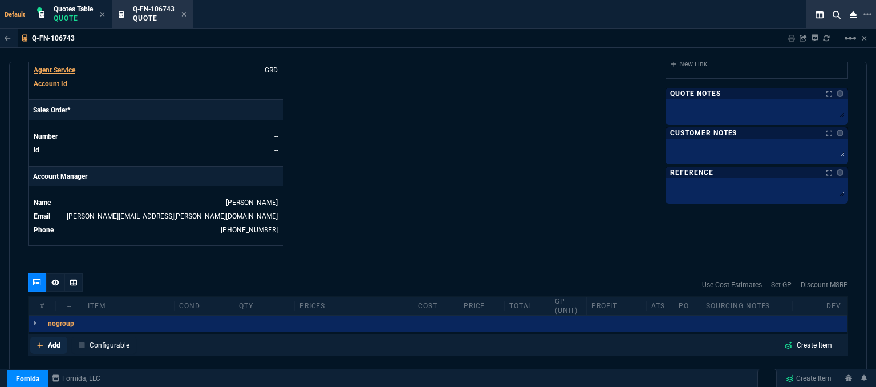
click at [40, 342] on icon at bounding box center [40, 345] width 6 height 6
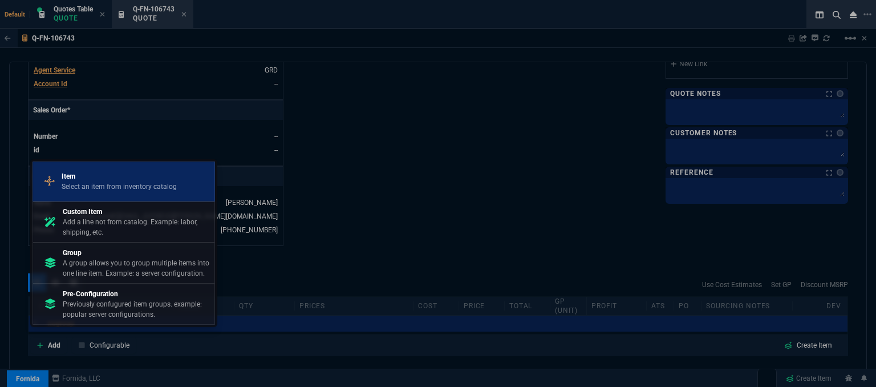
click at [136, 180] on p "Item" at bounding box center [119, 176] width 115 height 10
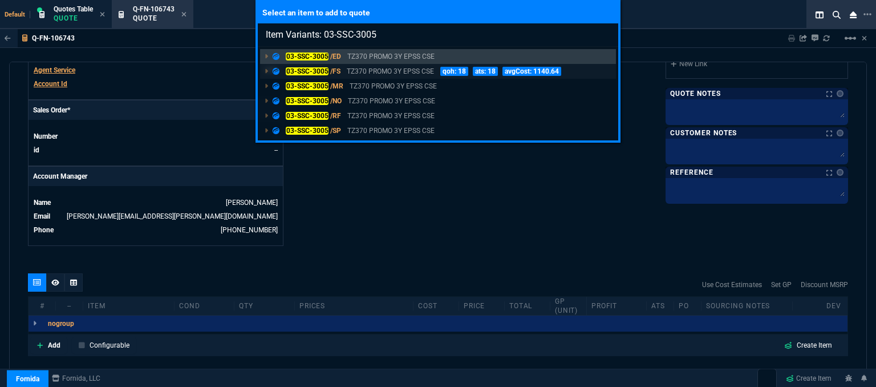
type input "Item Variants: 03-SSC-3005"
click at [386, 69] on p "TZ370 PROMO 3Y EPSS CSE" at bounding box center [390, 71] width 87 height 10
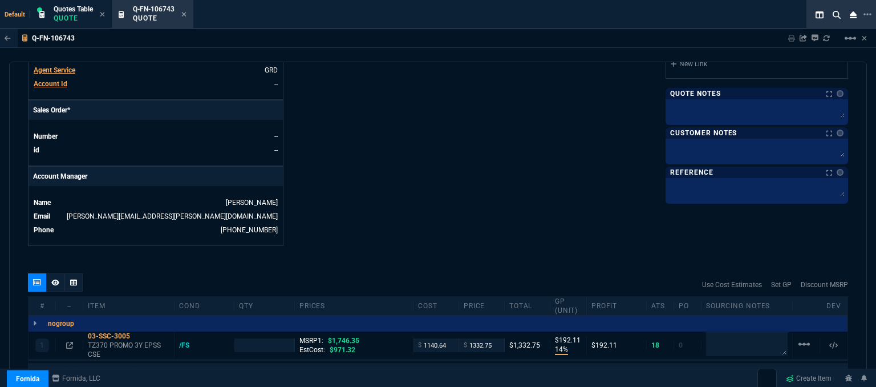
type input "14"
type input "192"
type input "24"
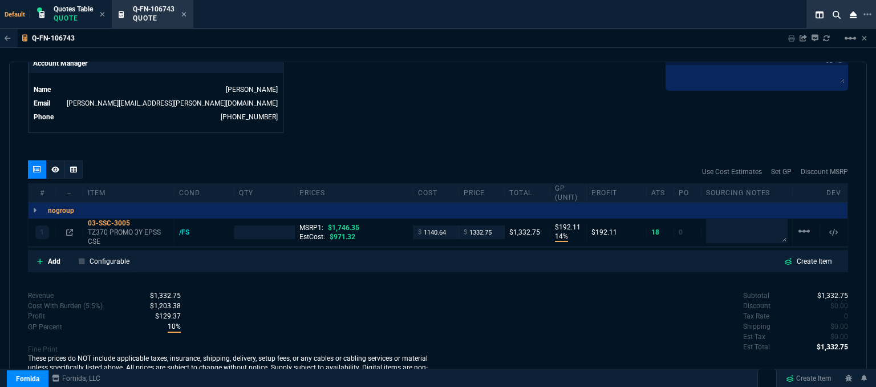
scroll to position [570, 0]
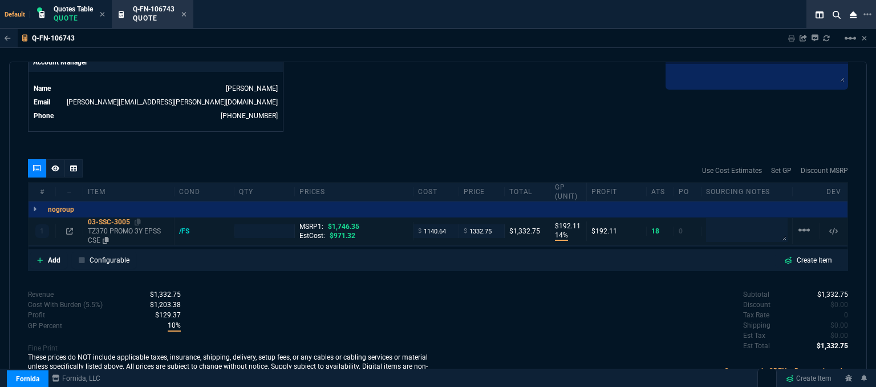
click at [127, 226] on p "TZ370 PROMO 3Y EPSS CSE" at bounding box center [129, 235] width 82 height 18
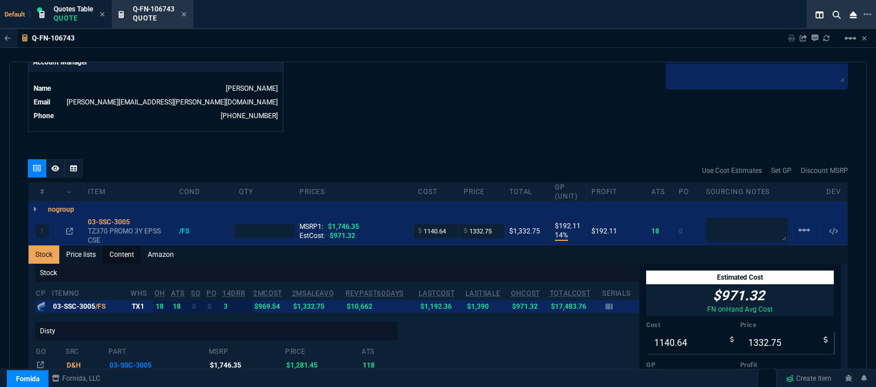
click at [130, 245] on link "Content" at bounding box center [122, 254] width 38 height 18
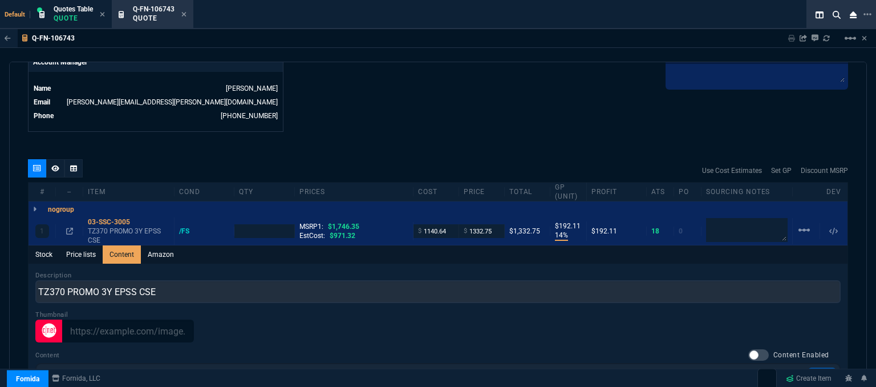
scroll to position [0, 0]
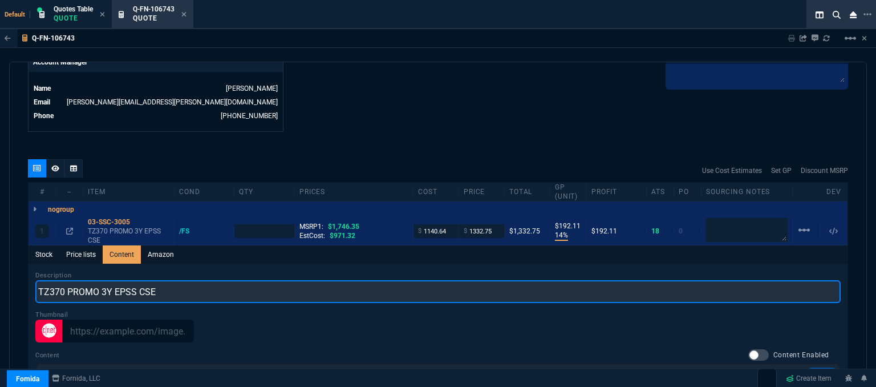
click at [173, 286] on input "TZ370 PROMO 3Y EPSS CSE" at bounding box center [437, 291] width 805 height 23
type input "TZ370 PROMO 3YR ESSENTIALS AND 1YR CSE"
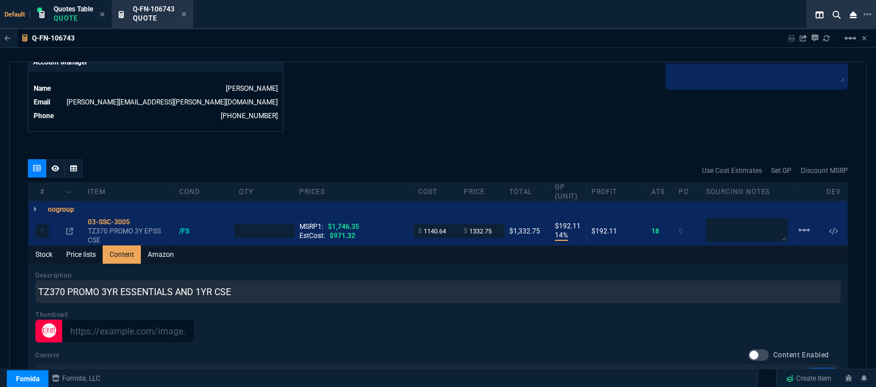
click at [540, 59] on div "Q-FN-106743 Sharing Q-FN-106743 Link Dev Link Share on Teams linear_scale quote…" at bounding box center [438, 237] width 876 height 416
type input "1"
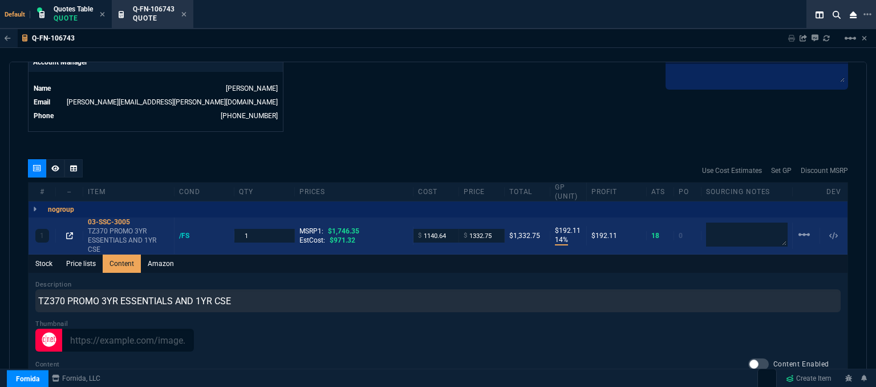
click at [71, 232] on icon at bounding box center [69, 235] width 7 height 7
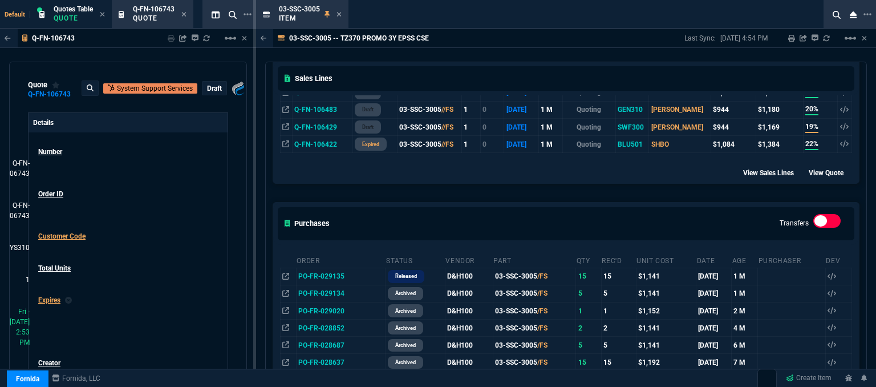
scroll to position [570, 0]
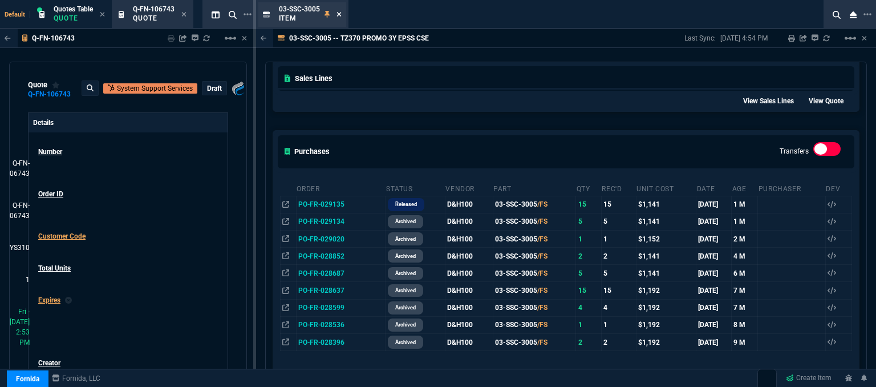
click at [338, 14] on icon at bounding box center [339, 14] width 5 height 5
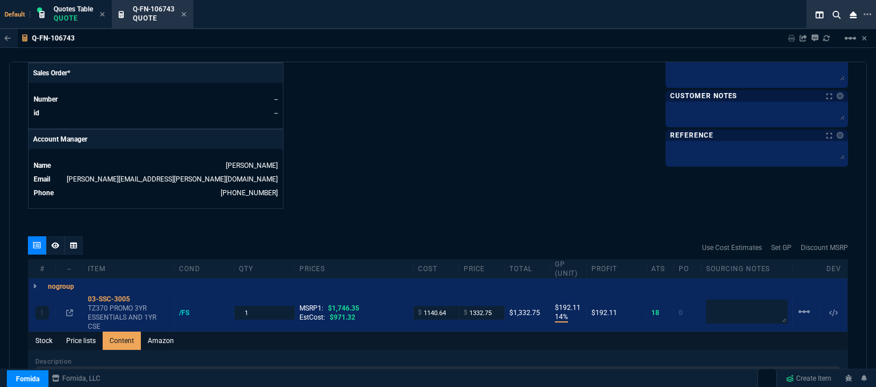
scroll to position [513, 0]
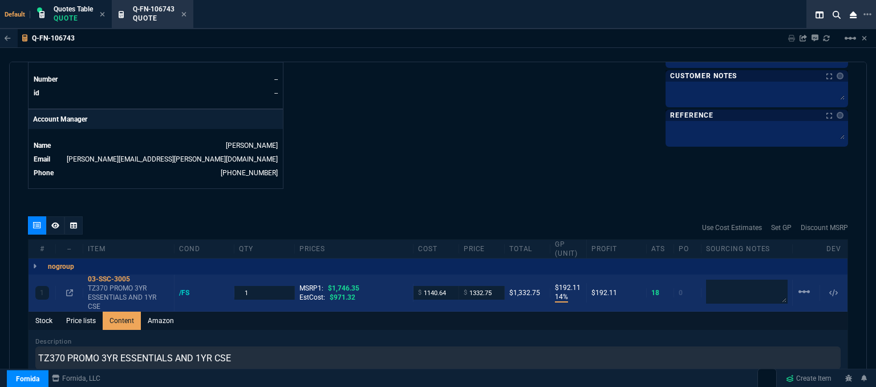
click at [450, 286] on div "$ 1140.64" at bounding box center [437, 292] width 46 height 13
click at [443, 286] on input "1140.64" at bounding box center [436, 292] width 36 height 13
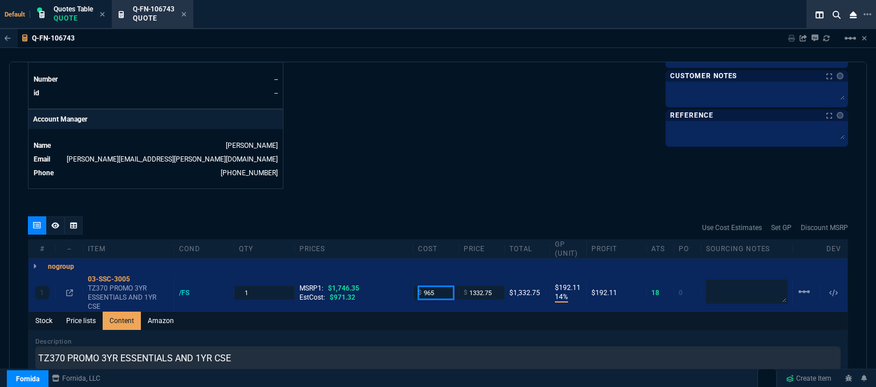
type input "965"
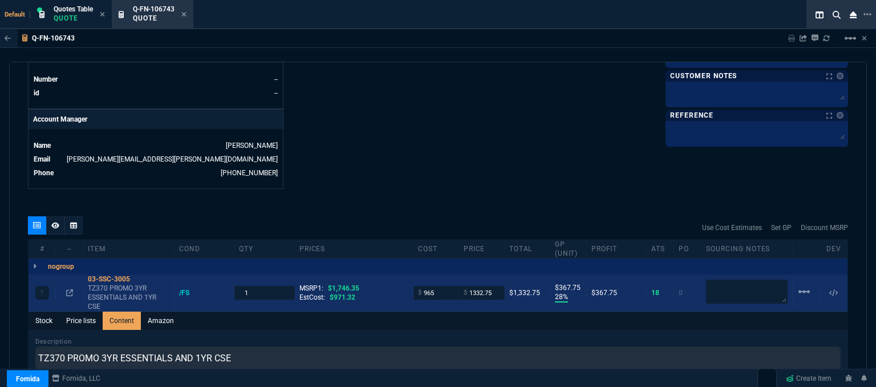
drag, startPoint x: 139, startPoint y: 270, endPoint x: 189, endPoint y: 269, distance: 50.2
click at [139, 275] on icon at bounding box center [138, 278] width 6 height 7
click at [491, 286] on input "1332.75" at bounding box center [482, 292] width 36 height 13
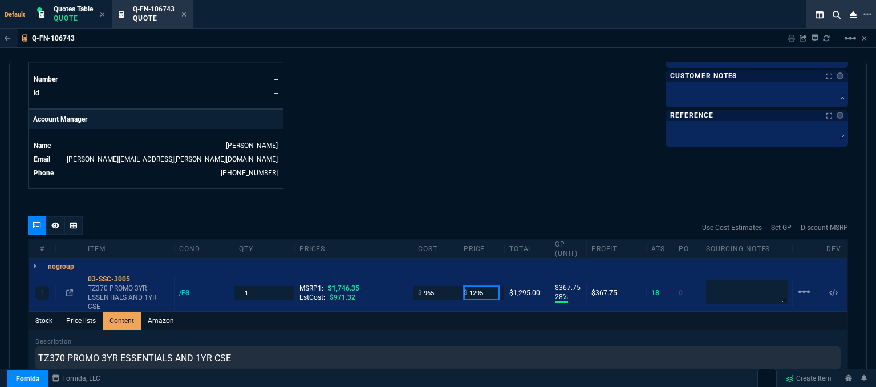
type input "1295"
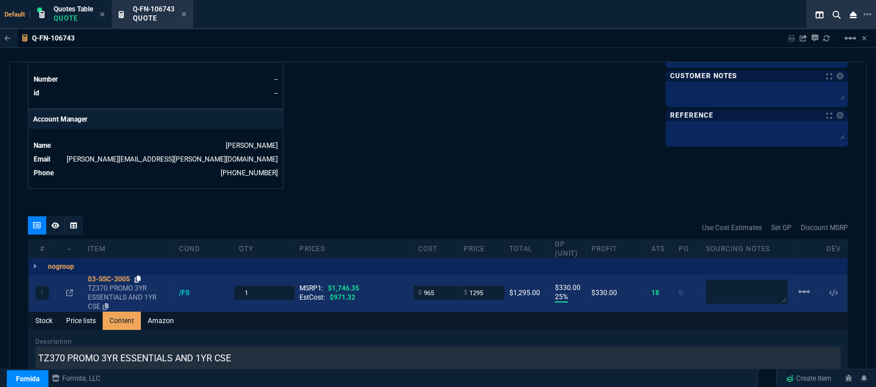
click at [140, 275] on icon at bounding box center [138, 278] width 6 height 7
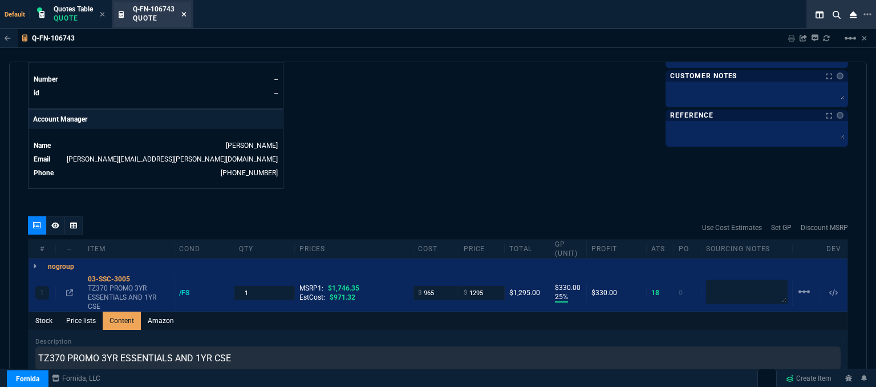
click at [185, 14] on icon at bounding box center [184, 14] width 5 height 5
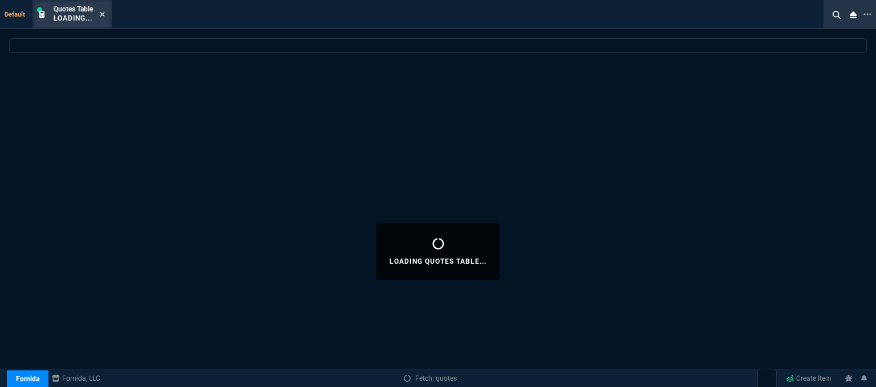
click at [105, 11] on fa-icon at bounding box center [102, 15] width 5 height 8
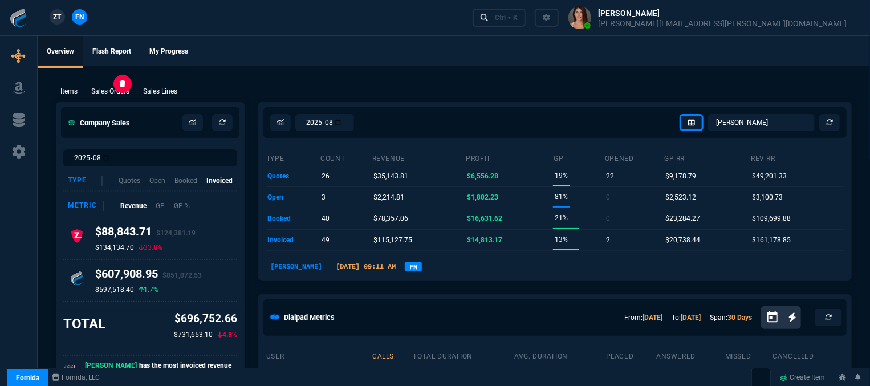
click at [113, 90] on p "Sales Orders" at bounding box center [110, 91] width 38 height 10
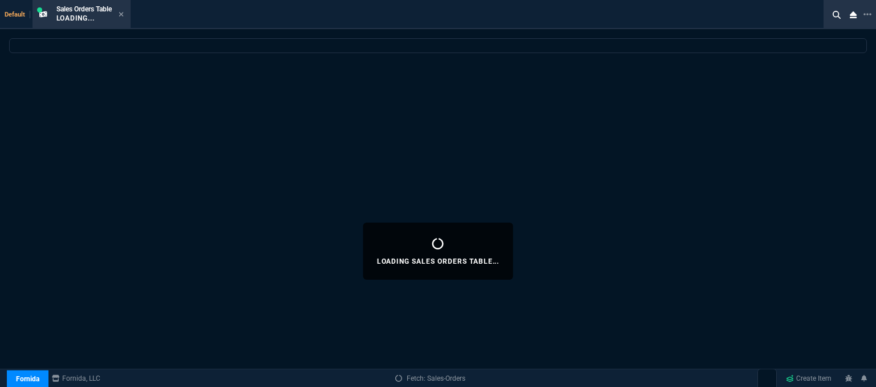
select select
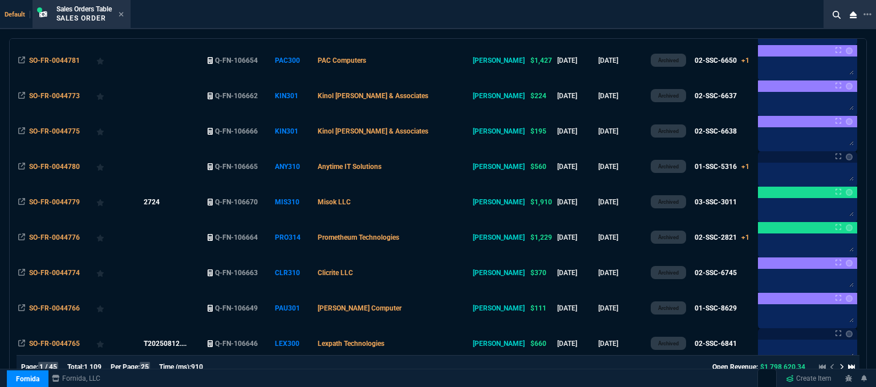
scroll to position [456, 0]
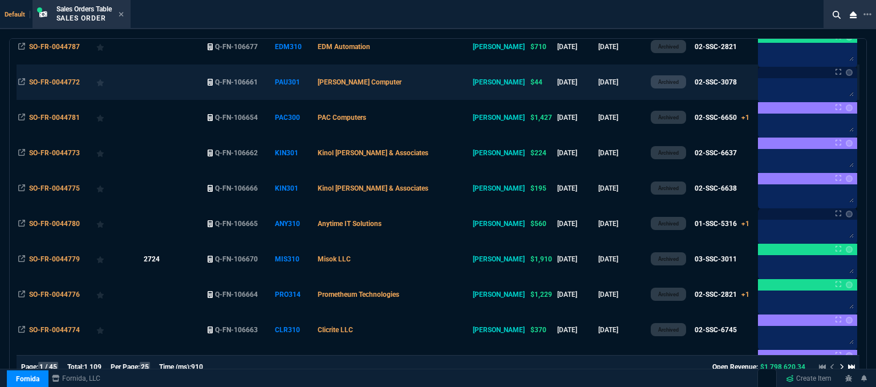
click at [435, 85] on td "[PERSON_NAME] Computer" at bounding box center [393, 81] width 155 height 35
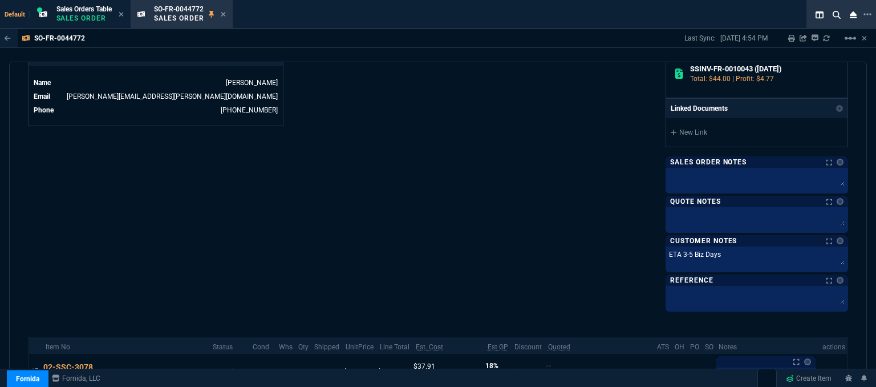
scroll to position [678, 0]
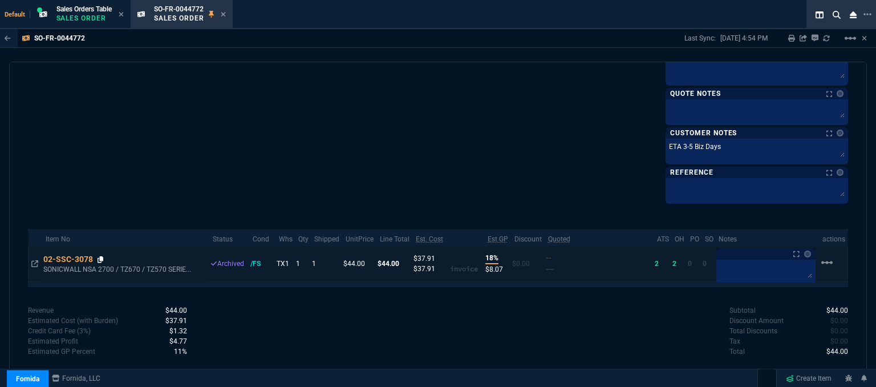
click at [101, 256] on icon at bounding box center [101, 259] width 6 height 7
click at [224, 16] on icon at bounding box center [223, 14] width 5 height 7
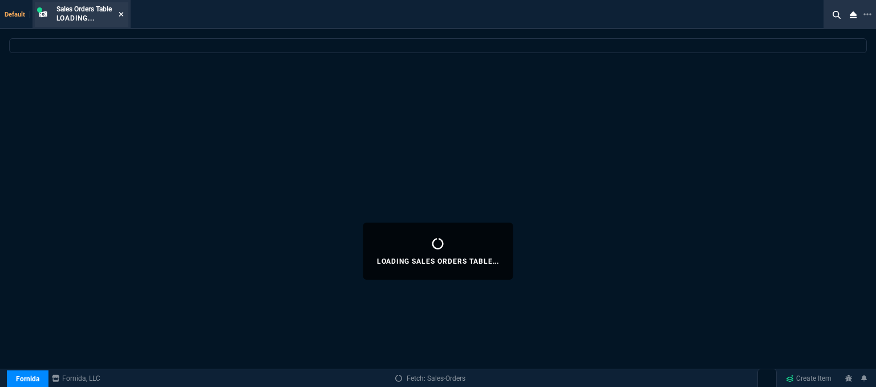
click at [123, 14] on icon at bounding box center [121, 14] width 5 height 5
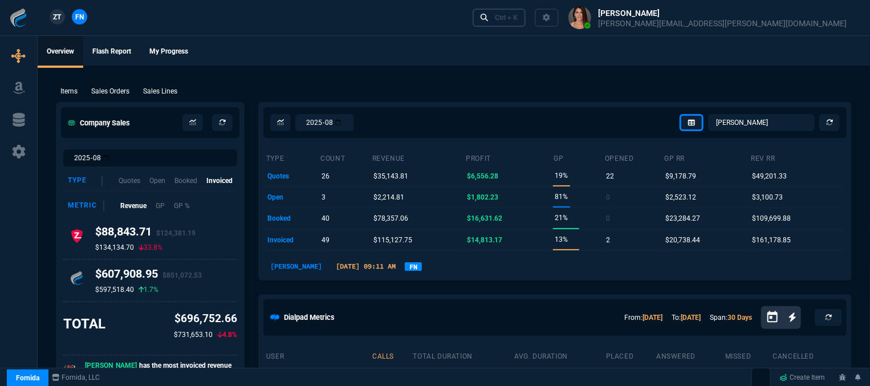
click at [518, 19] on div "Ctrl + K" at bounding box center [506, 17] width 23 height 9
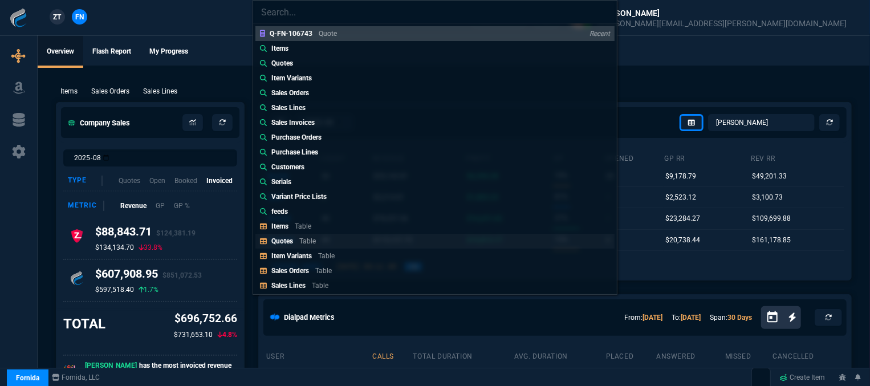
click at [282, 242] on p "Quotes" at bounding box center [282, 241] width 22 height 8
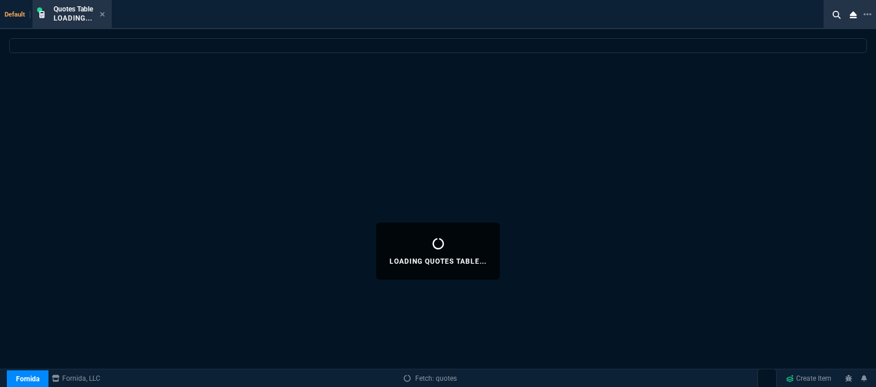
select select
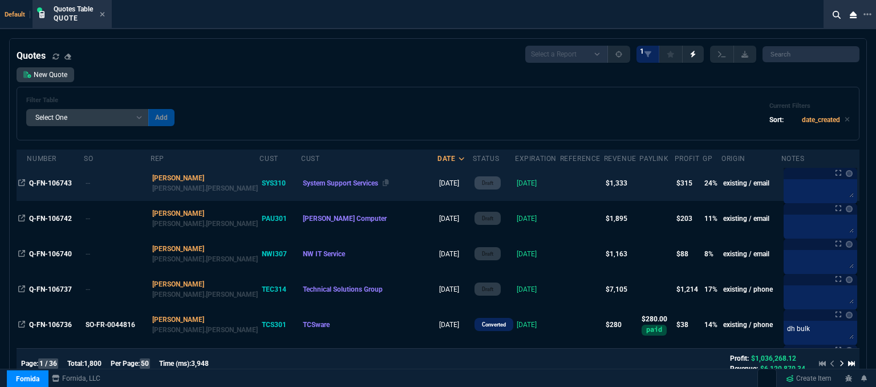
click at [342, 184] on div "System Support Services" at bounding box center [369, 183] width 133 height 10
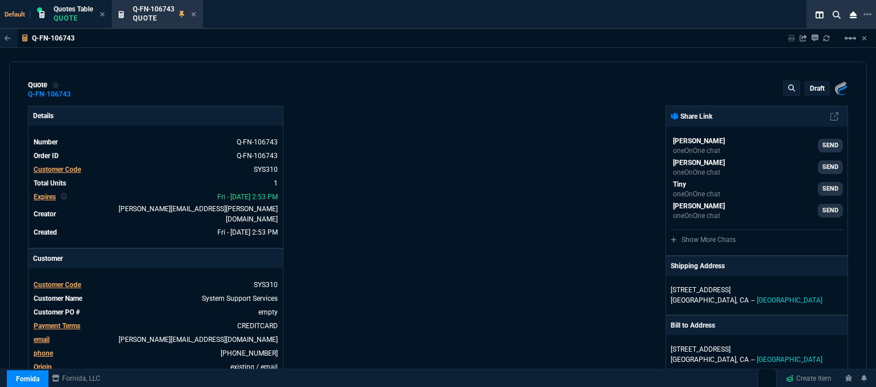
type input "25"
type input "330"
type input "26"
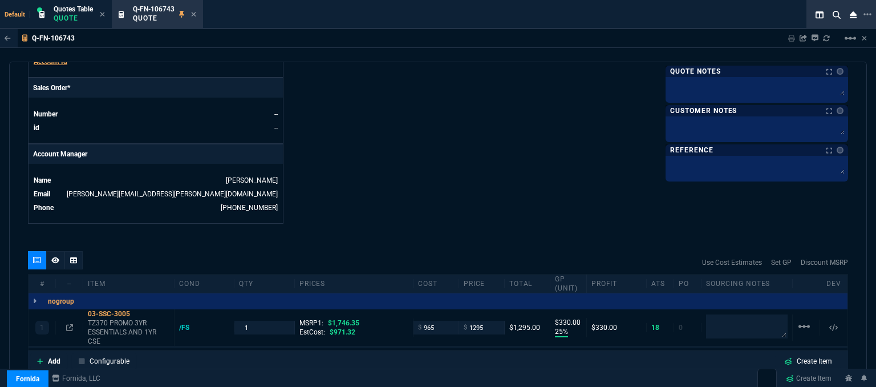
scroll to position [570, 0]
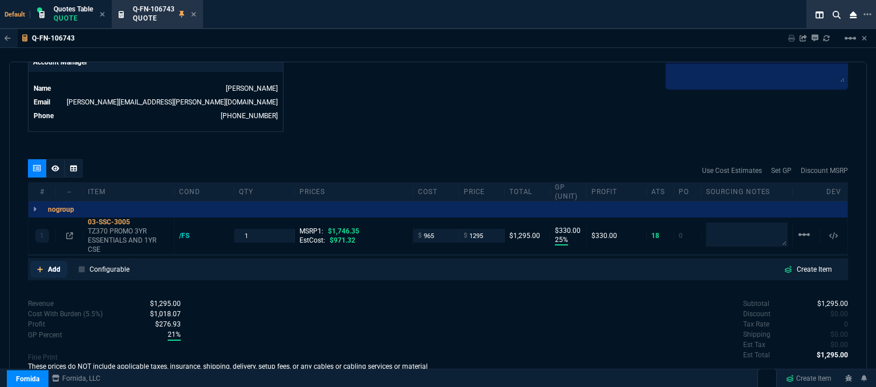
click at [39, 266] on icon at bounding box center [40, 269] width 6 height 7
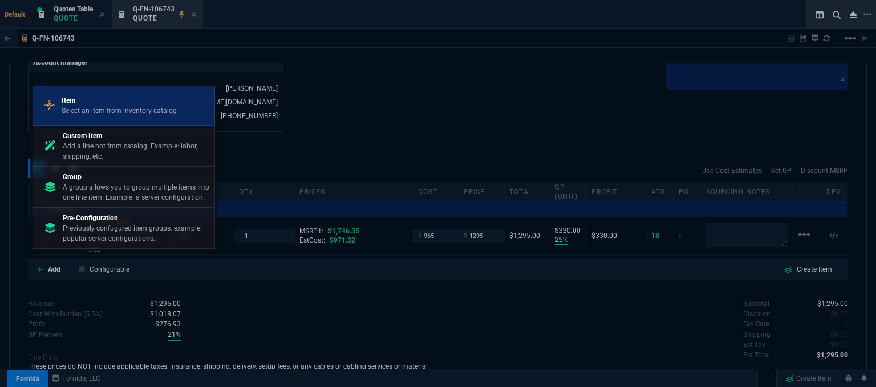
click at [110, 107] on p "Select an item from inventory catalog" at bounding box center [119, 111] width 115 height 10
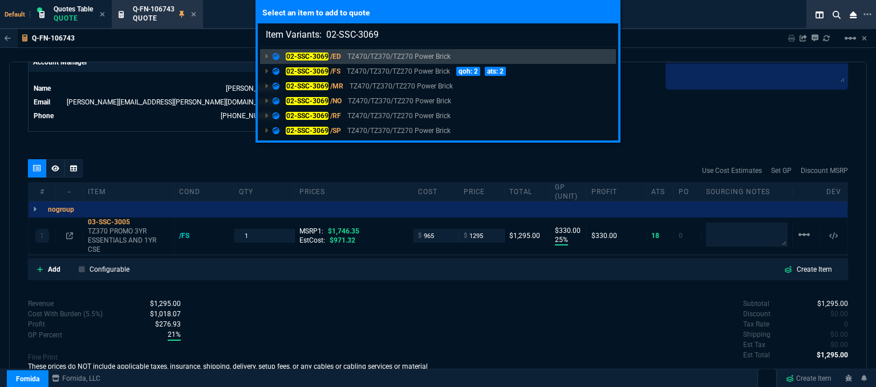
type input "Item Variants: 02-SSC-3069"
click at [406, 74] on p "TZ470/TZ370/TZ270 Power Brick" at bounding box center [398, 71] width 103 height 10
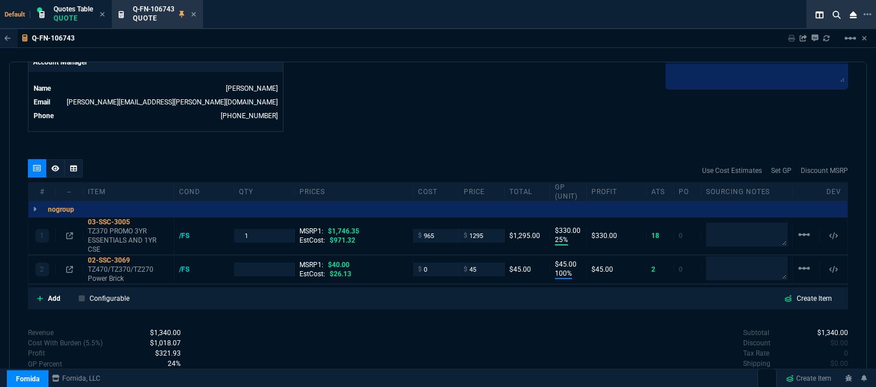
type input "25"
type input "330"
type input "100"
type input "45"
type input "26"
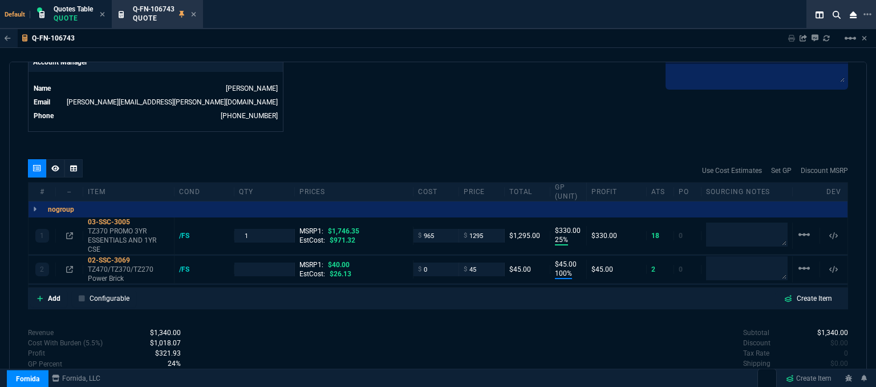
type input "-12"
click at [132, 275] on icon at bounding box center [129, 278] width 6 height 7
click at [122, 265] on p "TZ470/TZ370/TZ270 Power Brick" at bounding box center [129, 274] width 82 height 18
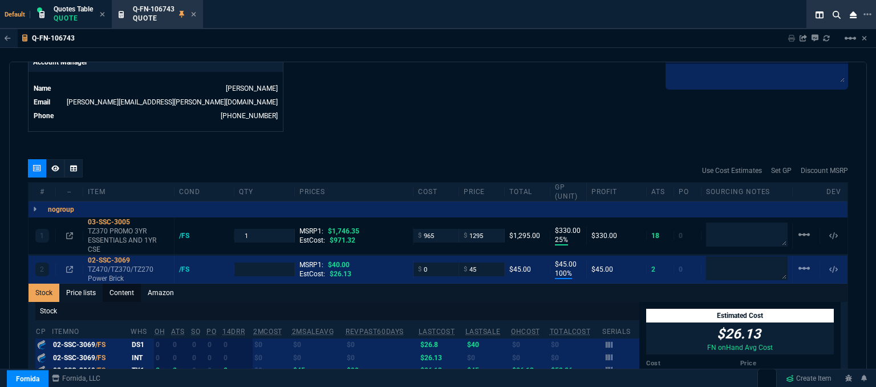
click at [119, 286] on link "Content" at bounding box center [122, 292] width 38 height 18
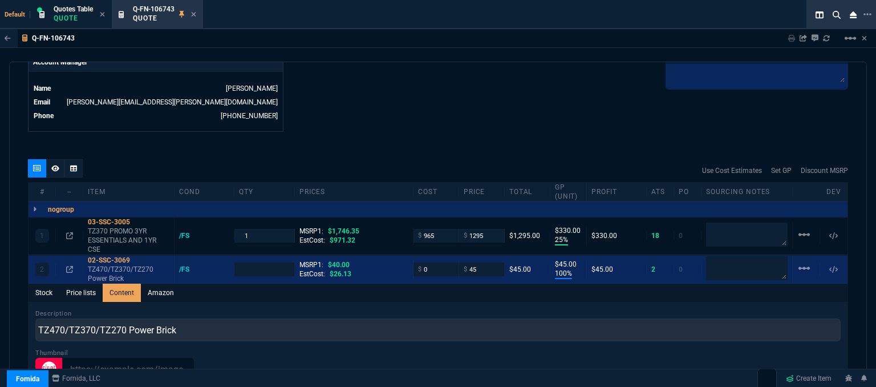
scroll to position [0, 0]
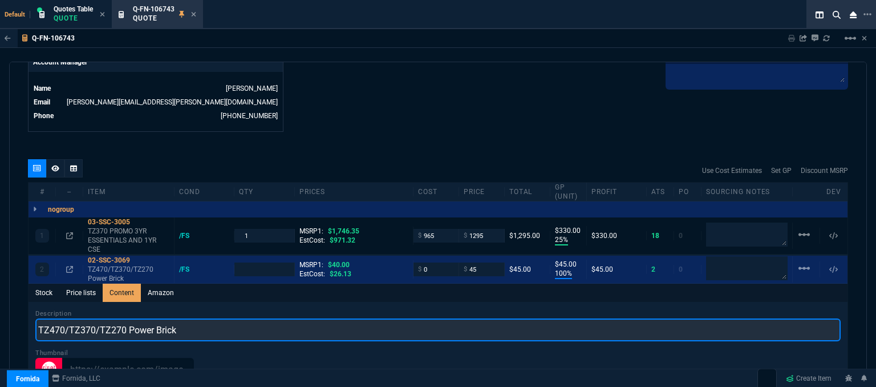
drag, startPoint x: 218, startPoint y: 323, endPoint x: 24, endPoint y: 306, distance: 194.7
click at [24, 306] on div "quote Q-FN-106743 System Support Services draft Fornida, LLC 2609 Technology Dr…" at bounding box center [438, 226] width 858 height 329
paste input "SONICWALL TZ470/TZ370/TZ270/TZ80 SERIES FRU POWER SUPPLY"
type input "SONICWALL TZ470/TZ370/TZ270/TZ80 SERIES FRU POWER SUPPLY"
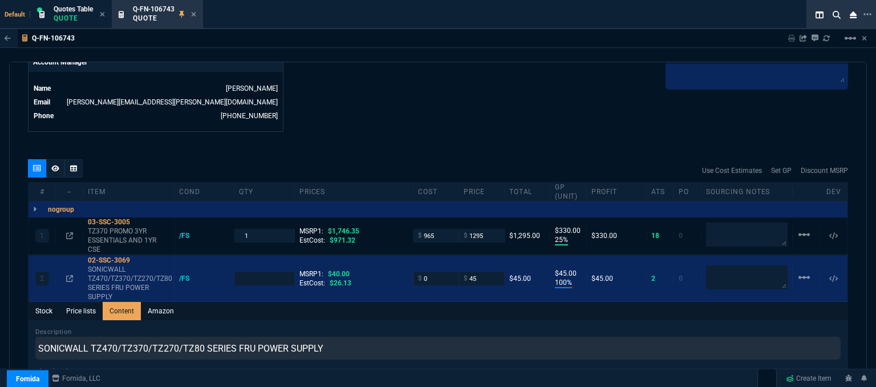
type input "1"
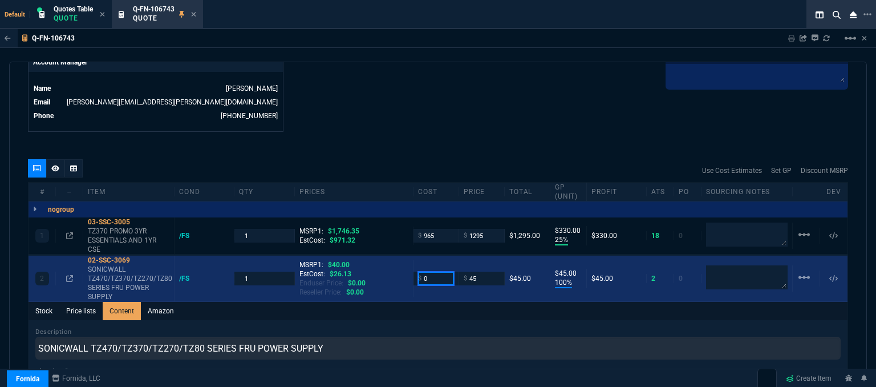
drag, startPoint x: 427, startPoint y: 269, endPoint x: 385, endPoint y: 265, distance: 41.8
click at [385, 265] on div "2 02-SSC-3069 SONICWALL TZ470/TZ370/TZ270/TZ80 SERIES FRU POWER SUPPLY /FS 1 MS…" at bounding box center [438, 279] width 819 height 46
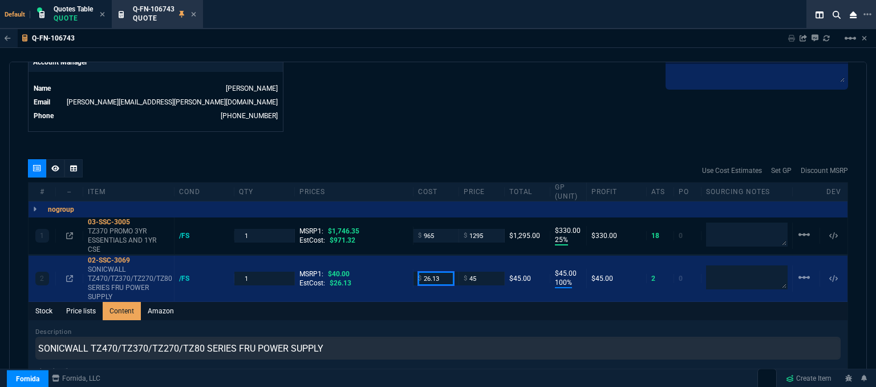
type input "26.13"
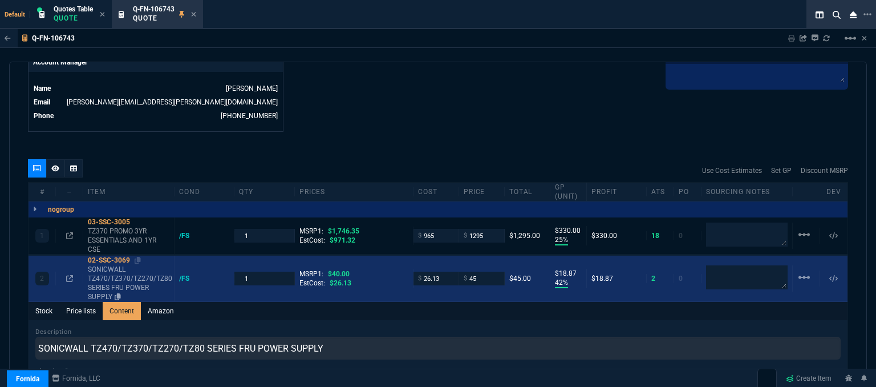
click at [140, 257] on icon at bounding box center [138, 260] width 6 height 7
click at [139, 257] on icon at bounding box center [138, 260] width 6 height 7
click at [486, 271] on input "45" at bounding box center [482, 277] width 36 height 13
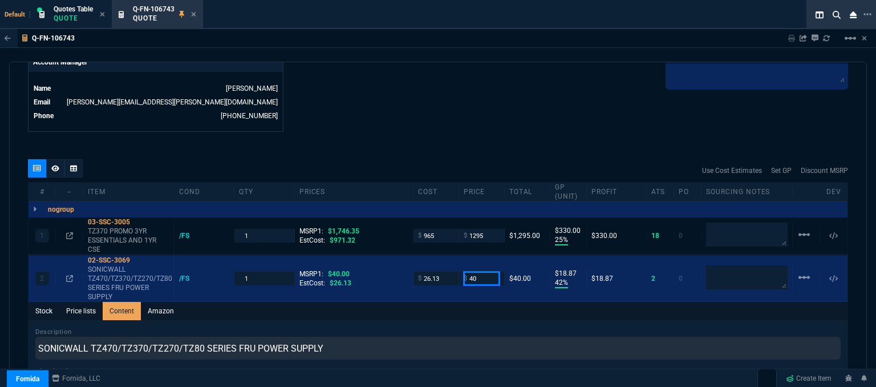
type input "40"
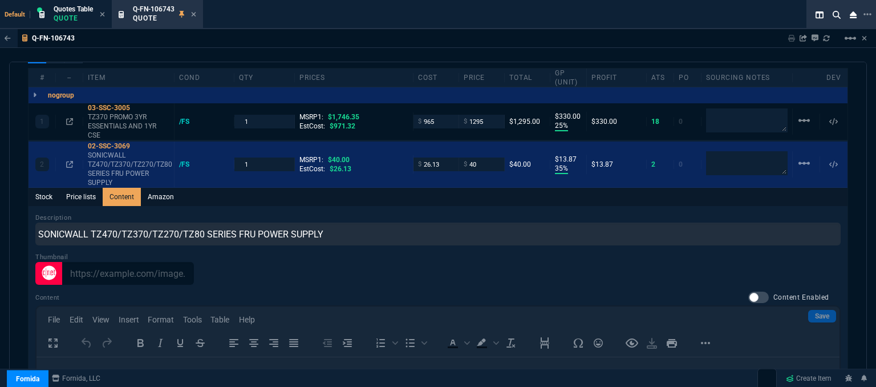
scroll to position [627, 0]
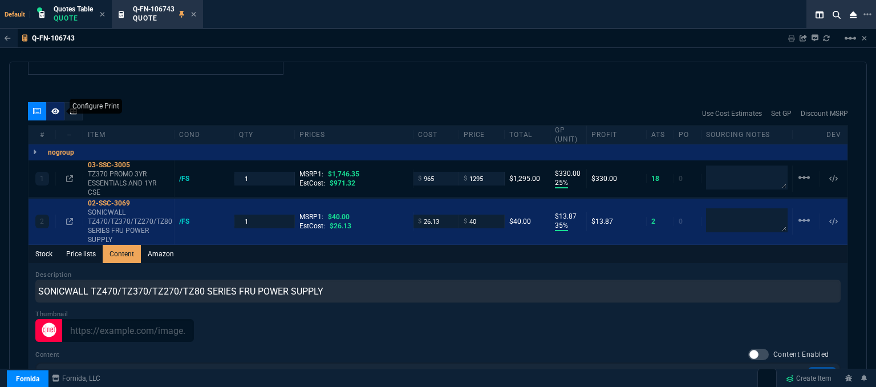
click at [54, 108] on icon at bounding box center [55, 111] width 8 height 7
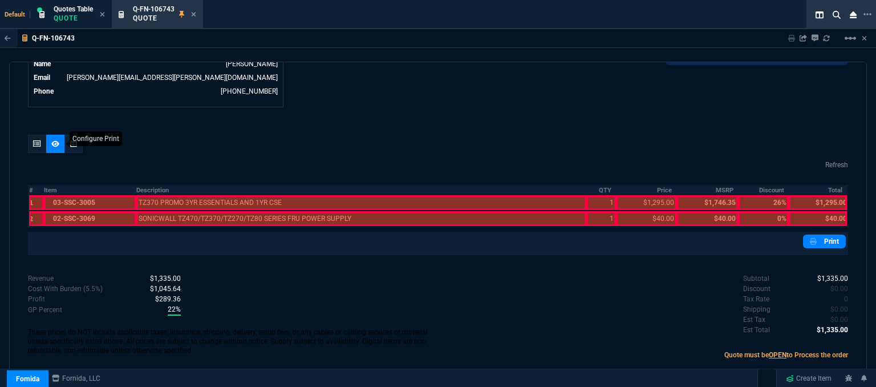
scroll to position [584, 0]
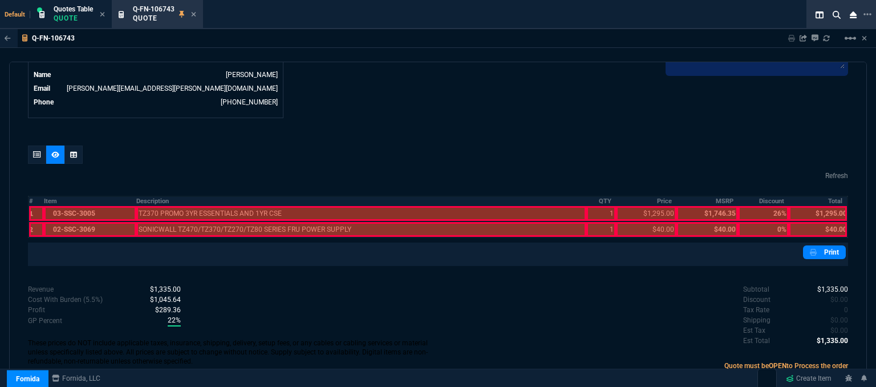
click at [100, 222] on div at bounding box center [90, 229] width 92 height 15
click at [100, 206] on div at bounding box center [90, 213] width 92 height 15
click at [193, 206] on div at bounding box center [361, 213] width 451 height 15
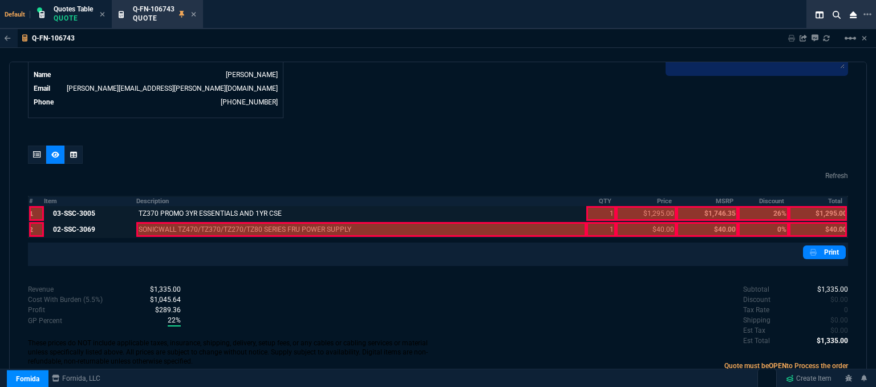
click at [194, 222] on div at bounding box center [361, 229] width 451 height 15
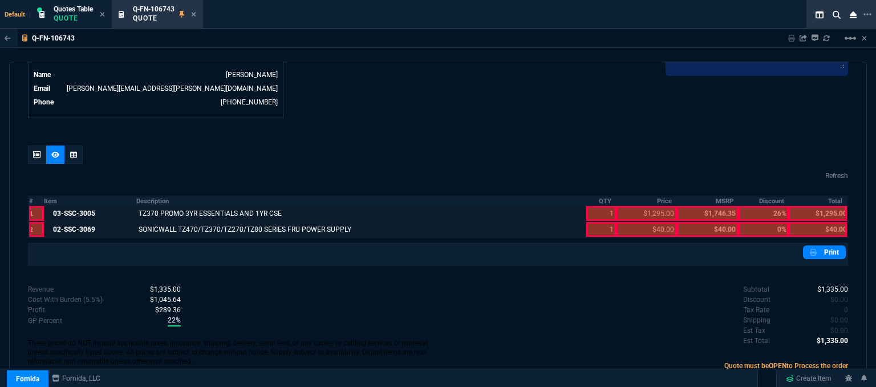
click at [587, 222] on div at bounding box center [600, 229] width 29 height 15
click at [587, 206] on div at bounding box center [600, 213] width 29 height 15
click at [658, 206] on div at bounding box center [646, 213] width 60 height 15
click at [644, 222] on div at bounding box center [646, 229] width 60 height 15
click at [811, 222] on div at bounding box center [818, 229] width 58 height 15
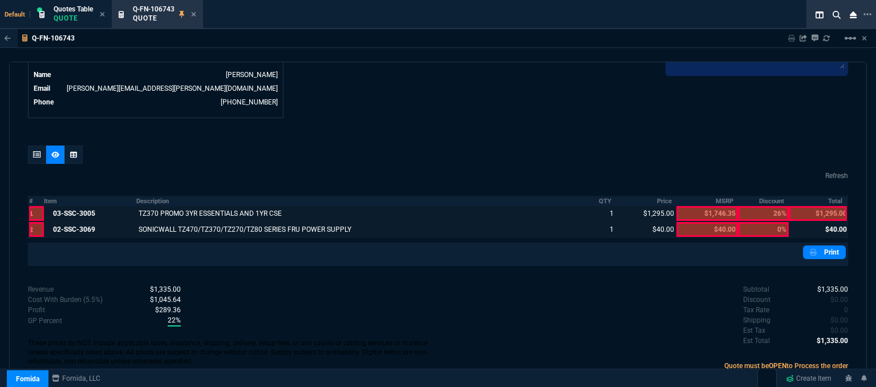
click at [814, 206] on div at bounding box center [818, 213] width 58 height 15
click at [818, 245] on link "Print" at bounding box center [824, 252] width 43 height 14
click at [31, 146] on div at bounding box center [37, 154] width 18 height 18
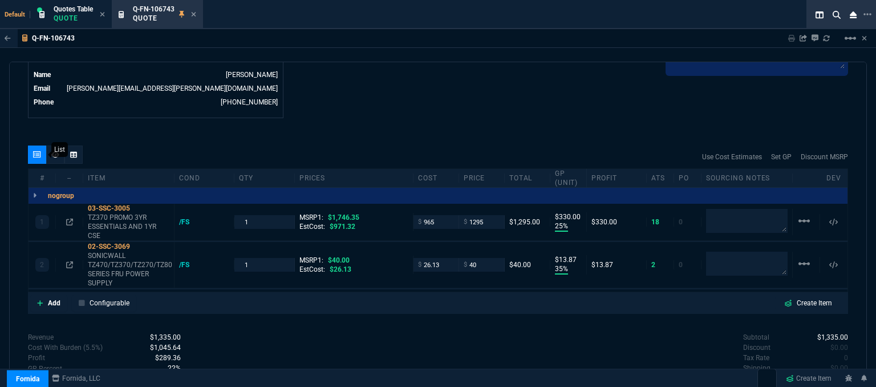
type input "25"
type input "330"
type input "35"
type input "14"
type input "26"
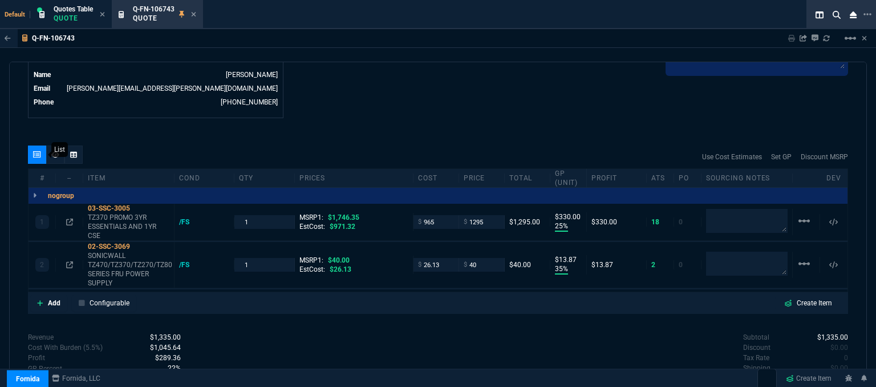
type input "0"
click at [122, 263] on p "SONICWALL TZ470/TZ370/TZ270/TZ80 SERIES FRU POWER SUPPLY" at bounding box center [129, 269] width 82 height 37
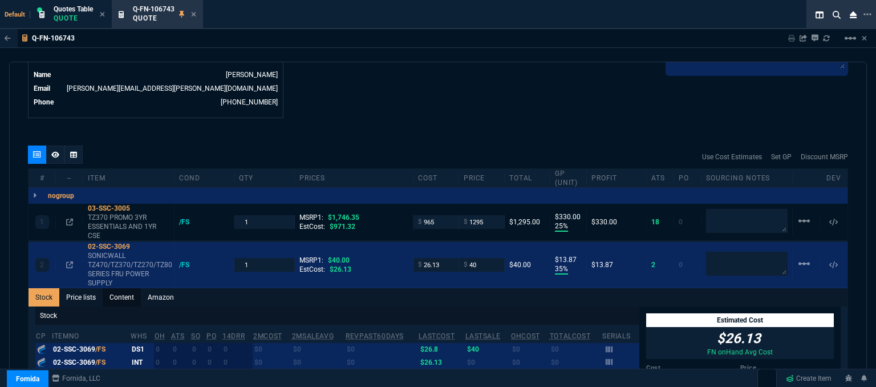
click at [128, 288] on link "Content" at bounding box center [122, 297] width 38 height 18
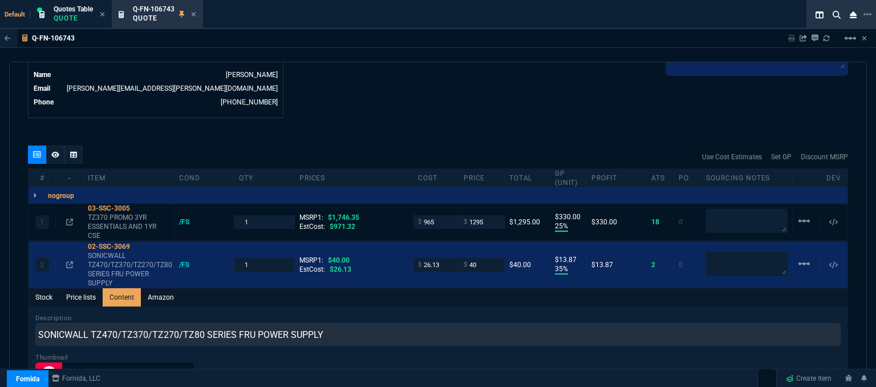
scroll to position [0, 0]
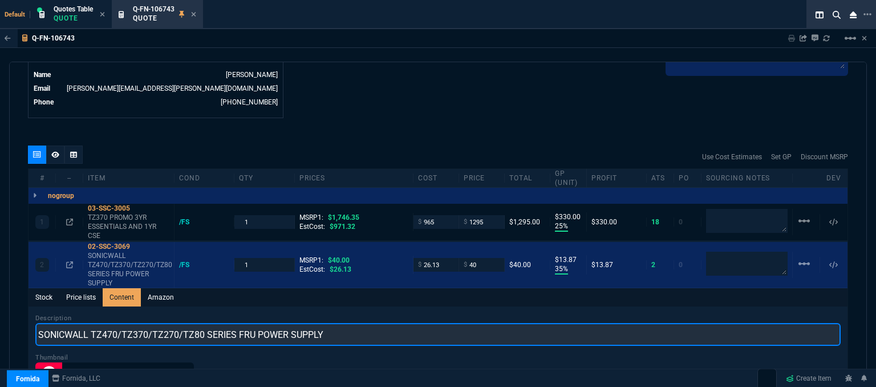
click at [96, 326] on input "SONICWALL TZ470/TZ370/TZ270/TZ80 SERIES FRU POWER SUPPLY" at bounding box center [437, 334] width 805 height 23
type input "TZ470/TZ370/TZ270/TZ80 SERIES FRU POWER SUPPLY"
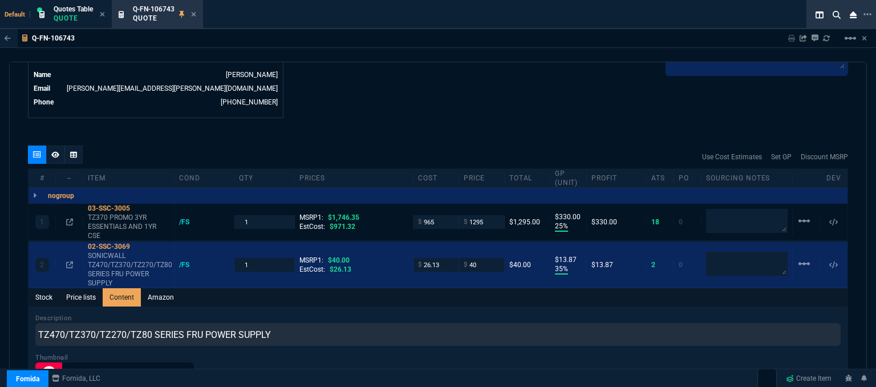
click at [396, 112] on div "quote Q-FN-106743 System Support Services draft Fornida, LLC 2609 Technology Dr…" at bounding box center [438, 226] width 858 height 329
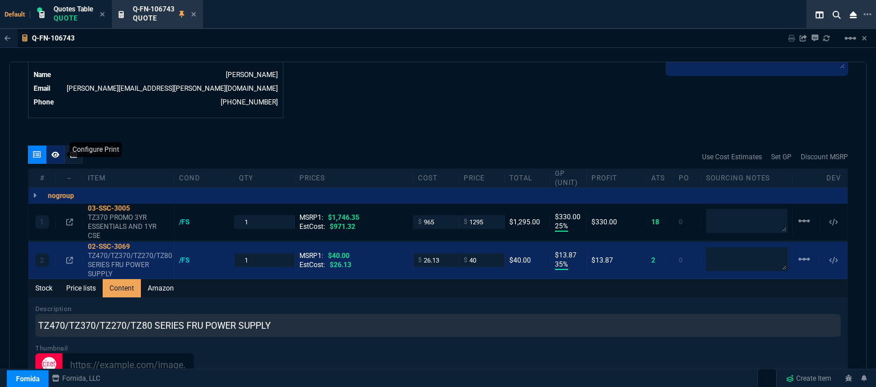
click at [55, 145] on div at bounding box center [55, 154] width 18 height 18
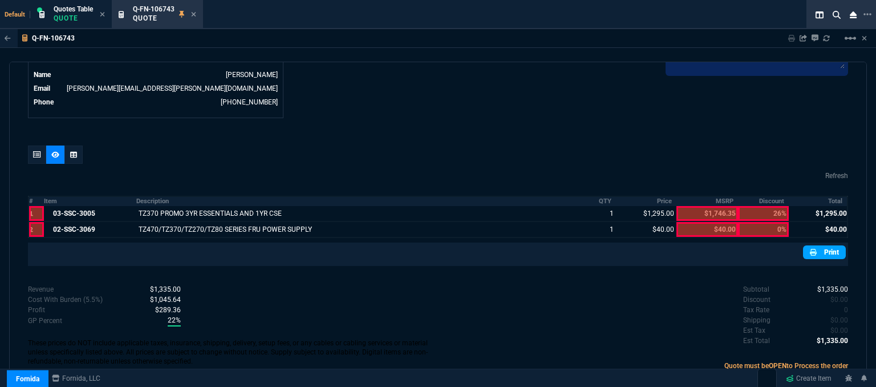
click at [824, 245] on link "Print" at bounding box center [824, 252] width 43 height 14
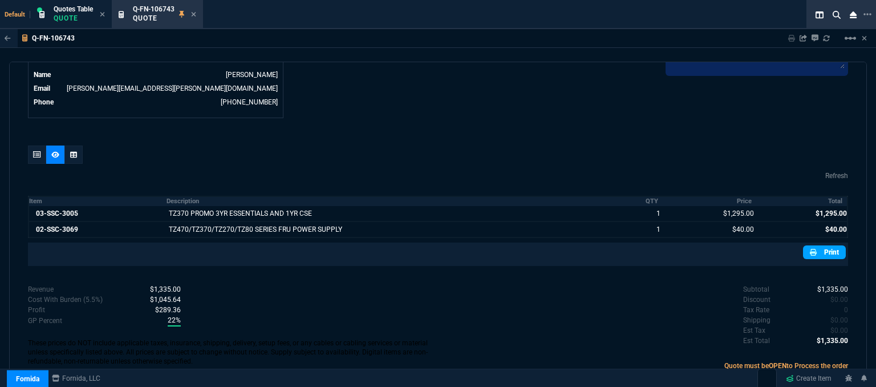
scroll to position [584, 0]
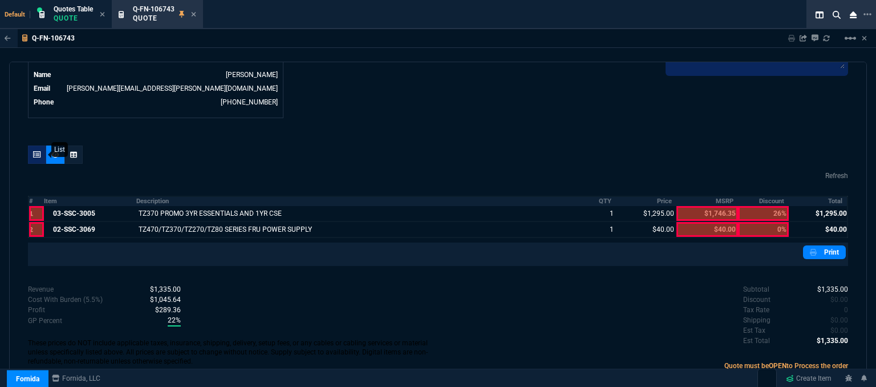
click at [37, 151] on icon at bounding box center [37, 154] width 8 height 7
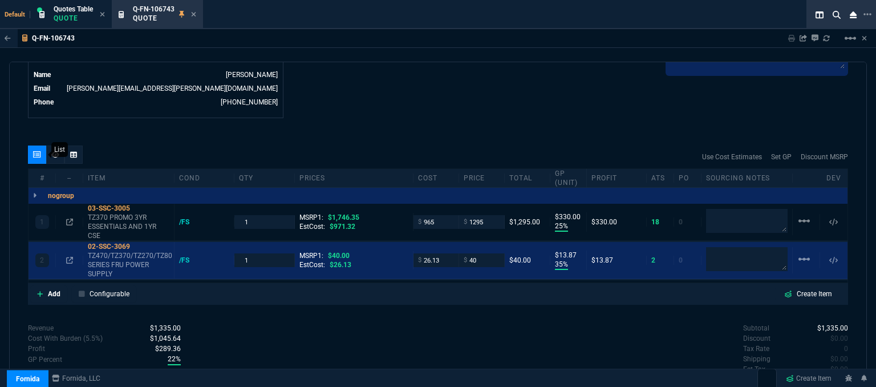
type input "25"
type input "330"
type input "35"
type input "14"
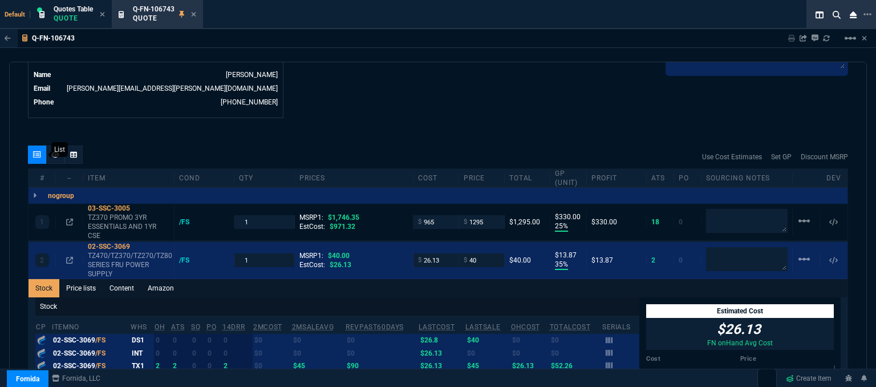
type input "26"
type input "0"
click at [139, 205] on icon at bounding box center [138, 208] width 6 height 7
click at [518, 42] on div "Q-FN-106743 Sharing Q-FN-106743 Link Dev Link Share on Teams linear_scale" at bounding box center [438, 38] width 876 height 19
click at [196, 12] on icon at bounding box center [194, 14] width 5 height 5
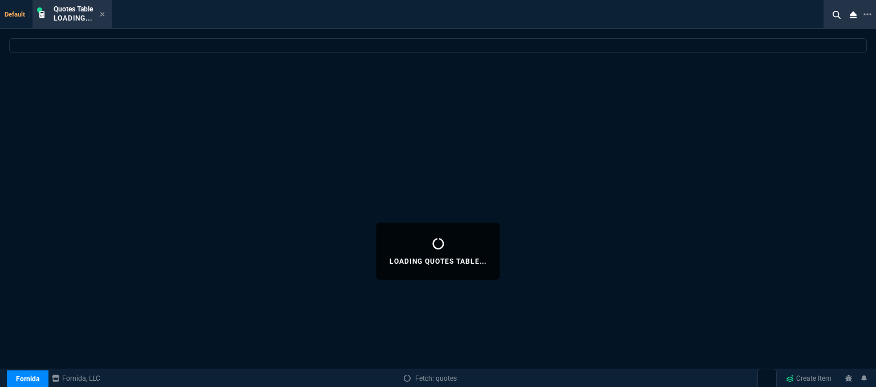
select select
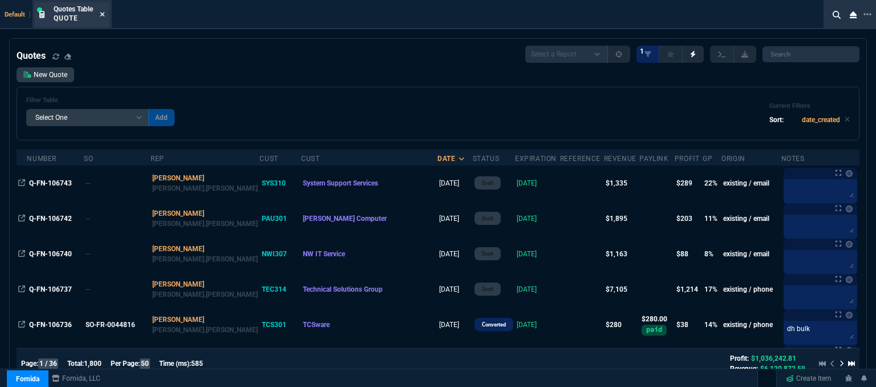
click at [104, 14] on icon at bounding box center [102, 14] width 5 height 7
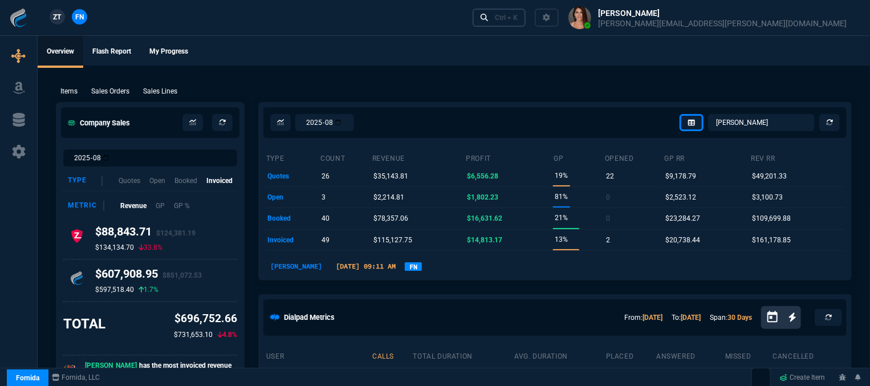
click at [518, 13] on div "Ctrl + K" at bounding box center [506, 17] width 23 height 9
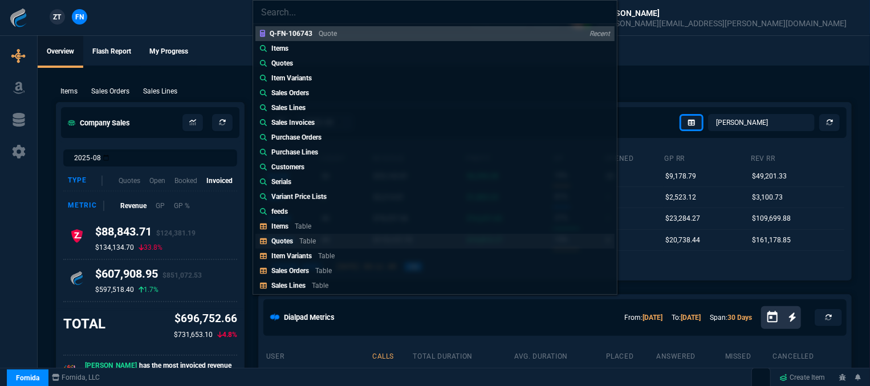
click at [334, 242] on link "Quotes Table" at bounding box center [435, 241] width 359 height 15
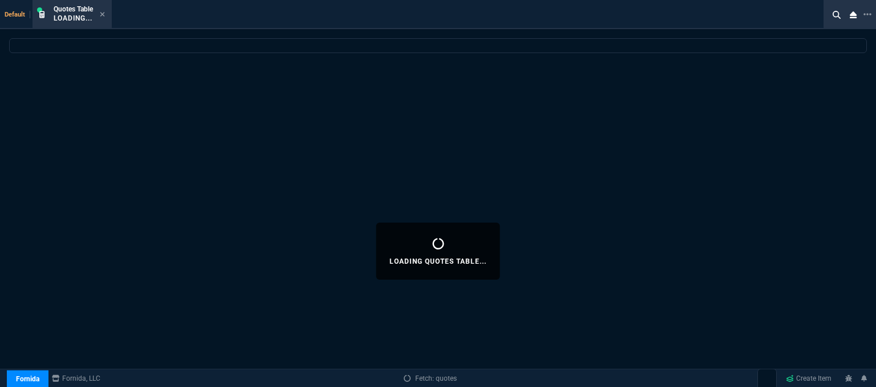
select select
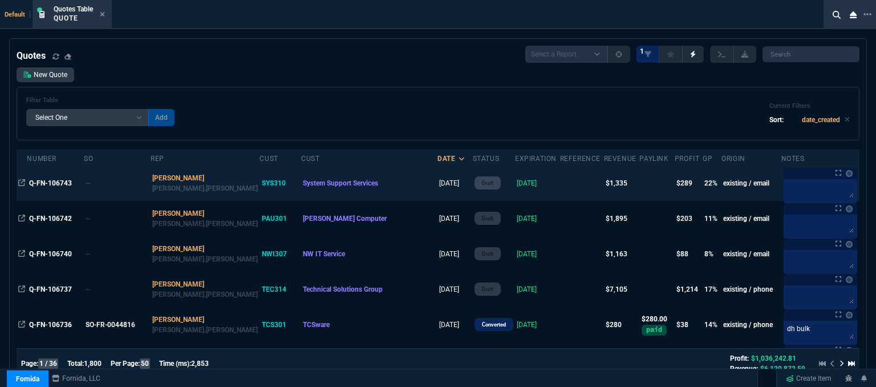
click at [560, 184] on td at bounding box center [582, 182] width 44 height 35
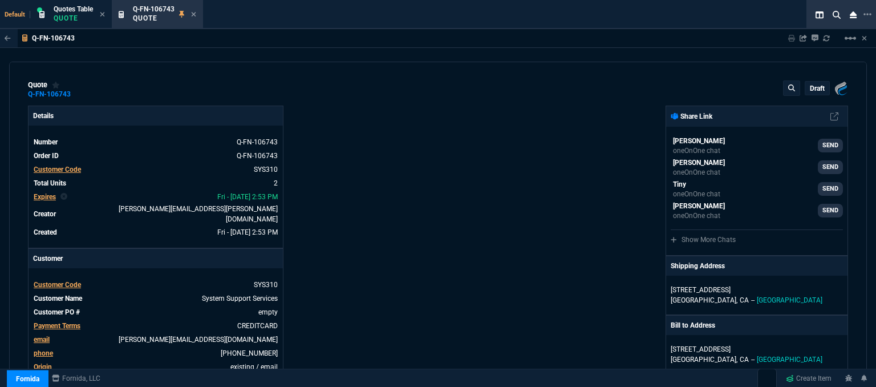
type input "25"
type input "330"
type input "1746.35"
type input "35"
type input "14"
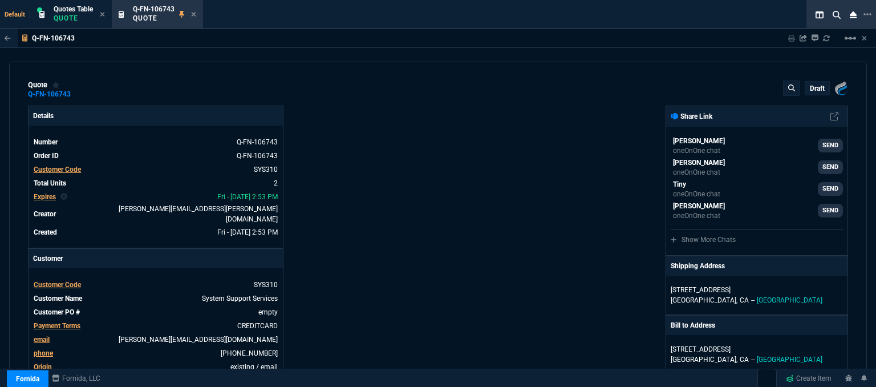
type input "40"
type input "26"
type input "0"
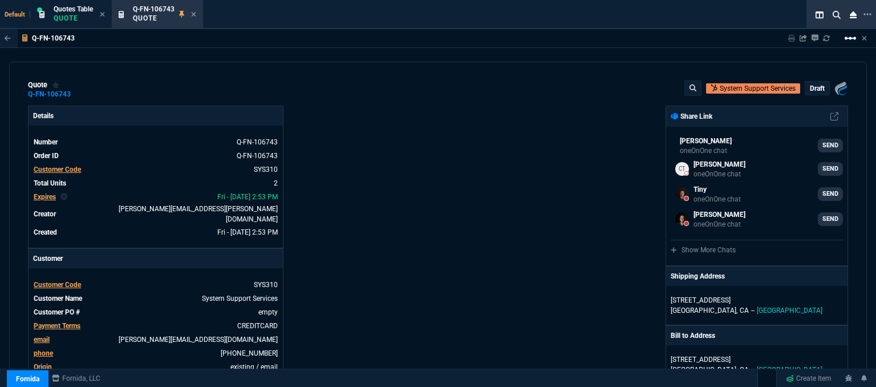
click at [848, 39] on mat-icon "linear_scale" at bounding box center [851, 38] width 14 height 14
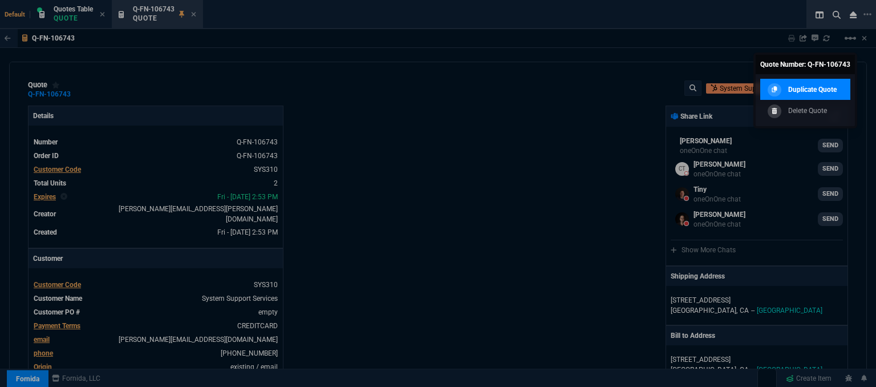
click at [820, 92] on p "Duplicate Quote" at bounding box center [812, 89] width 48 height 10
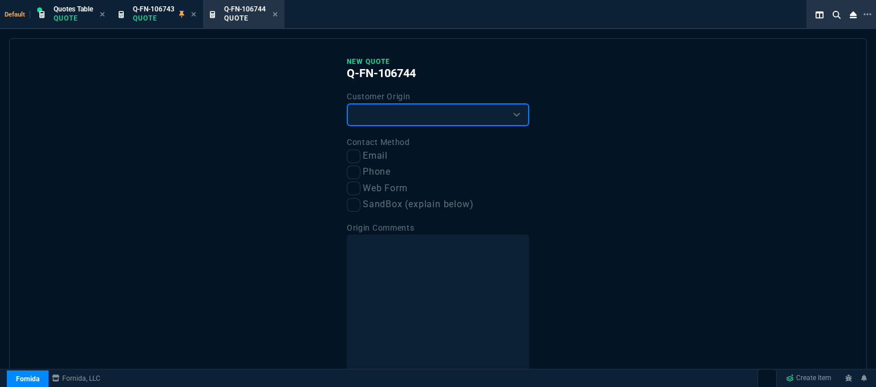
click at [459, 114] on select "Existing Customer Amazon Lead (first order) Website Lead (first order) Called (…" at bounding box center [438, 114] width 183 height 23
select select "existing"
click at [347, 103] on select "Existing Customer Amazon Lead (first order) Website Lead (first order) Called (…" at bounding box center [438, 114] width 183 height 23
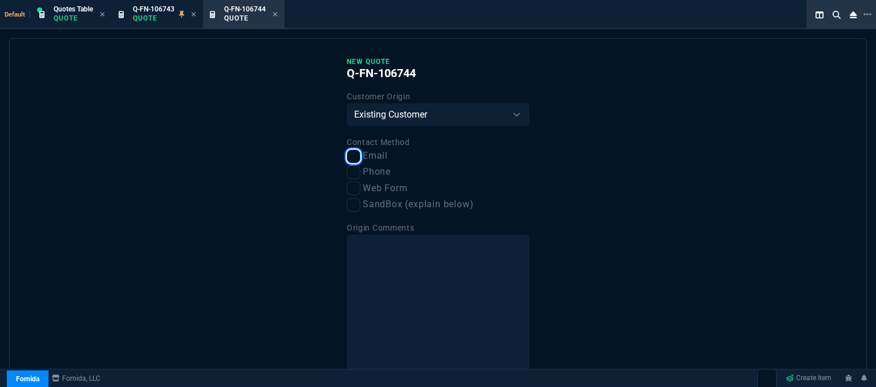
click at [353, 158] on input "Email" at bounding box center [354, 156] width 14 height 14
checkbox input "true"
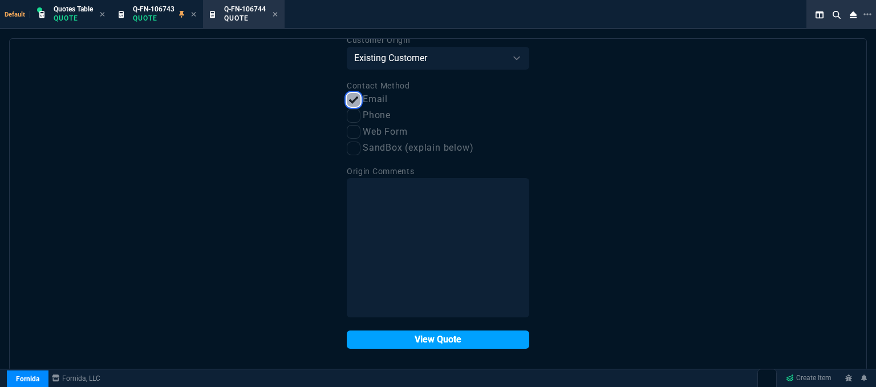
scroll to position [58, 0]
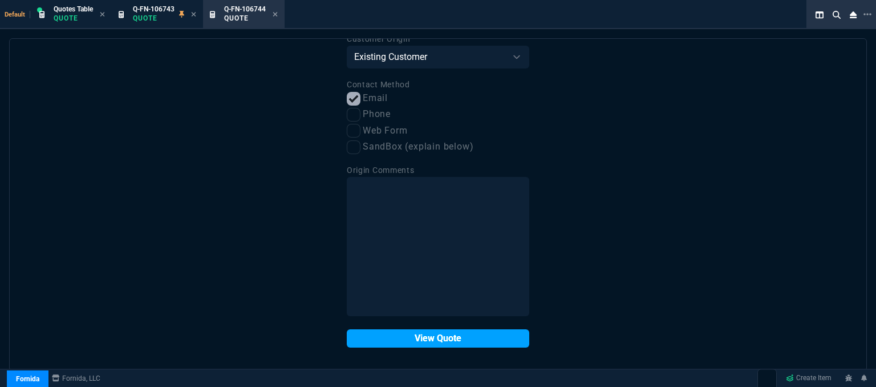
click at [429, 342] on button "View Quote" at bounding box center [438, 338] width 183 height 18
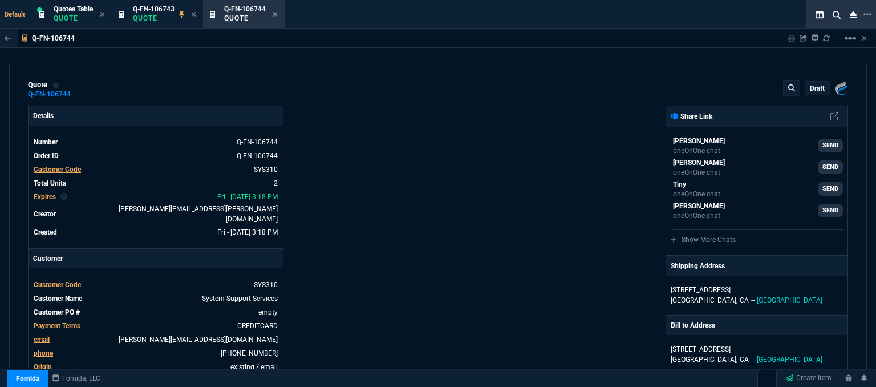
type input "25"
type input "330"
type input "35"
type input "14"
type input "26"
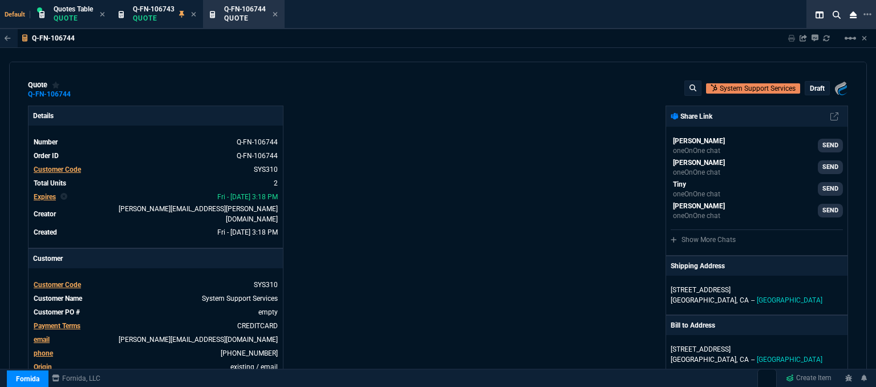
type input "0"
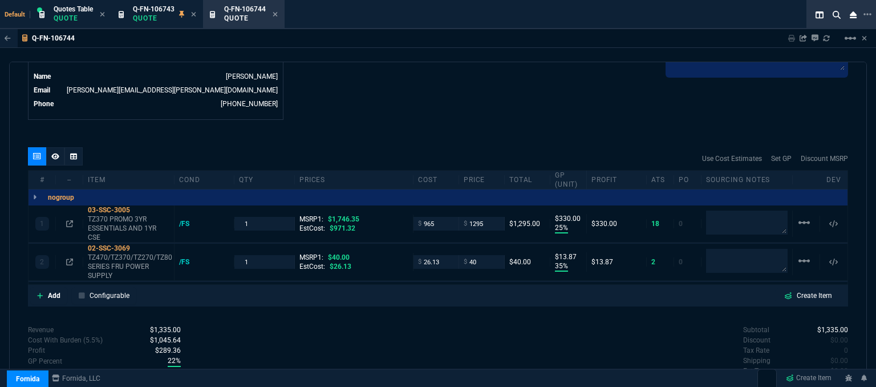
scroll to position [622, 0]
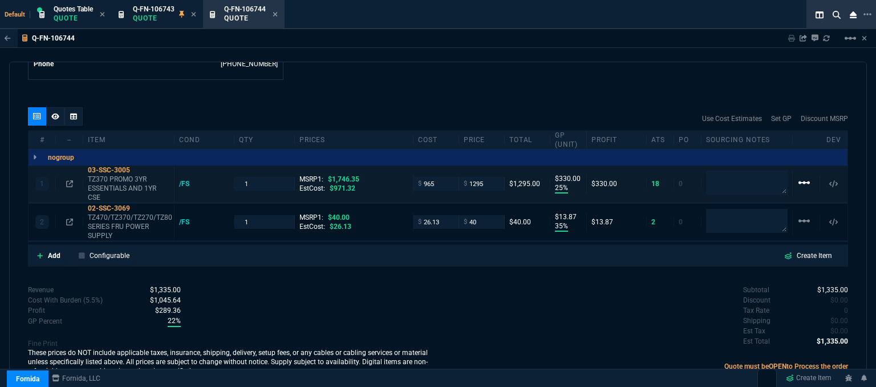
click at [801, 176] on mat-icon "linear_scale" at bounding box center [804, 183] width 14 height 14
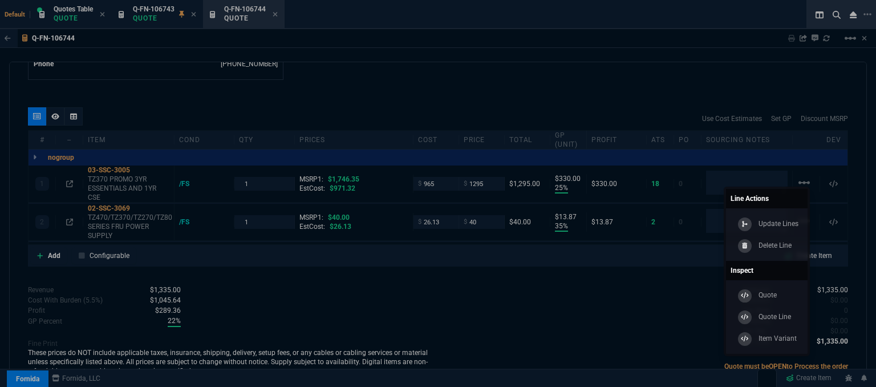
click at [774, 246] on p "Delete Line" at bounding box center [775, 245] width 33 height 10
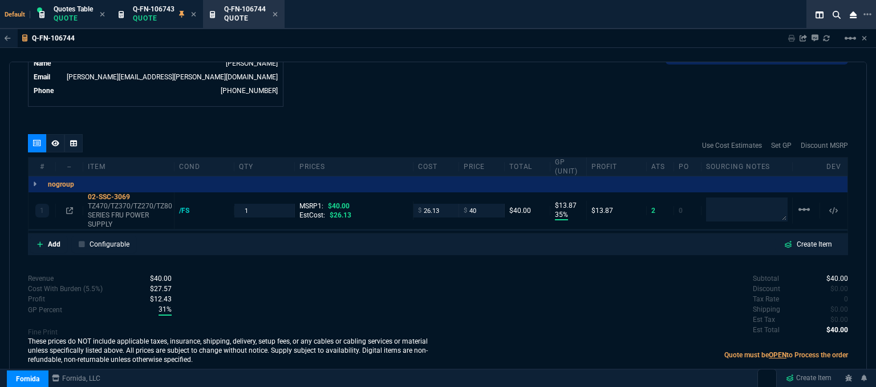
type input "35"
type input "14"
type input "0"
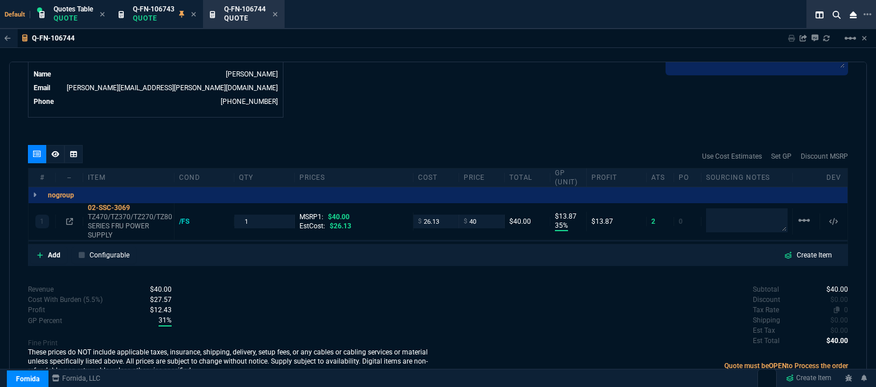
click at [844, 306] on span "0" at bounding box center [846, 310] width 4 height 8
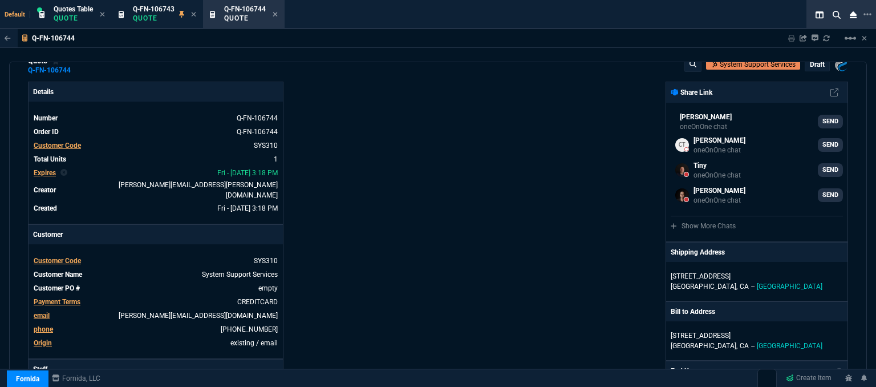
scroll to position [0, 0]
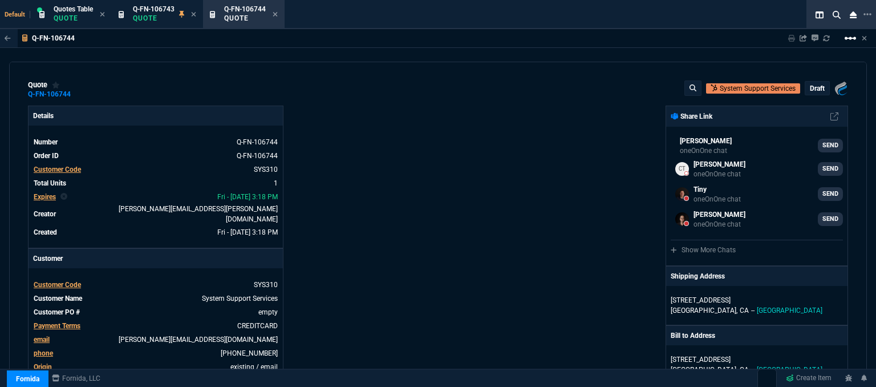
click at [848, 39] on mat-icon "linear_scale" at bounding box center [851, 38] width 14 height 14
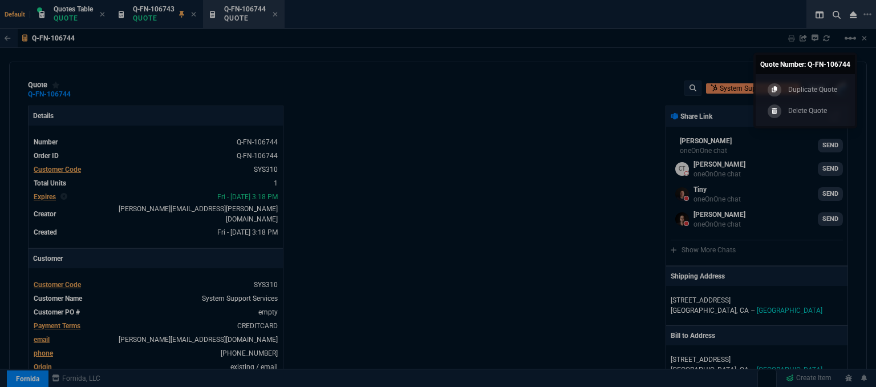
click at [508, 135] on div at bounding box center [438, 193] width 876 height 387
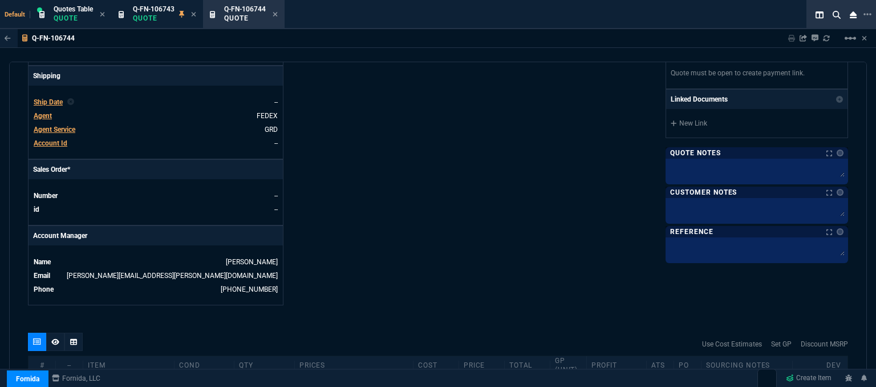
scroll to position [584, 0]
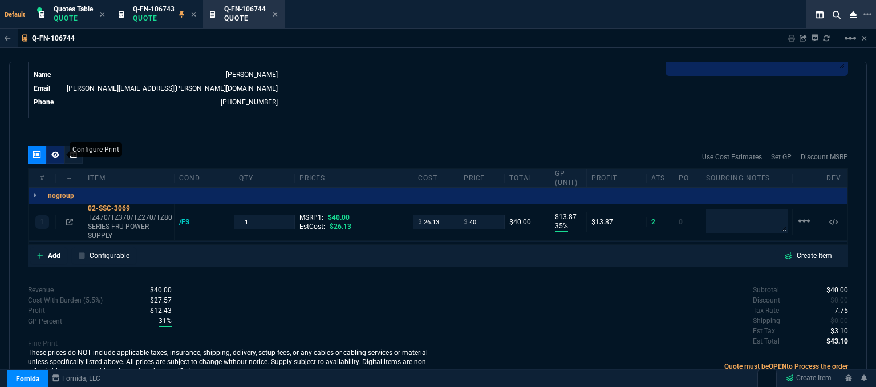
click at [52, 151] on icon at bounding box center [55, 154] width 8 height 6
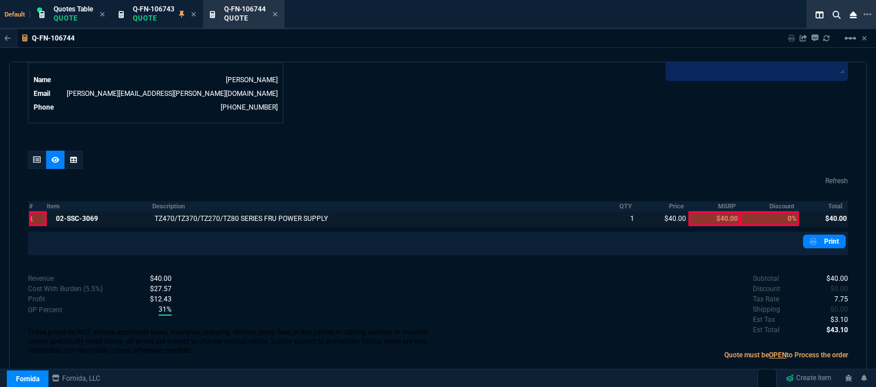
scroll to position [550, 0]
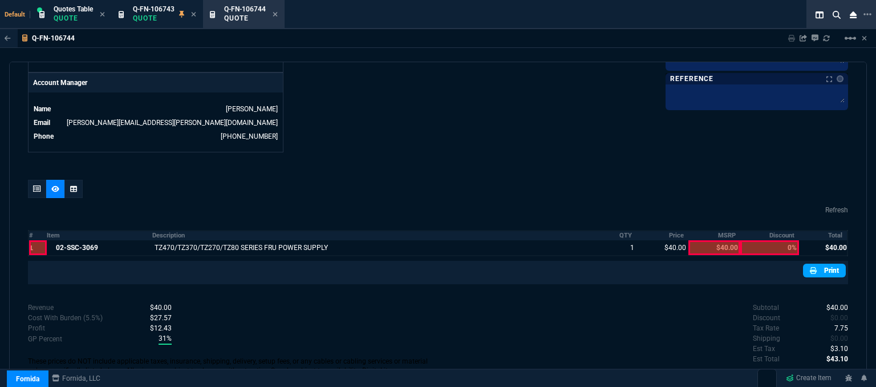
click at [814, 264] on link "Print" at bounding box center [824, 271] width 43 height 14
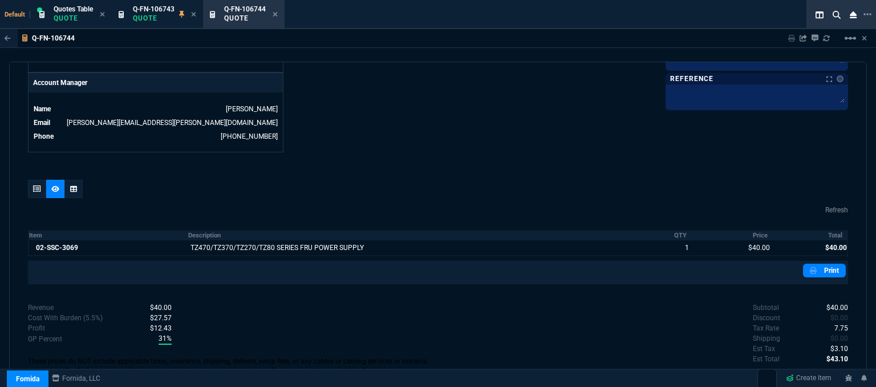
scroll to position [569, 0]
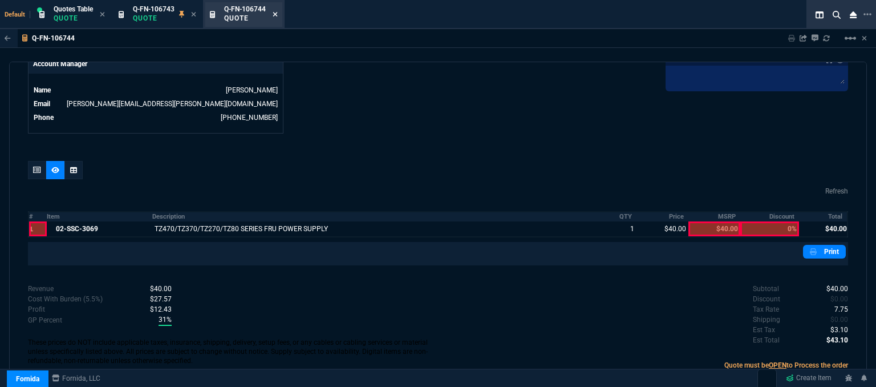
click at [276, 14] on icon at bounding box center [275, 14] width 5 height 5
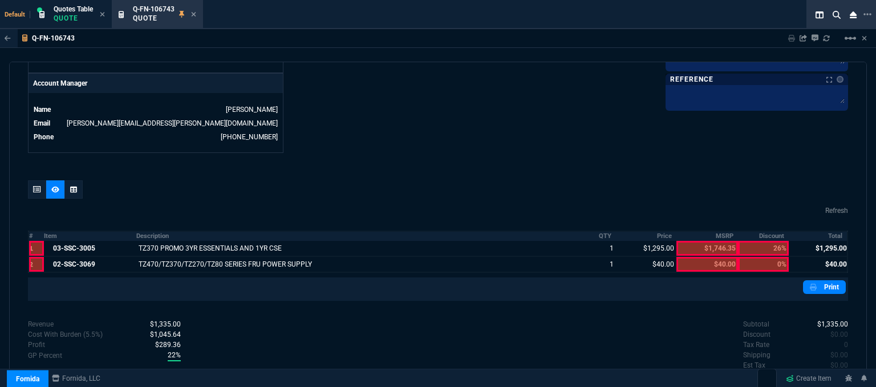
scroll to position [584, 0]
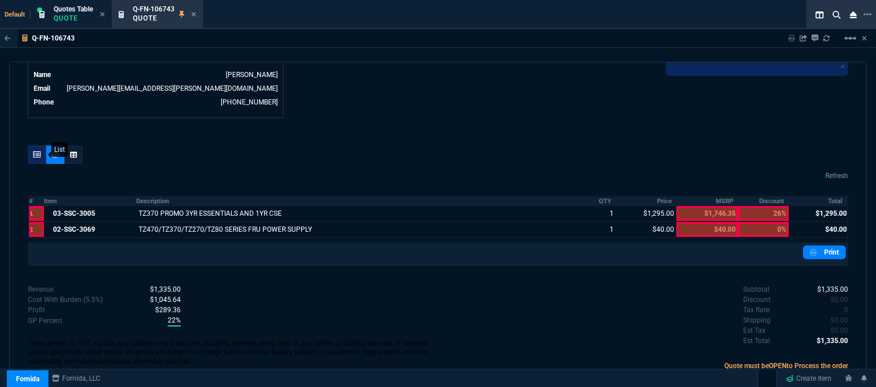
click at [36, 151] on icon at bounding box center [37, 154] width 8 height 7
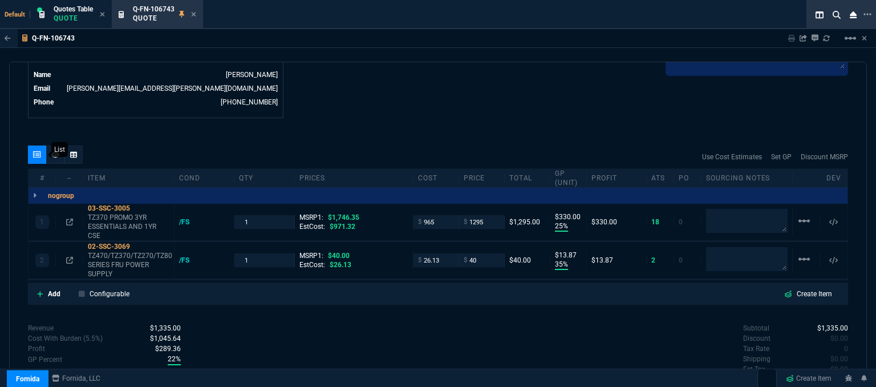
type input "25"
type input "330"
type input "35"
type input "14"
type input "26"
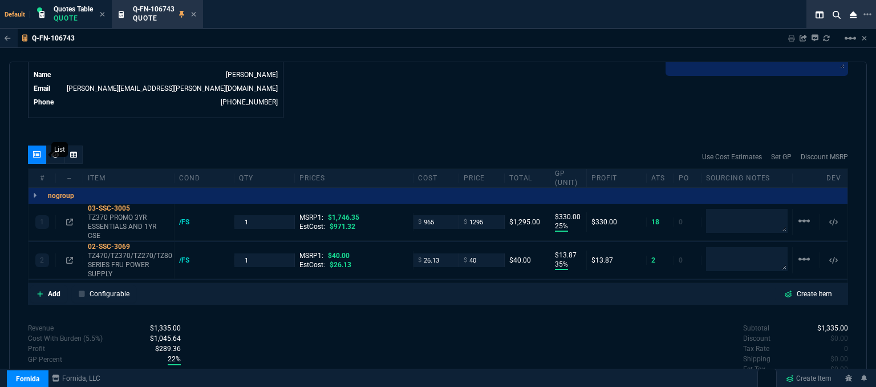
type input "0"
click at [797, 228] on mat-icon "linear_scale" at bounding box center [804, 221] width 14 height 14
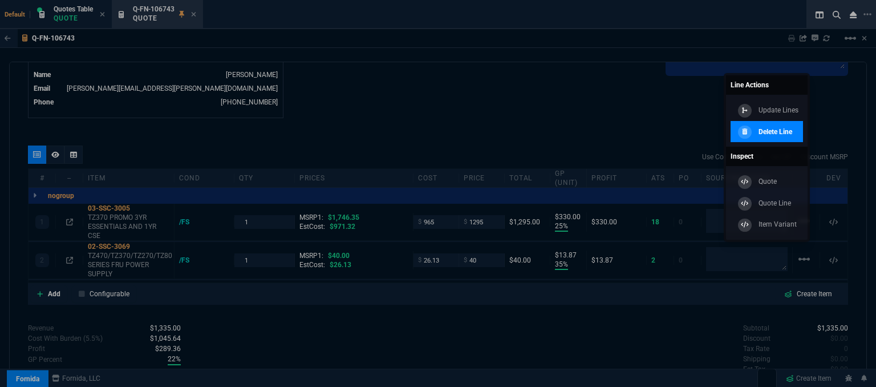
click at [778, 125] on div "Delete Line" at bounding box center [763, 131] width 57 height 13
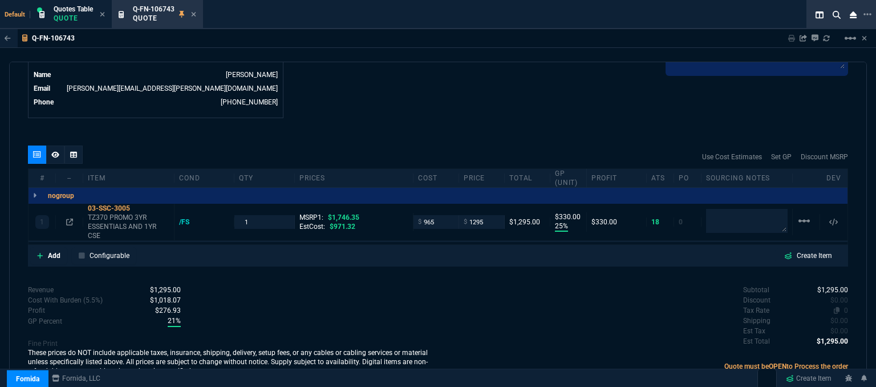
type input "25"
type input "330"
type input "26"
click at [844, 306] on span "0" at bounding box center [846, 310] width 4 height 8
click at [57, 151] on icon at bounding box center [55, 154] width 8 height 7
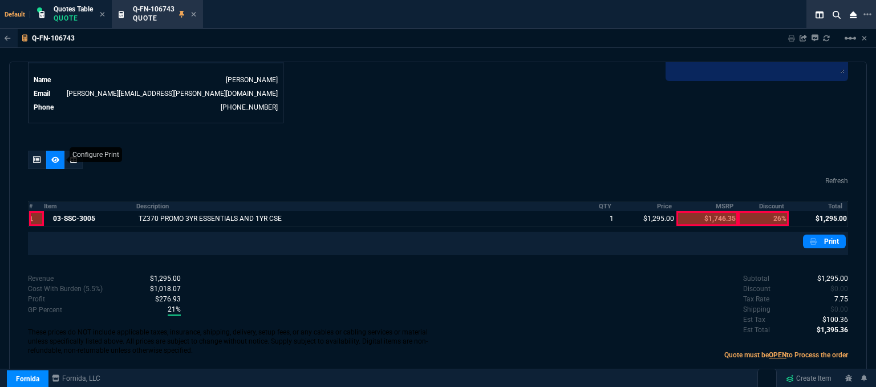
scroll to position [550, 0]
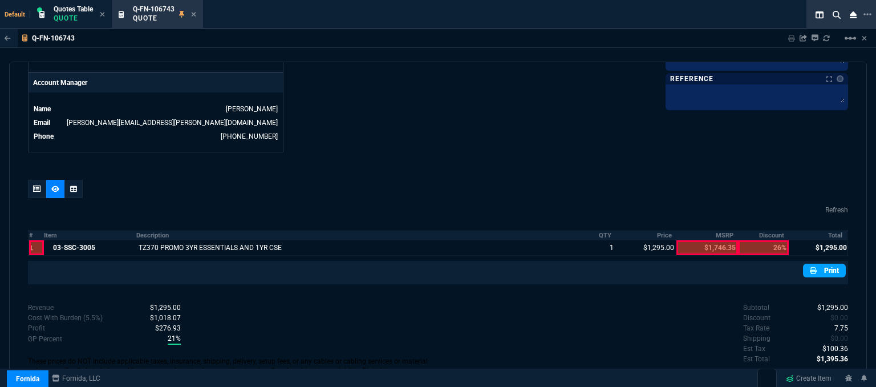
click at [817, 264] on link "Print" at bounding box center [824, 271] width 43 height 14
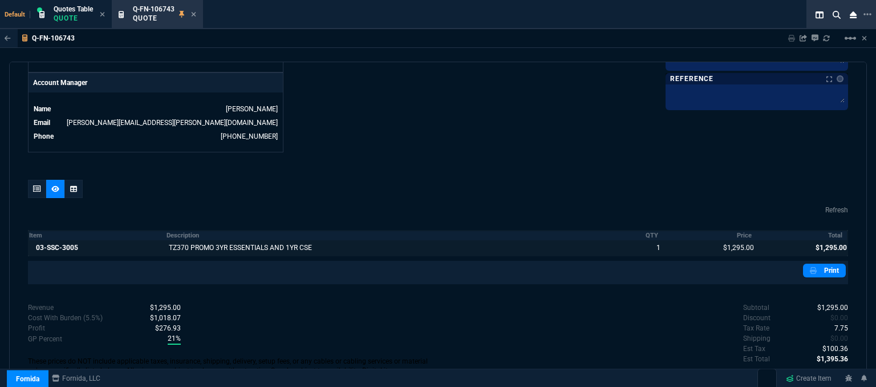
scroll to position [569, 0]
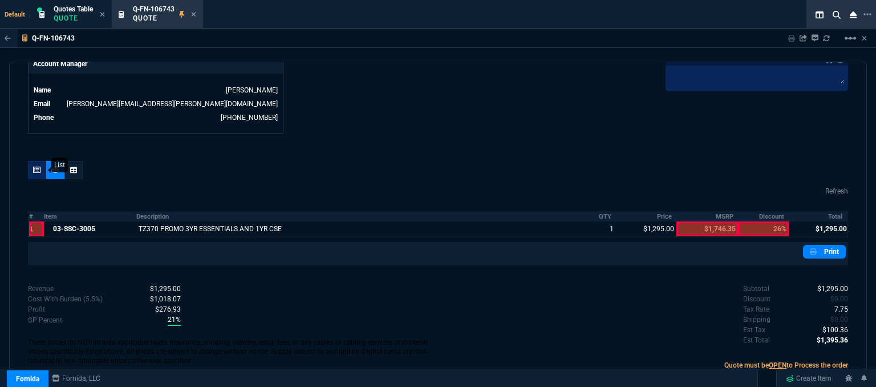
click at [39, 161] on div at bounding box center [37, 170] width 18 height 18
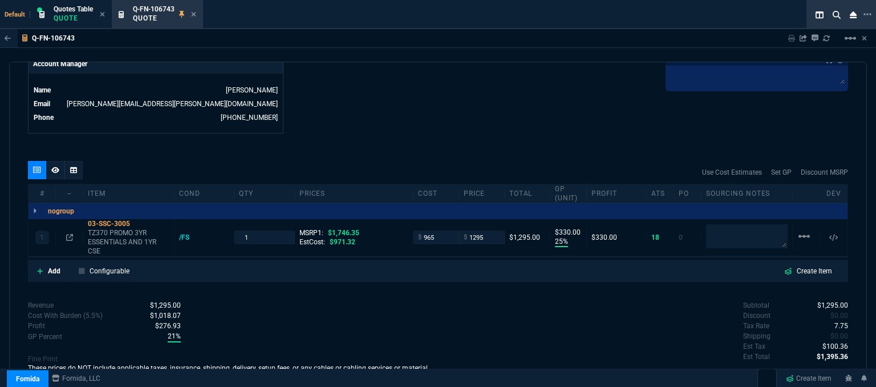
type input "25"
type input "330"
type input "26"
click at [192, 12] on icon at bounding box center [193, 14] width 5 height 7
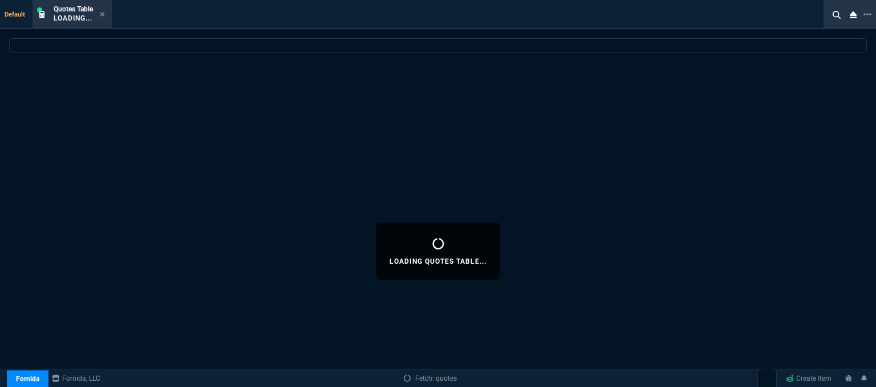
select select
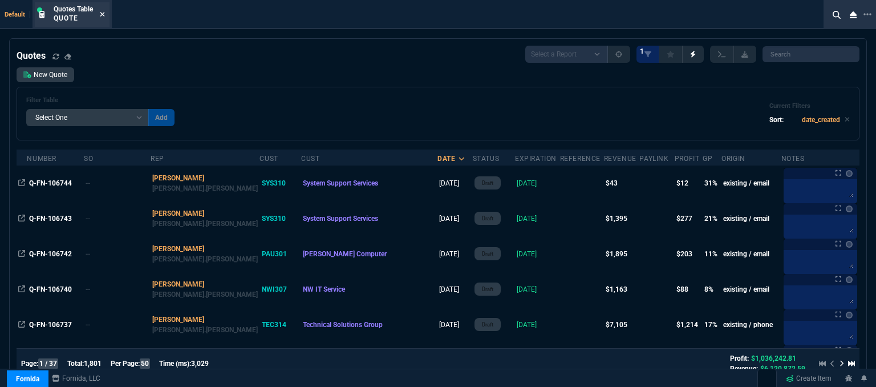
click at [103, 12] on icon at bounding box center [102, 14] width 5 height 7
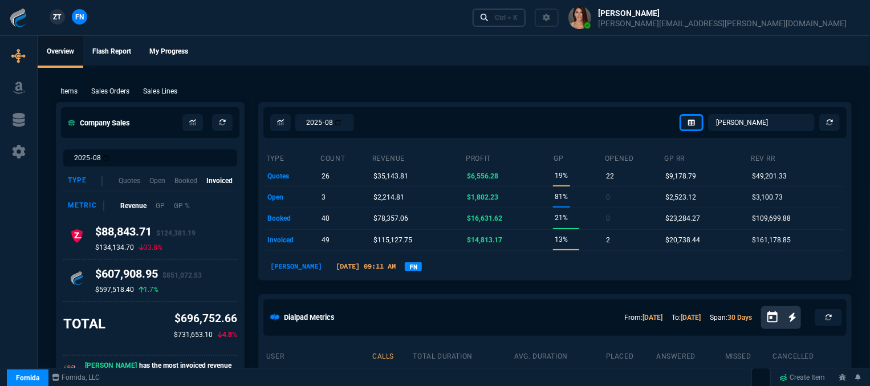
click at [526, 12] on link "Ctrl + K" at bounding box center [500, 18] width 54 height 18
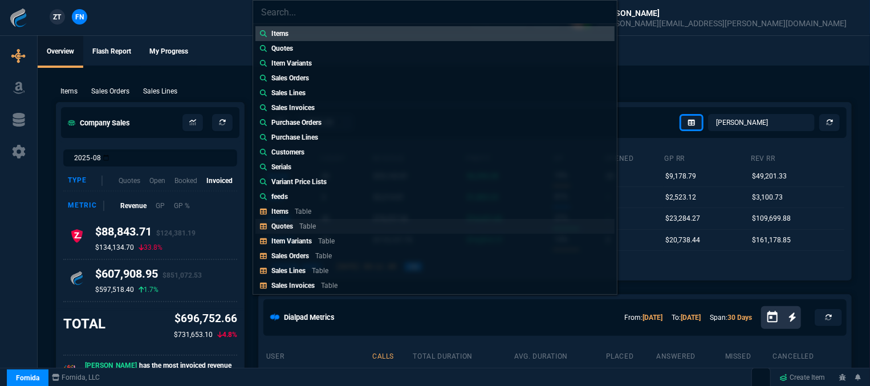
click at [341, 229] on link "Quotes Table" at bounding box center [435, 226] width 359 height 15
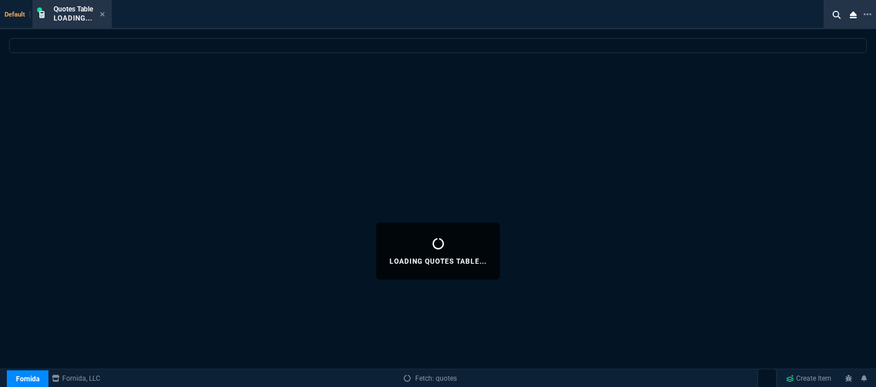
select select
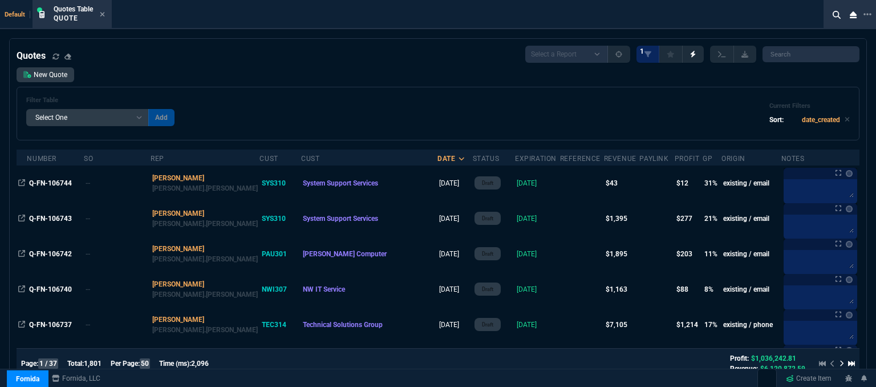
select select "12: [PERSON_NAME]"
select select
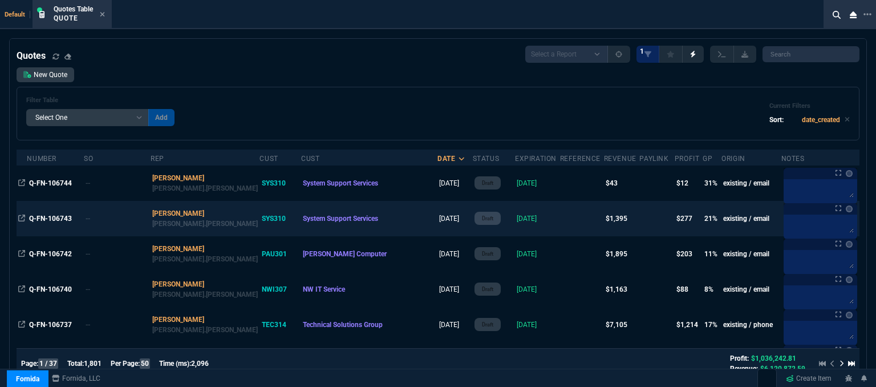
drag, startPoint x: 0, startPoint y: 0, endPoint x: 532, endPoint y: 221, distance: 575.8
click at [560, 221] on td at bounding box center [582, 218] width 44 height 35
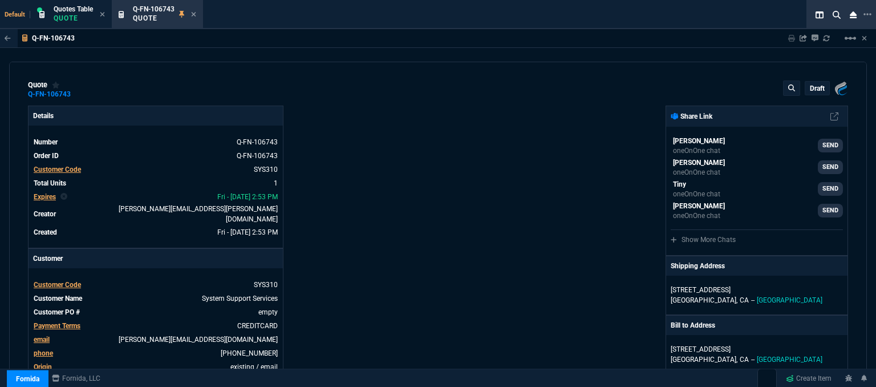
type input "25"
type input "330"
type input "1746.35"
type input "26"
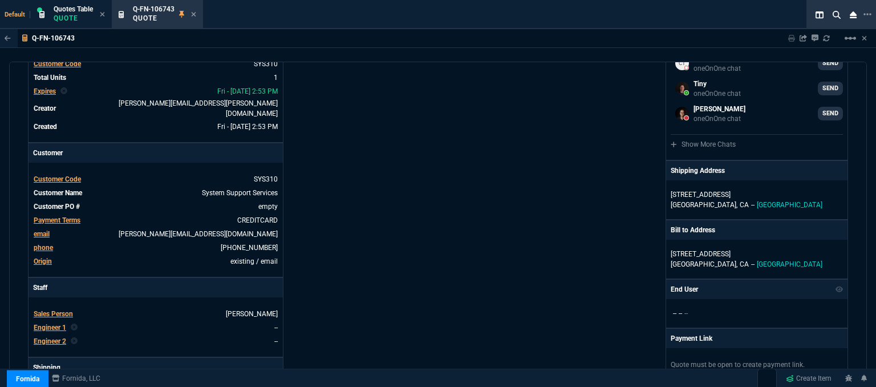
scroll to position [14, 0]
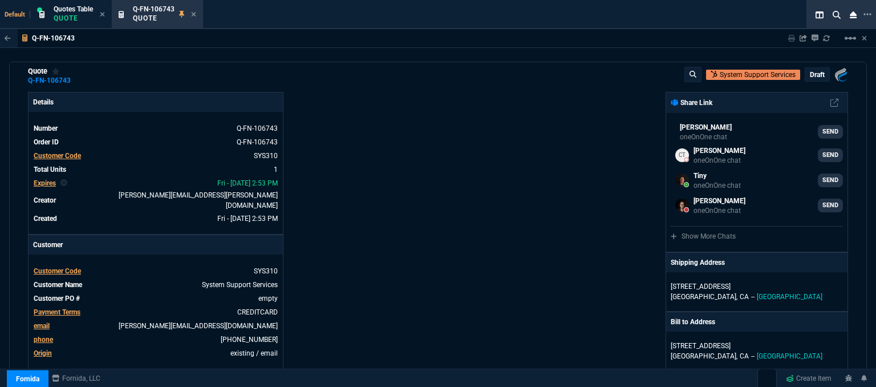
click at [810, 75] on p "draft" at bounding box center [817, 74] width 15 height 9
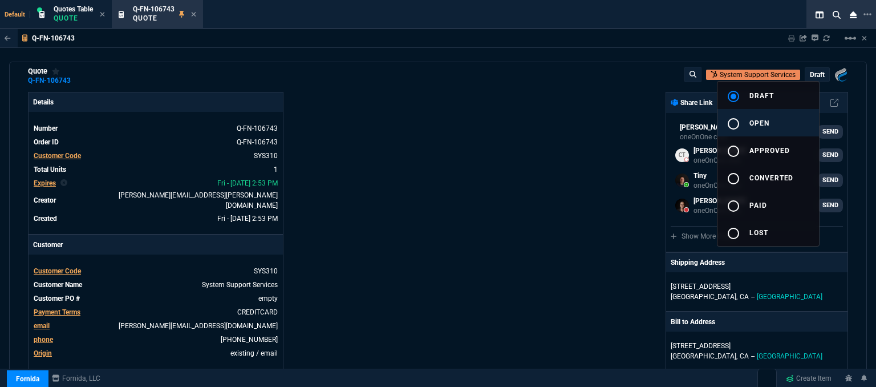
click at [764, 128] on button "radio_button_unchecked open" at bounding box center [769, 122] width 102 height 27
click at [508, 190] on div at bounding box center [438, 193] width 876 height 387
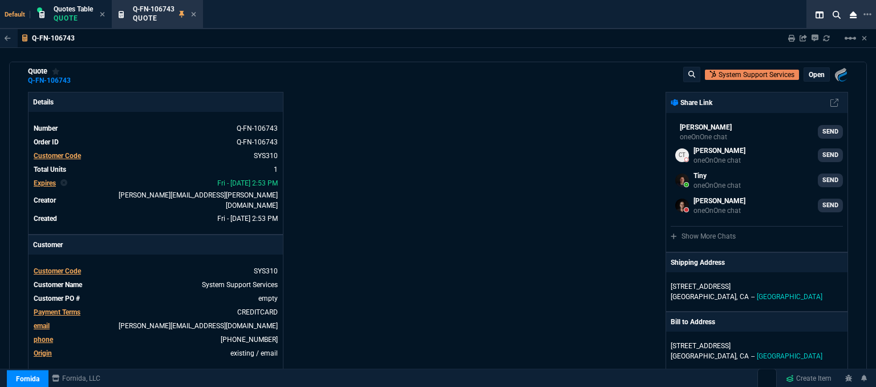
type input "25"
type input "330"
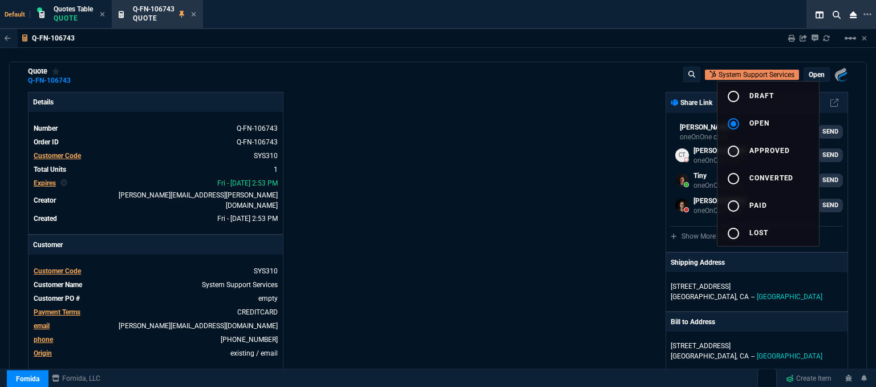
type input "26"
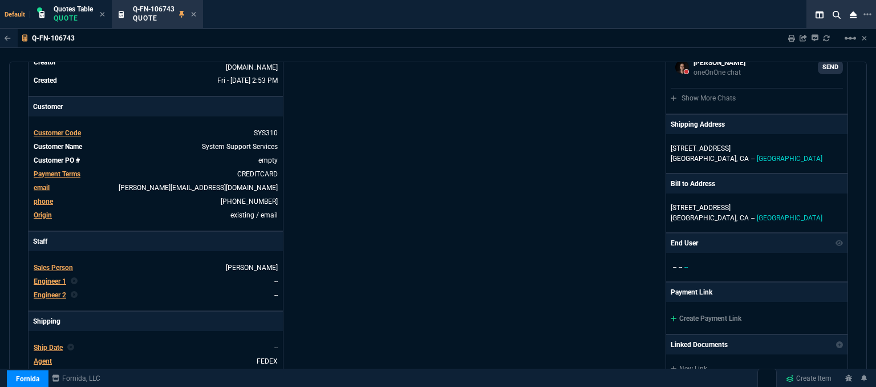
scroll to position [185, 0]
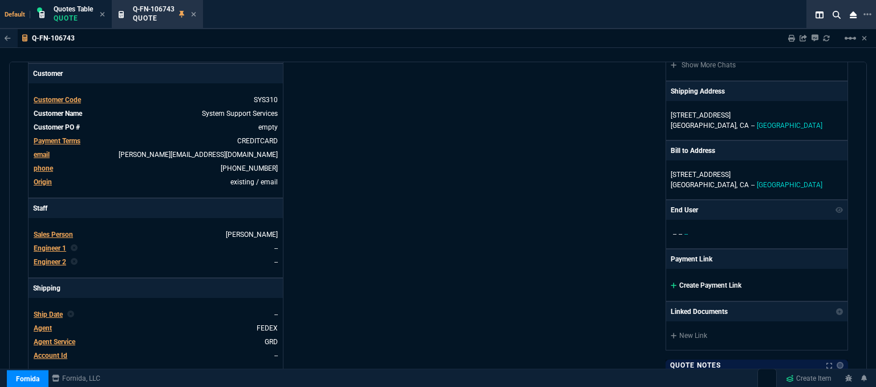
click at [671, 283] on icon at bounding box center [674, 285] width 6 height 6
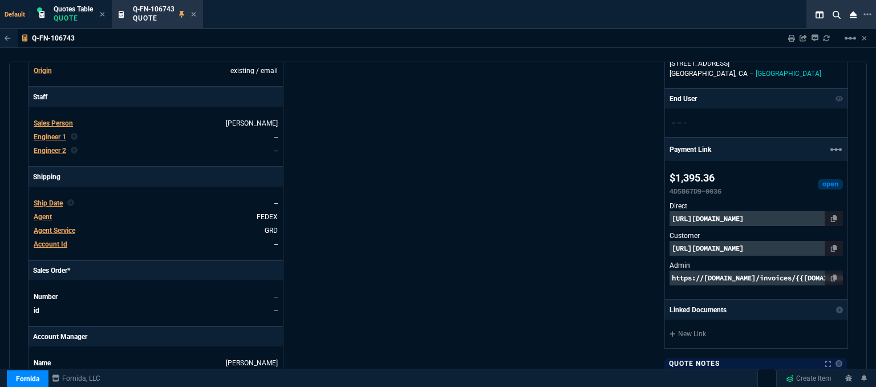
scroll to position [299, 0]
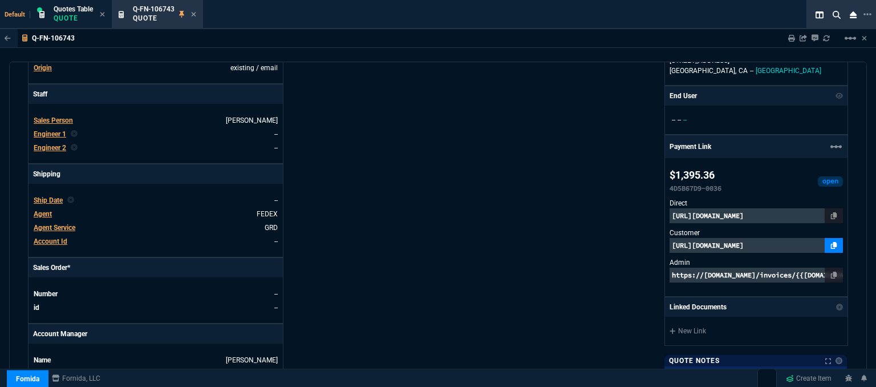
click at [832, 245] on link at bounding box center [834, 245] width 18 height 15
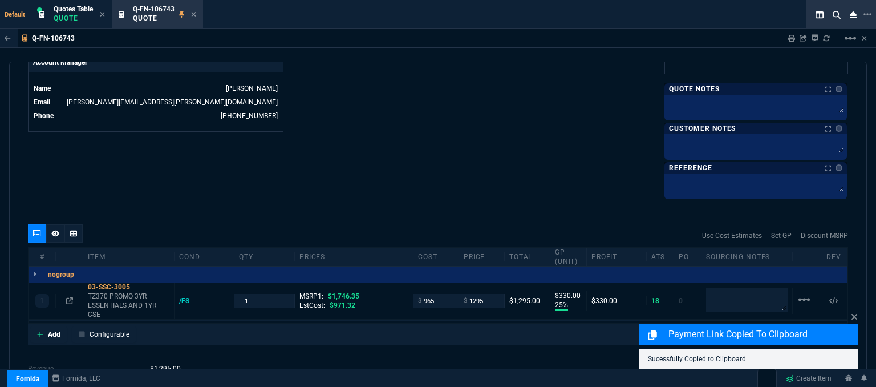
scroll to position [641, 0]
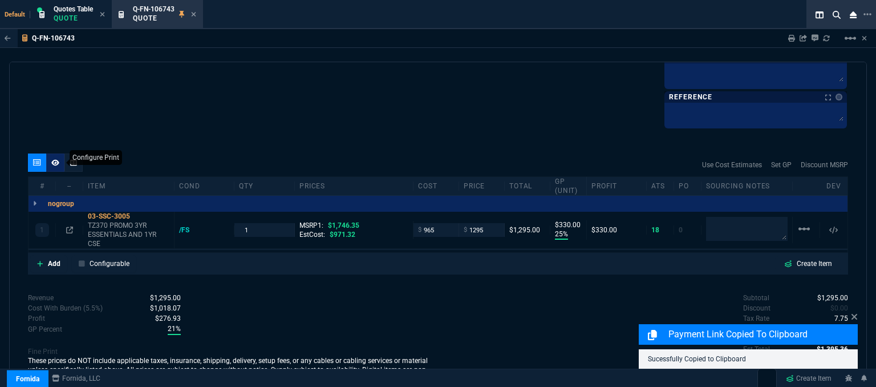
click at [51, 161] on icon at bounding box center [55, 162] width 8 height 7
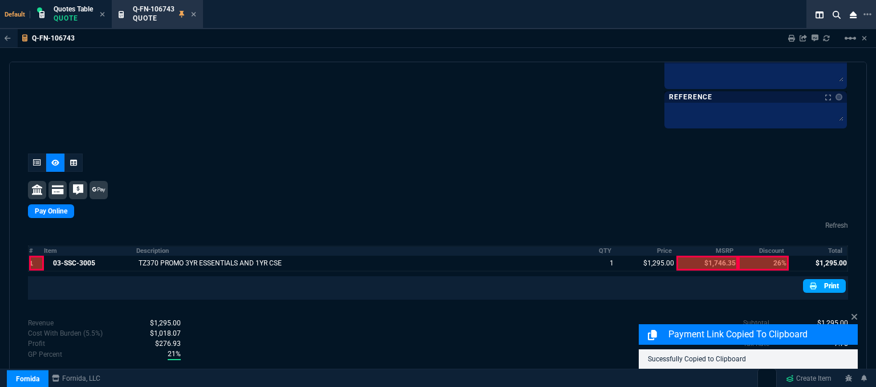
click at [828, 282] on link "Print" at bounding box center [824, 286] width 43 height 14
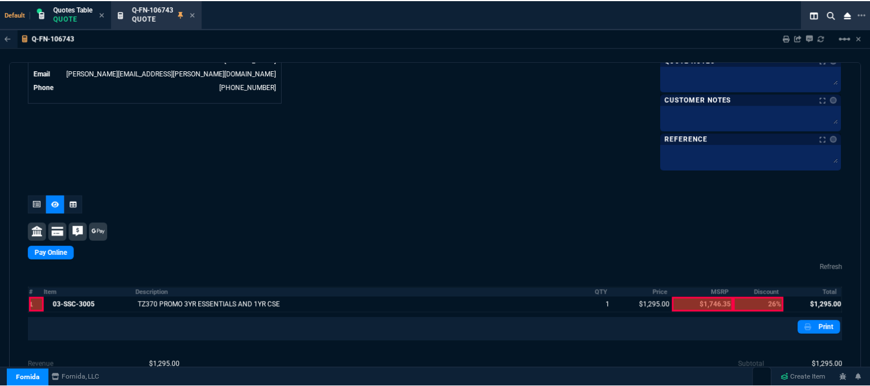
scroll to position [671, 0]
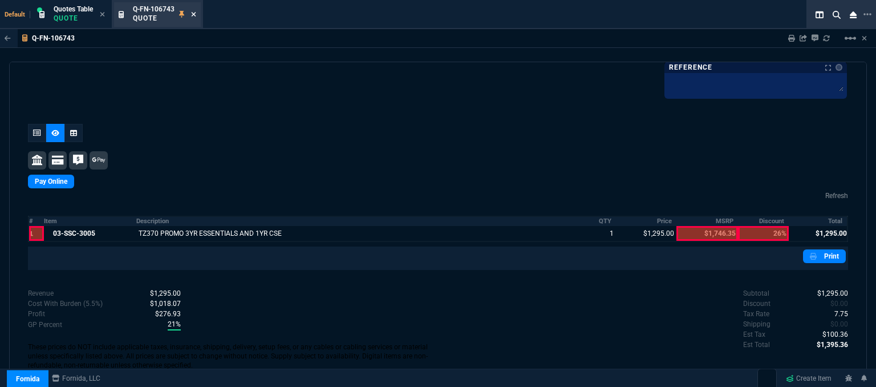
click at [194, 17] on icon at bounding box center [193, 14] width 5 height 7
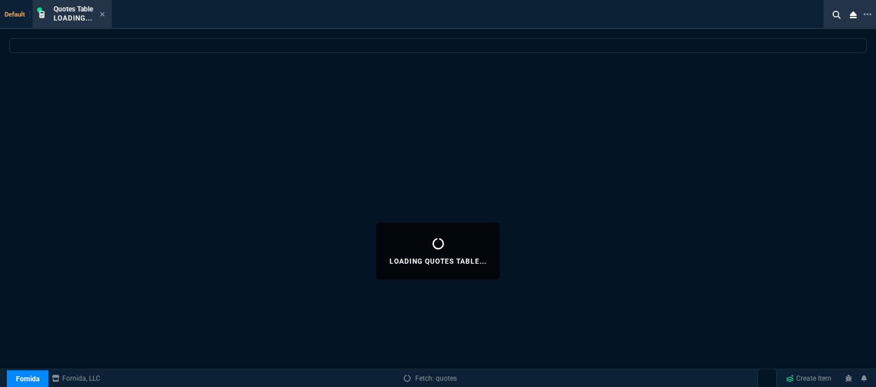
select select
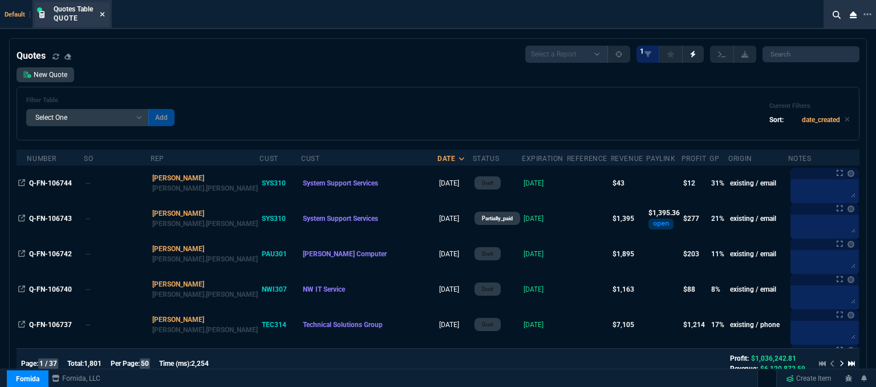
click at [105, 13] on icon at bounding box center [102, 14] width 5 height 7
